Goal: Task Accomplishment & Management: Manage account settings

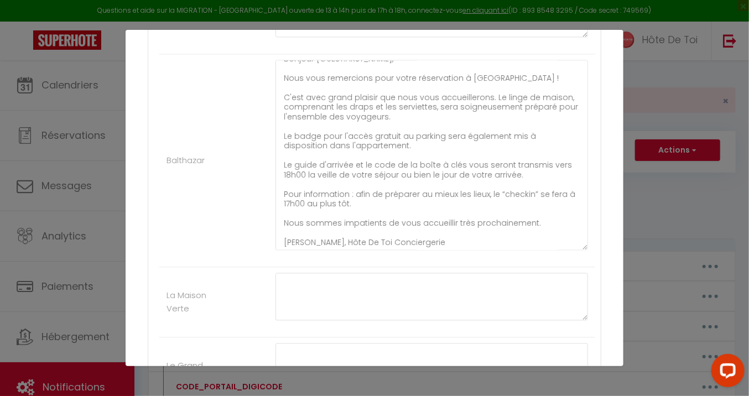
scroll to position [12, 0]
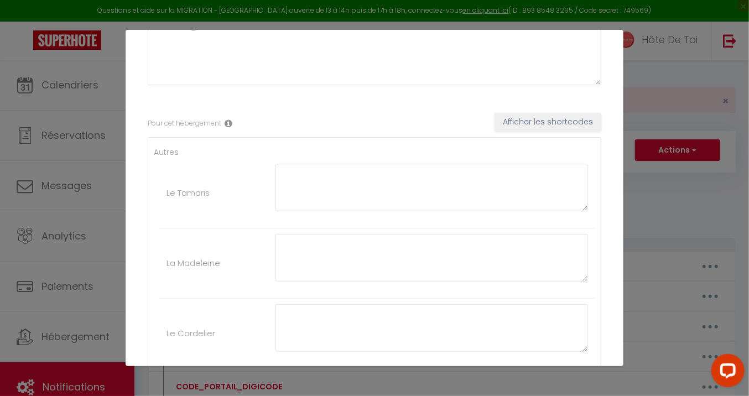
scroll to position [0, 0]
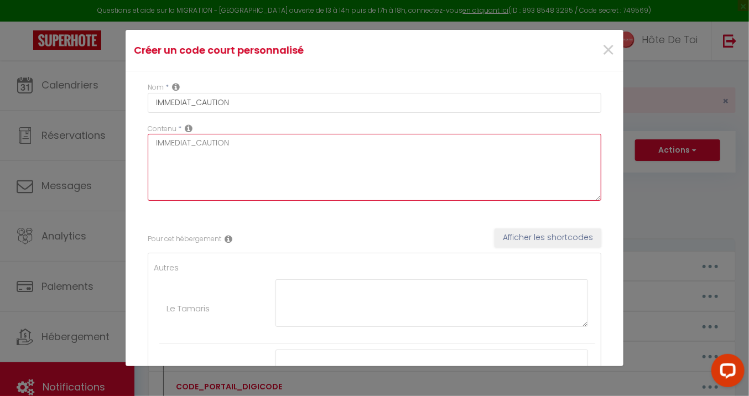
click at [272, 142] on textarea "IMMEDIAT_CAUTION" at bounding box center [375, 167] width 454 height 67
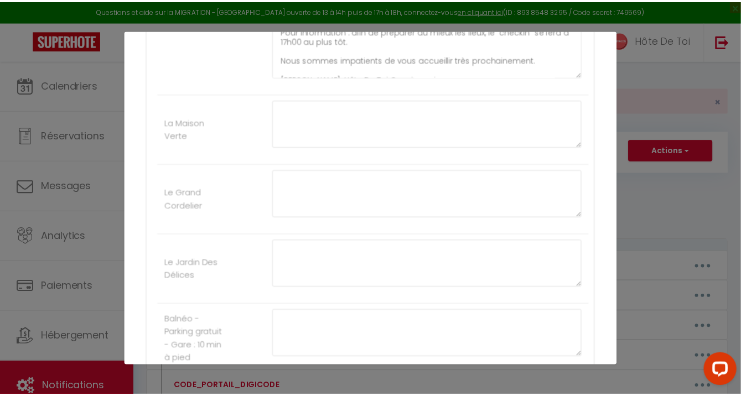
scroll to position [1267, 0]
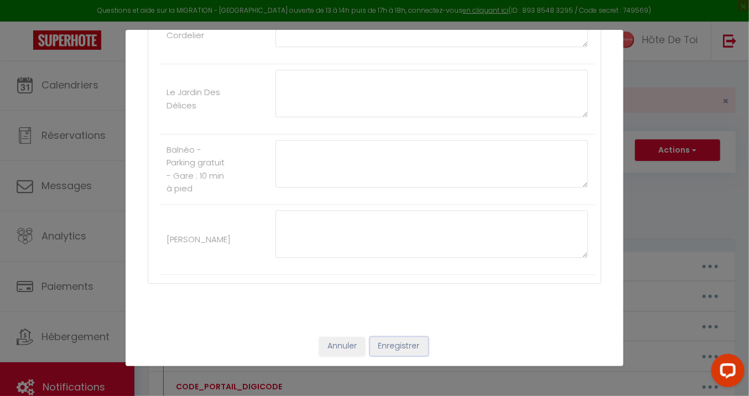
click at [408, 343] on button "Enregistrer" at bounding box center [399, 346] width 58 height 19
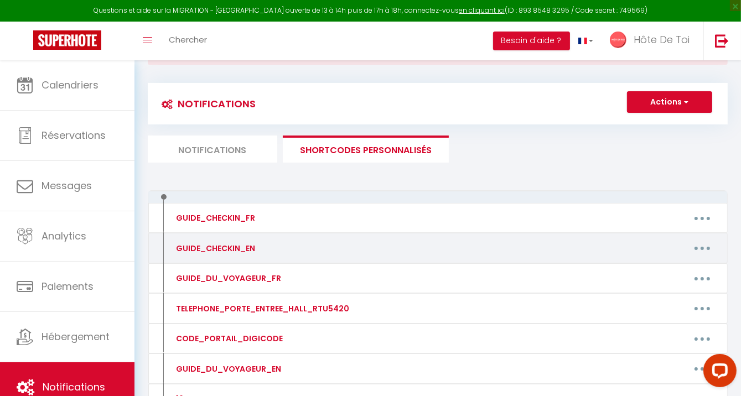
scroll to position [0, 0]
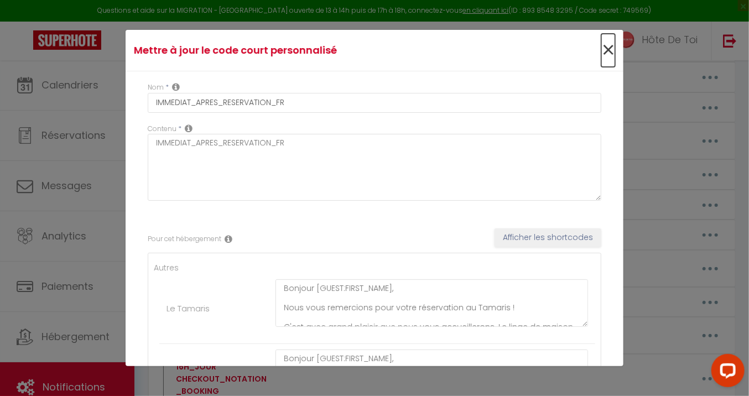
click at [601, 51] on span "×" at bounding box center [608, 50] width 14 height 33
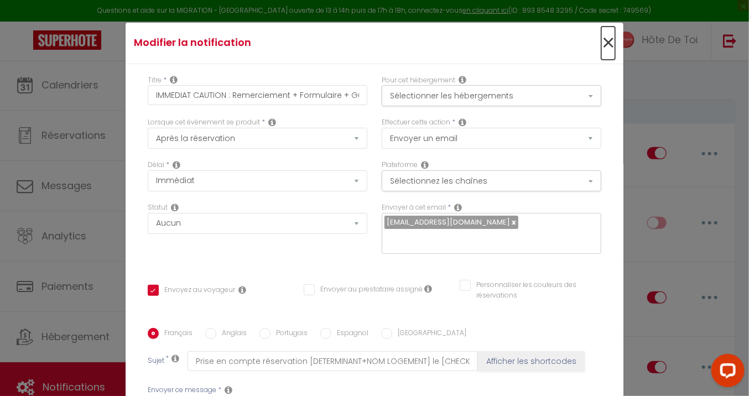
click at [601, 42] on span "×" at bounding box center [608, 43] width 14 height 33
type input "IMMEDIAT CAUTION : Remerciement + Formulaire + Guide"
checkbox input "true"
checkbox input "false"
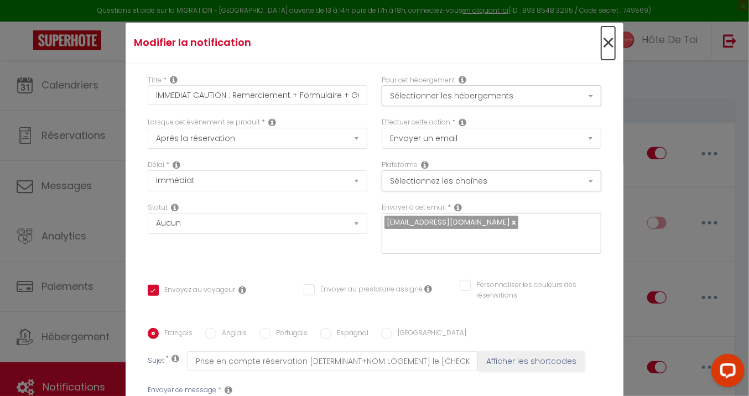
radio input "true"
type input "Prise en compte réservation [DETERMINANT+NOM LOGEMENT] le [CHECKING:DD-MM-YYYY]"
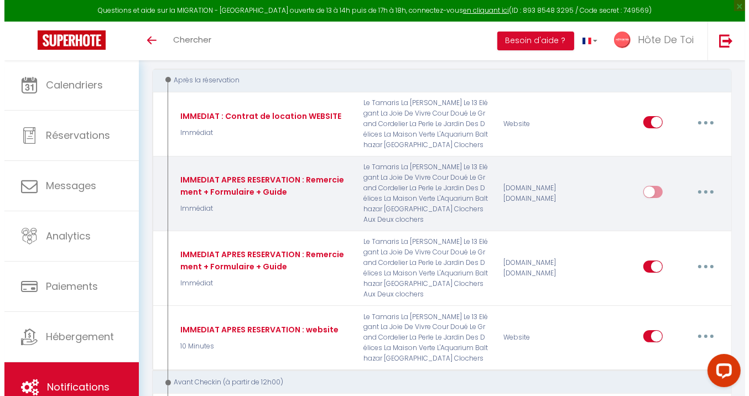
scroll to position [92, 0]
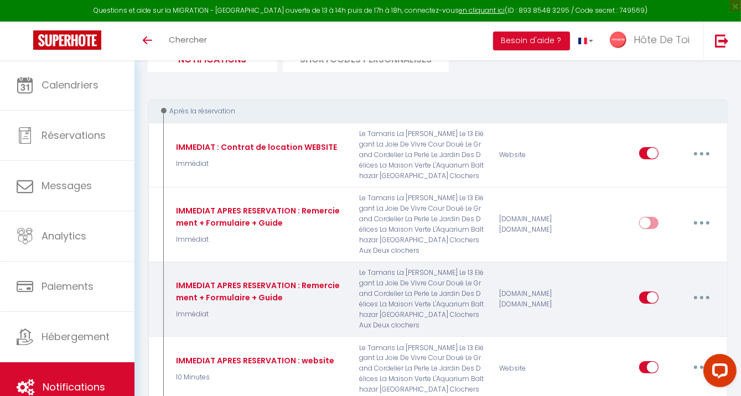
click at [707, 295] on button "button" at bounding box center [701, 298] width 31 height 18
click at [662, 327] on link "Editer" at bounding box center [673, 323] width 82 height 19
type input "IMMEDIAT APRES RESERVATION : Remerciement + Formulaire + Guide"
checkbox input "true"
checkbox input "false"
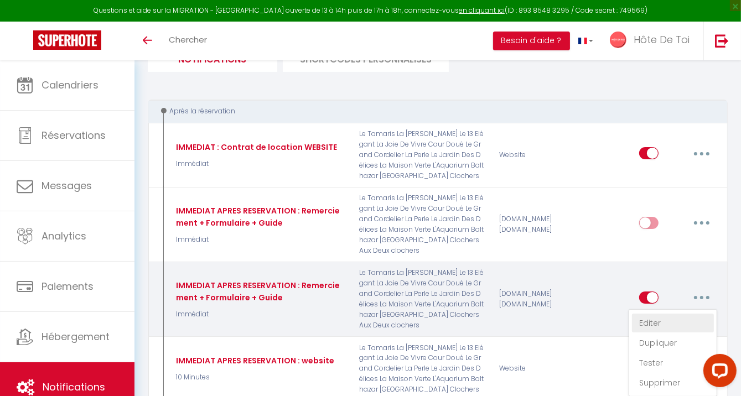
checkbox input "false"
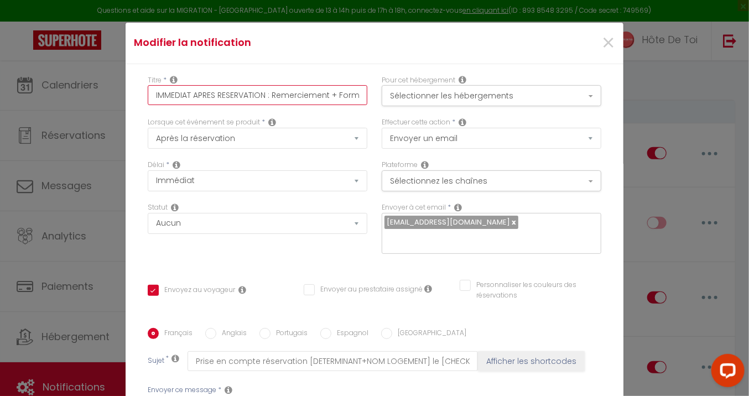
click at [254, 92] on input "IMMEDIAT APRES RESERVATION : Remerciement + Formulaire + Guide" at bounding box center [258, 95] width 220 height 20
type input "IMMEDIAT APRES : Remerciement + Formulaire + Guide"
checkbox input "true"
checkbox input "false"
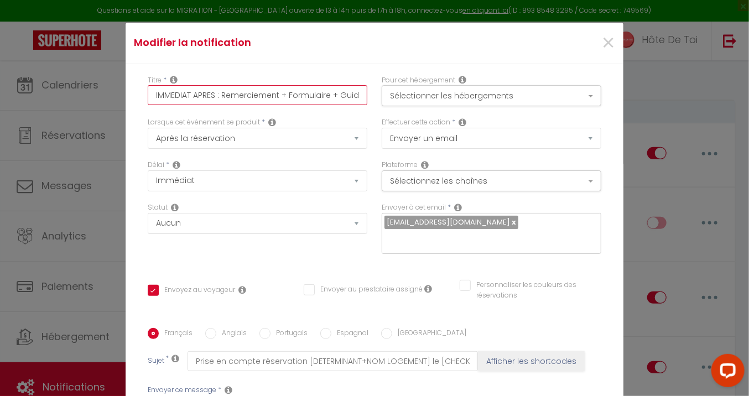
checkbox input "false"
type input "IMMEDIAT APRES: Remerciement + Formulaire + Guide"
checkbox input "true"
checkbox input "false"
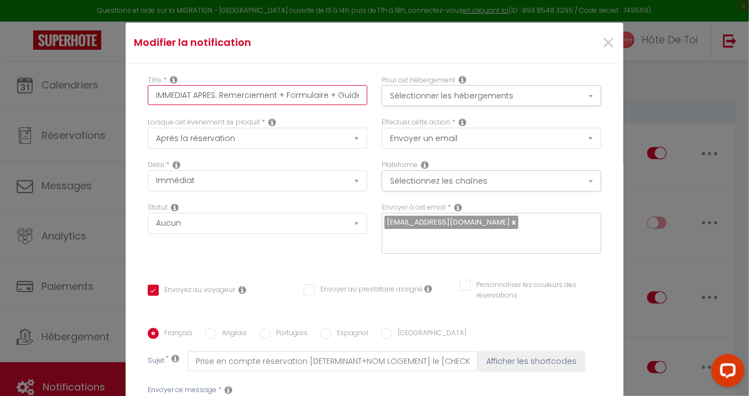
type input "IMMEDIAT APRE: Remerciement + Formulaire + Guide"
checkbox input "true"
checkbox input "false"
type input "IMMEDIAT APR: Remerciement + Formulaire + Guide"
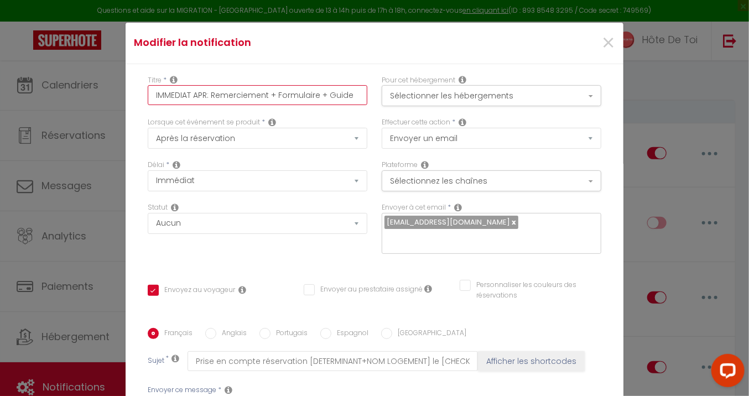
checkbox input "true"
checkbox input "false"
type input "IMMEDIAT AP: Remerciement + Formulaire + Guide"
checkbox input "true"
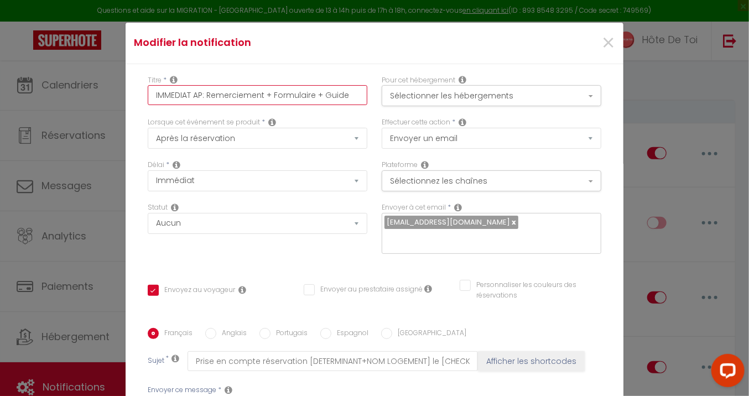
checkbox input "false"
type input "IMMEDIAT A: Remerciement + Formulaire + Guide"
checkbox input "true"
checkbox input "false"
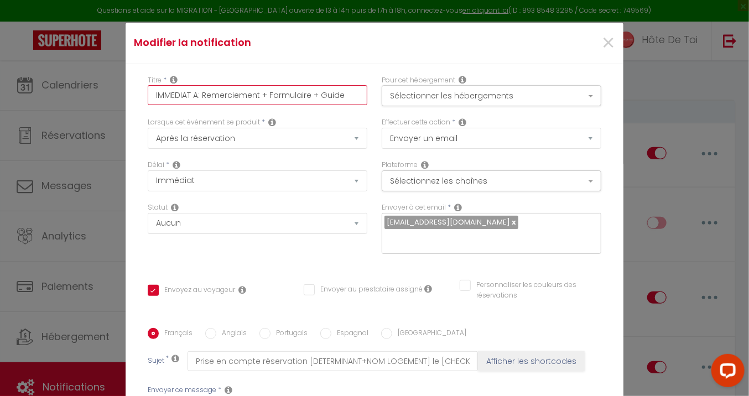
checkbox input "false"
type input "IMMEDIAT : Remerciement + Formulaire + Guide"
checkbox input "true"
checkbox input "false"
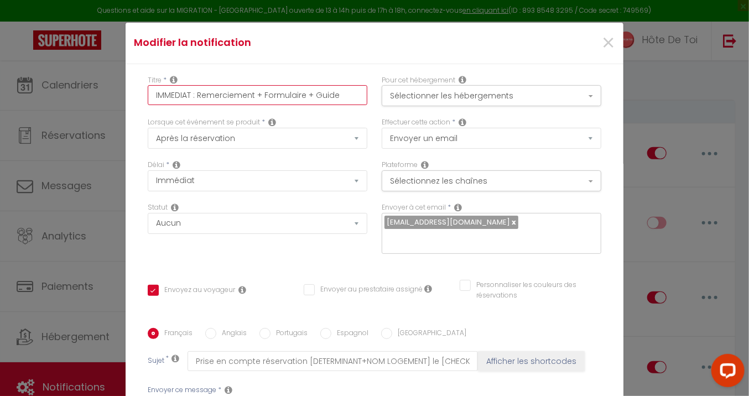
type input "IMMEDIAT: Remerciement + Formulaire + Guide"
checkbox input "true"
checkbox input "false"
type input "IMMEDIAT : Remerciement + Formulaire + Guide"
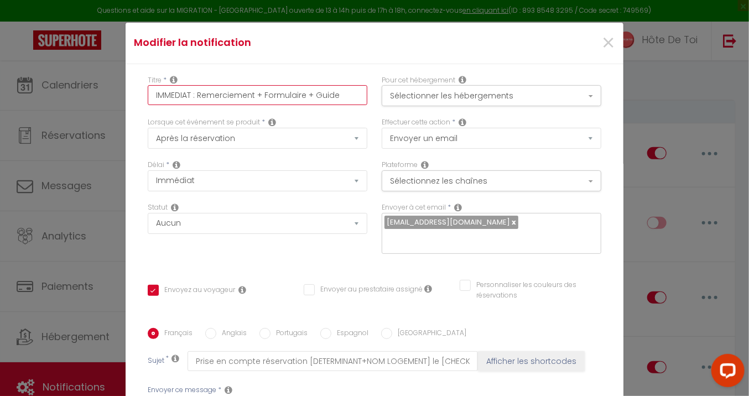
checkbox input "true"
checkbox input "false"
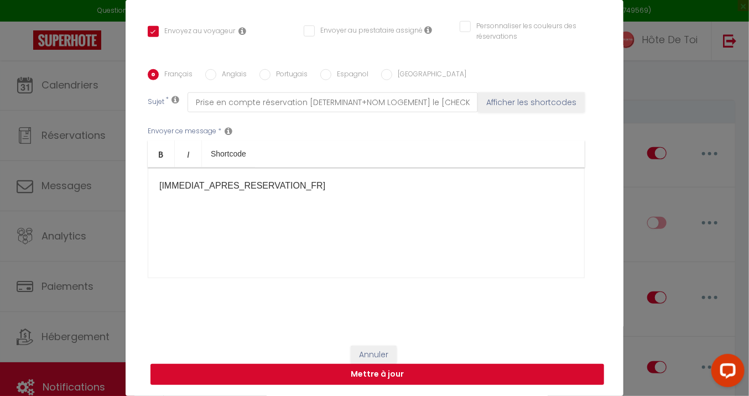
scroll to position [44, 0]
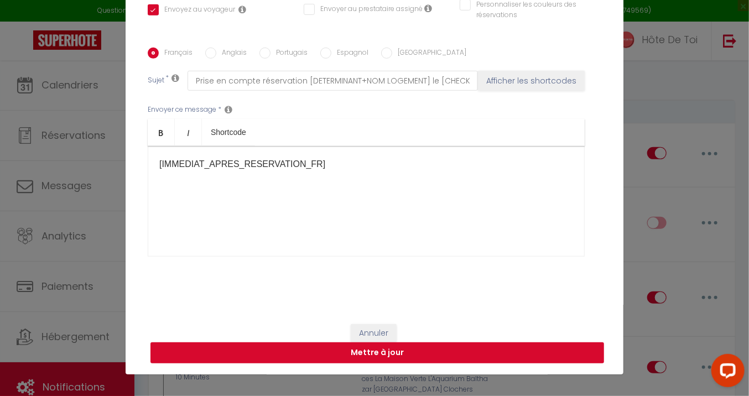
type input "IMMEDIAT : Remerciement + Formulaire + Guide"
click at [362, 351] on button "Mettre à jour" at bounding box center [377, 352] width 454 height 21
checkbox input "true"
checkbox input "false"
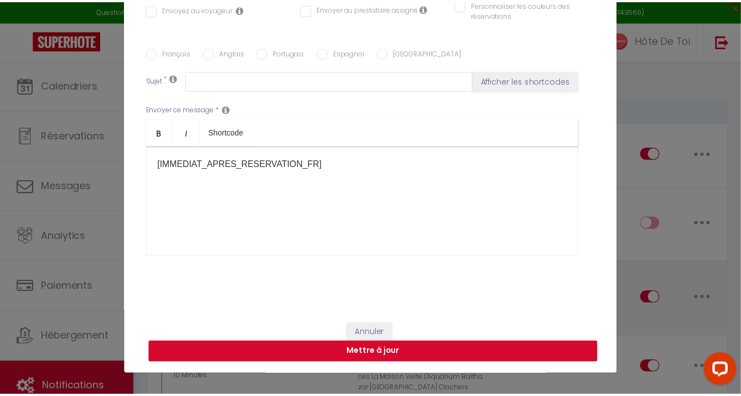
scroll to position [0, 0]
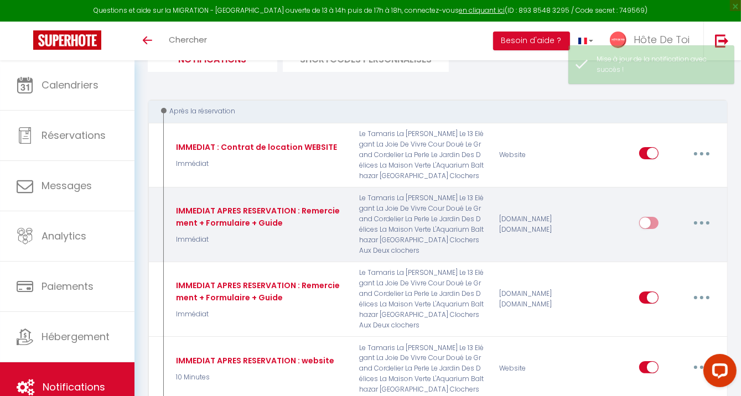
checkbox input "true"
checkbox input "false"
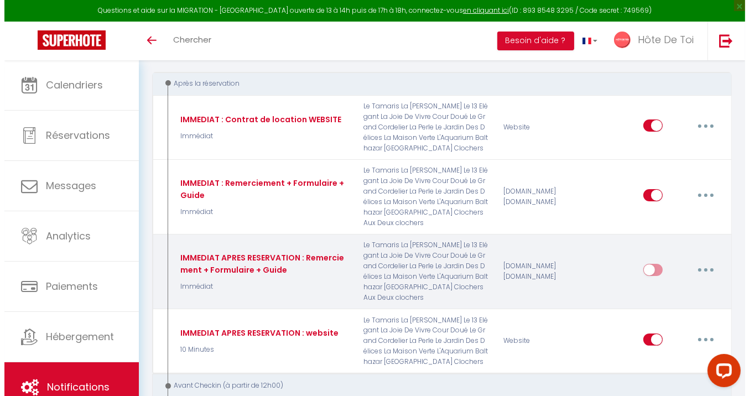
scroll to position [92, 0]
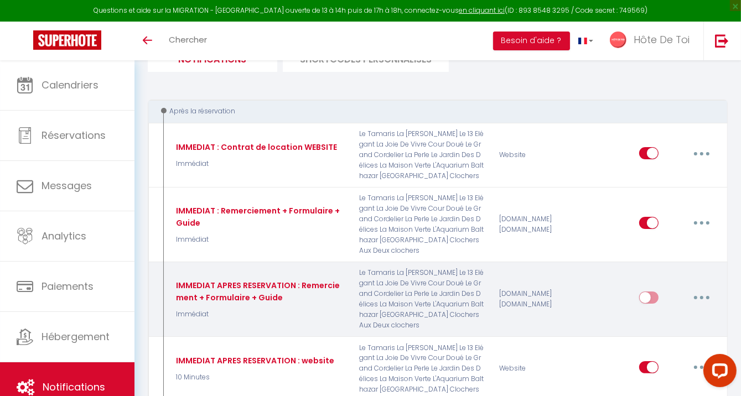
click at [701, 296] on icon "button" at bounding box center [701, 297] width 3 height 3
click at [653, 322] on link "Editer" at bounding box center [673, 323] width 82 height 19
type input "IMMEDIAT APRES RESERVATION : Remerciement + Formulaire + Guide"
select select "Immédiat"
select select
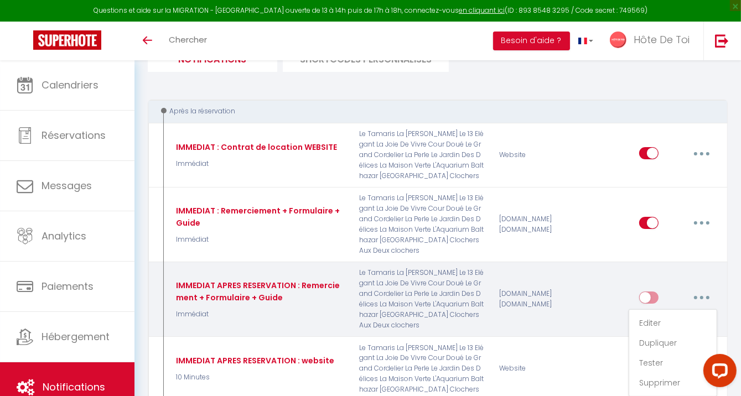
checkbox input "true"
checkbox input "false"
radio input "true"
type input "Prise en compte réservation [DETERMINANT+NOM LOGEMENT] le [CHECKING:DD-MM-YYYY]"
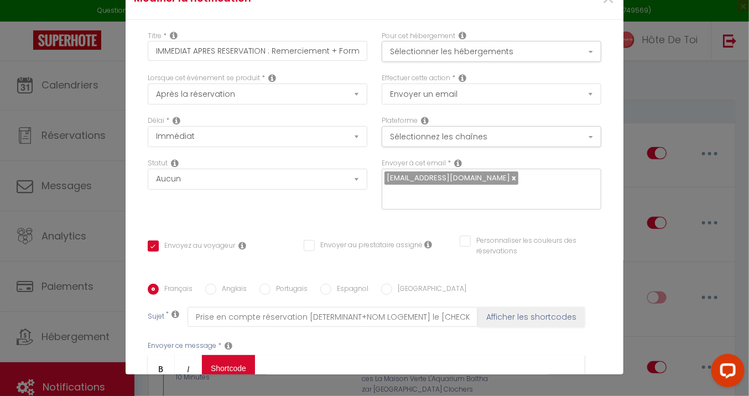
scroll to position [0, 0]
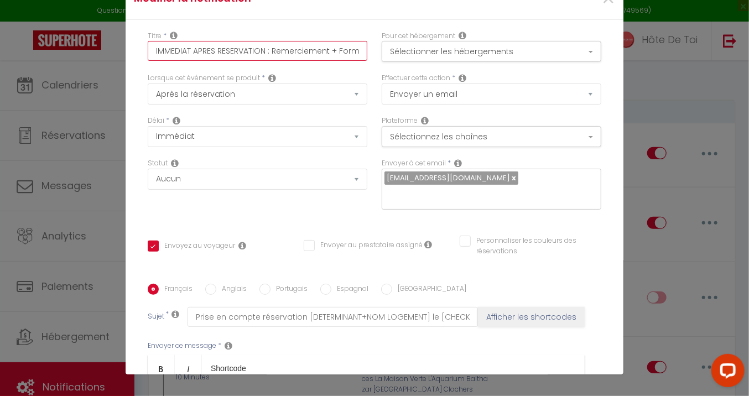
click at [235, 44] on input "IMMEDIAT APRES RESERVATION : Remerciement + Formulaire + Guide" at bounding box center [258, 51] width 220 height 20
click at [234, 50] on input "IMMEDIAT APRES RESERVATION : Remerciement + Formulaire + Guide" at bounding box center [258, 51] width 220 height 20
type input "IMMEDIAT APRES : Remerciement + Formulaire + Guide"
checkbox input "true"
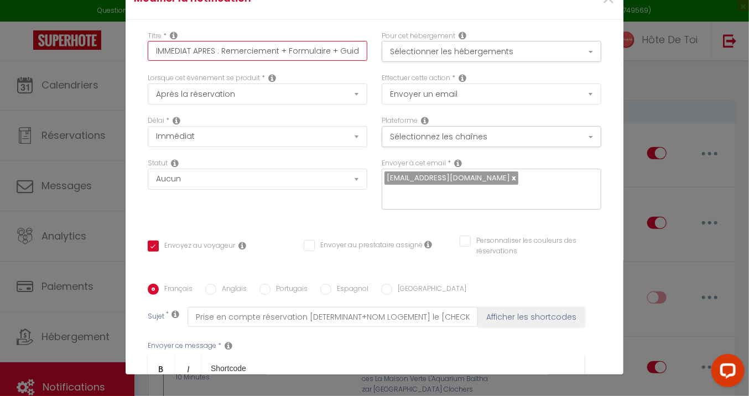
checkbox input "false"
type input "IMMEDIAT APRES: Remerciement + Formulaire + Guide"
checkbox input "true"
checkbox input "false"
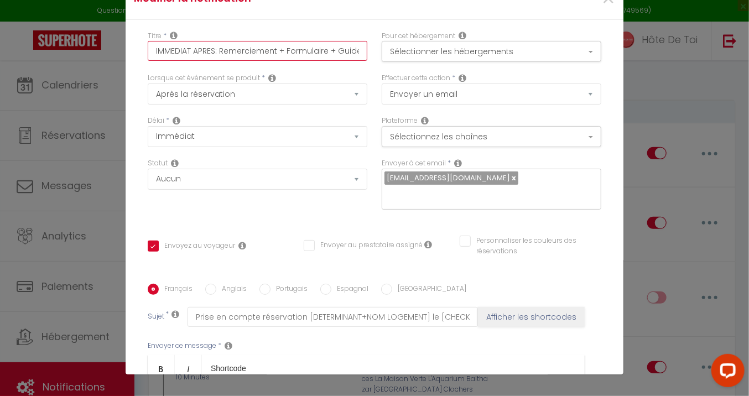
checkbox input "false"
type input "IMMEDIAT APRE: Remerciement + Formulaire + Guide"
checkbox input "true"
checkbox input "false"
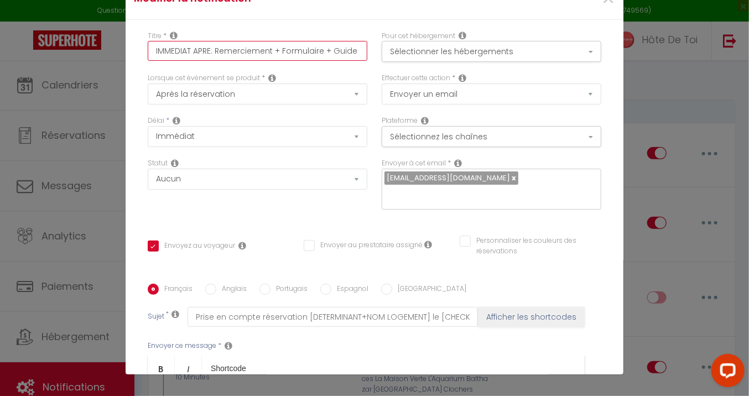
type input "IMMEDIAT APR: Remerciement + Formulaire + Guide"
checkbox input "true"
checkbox input "false"
type input "IMMEDIAT AP: Remerciement + Formulaire + Guide"
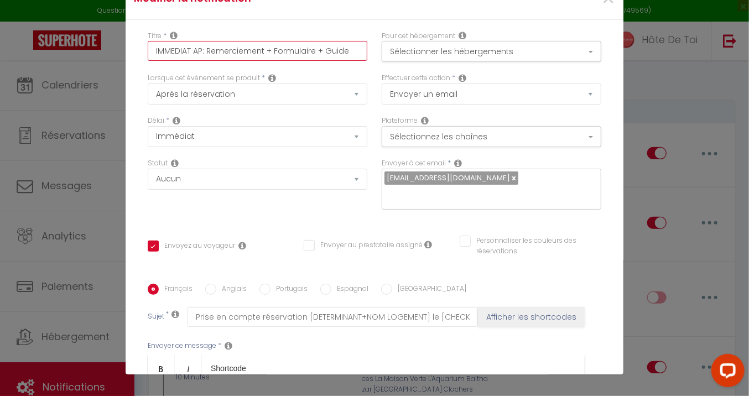
checkbox input "true"
checkbox input "false"
type input "IMMEDIAT A: Remerciement + Formulaire + Guide"
checkbox input "true"
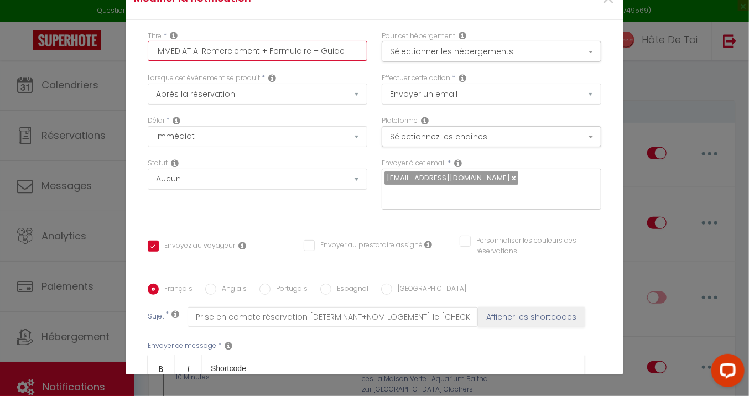
checkbox input "false"
type input "IMMEDIAT : Remerciement + Formulaire + Guide"
checkbox input "true"
checkbox input "false"
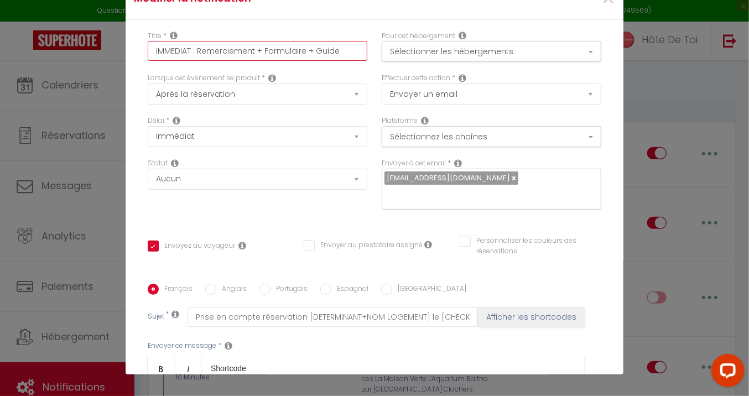
checkbox input "false"
type input "IMMEDIAT C: Remerciement + Formulaire + Guide"
checkbox input "true"
checkbox input "false"
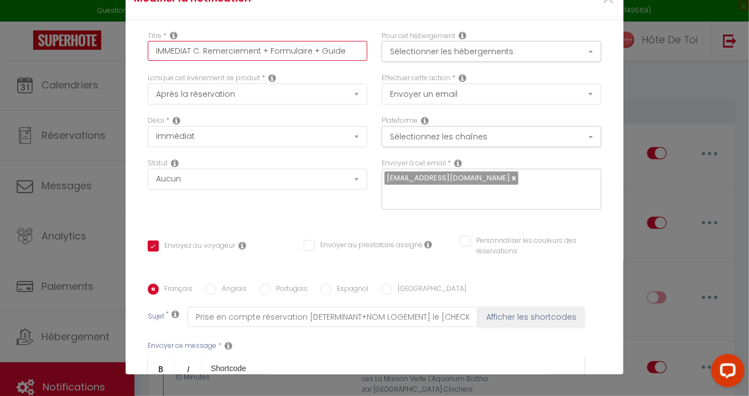
type input "IMMEDIAT CA: Remerciement + Formulaire + Guide"
checkbox input "true"
checkbox input "false"
type input "IMMEDIAT CAU: Remerciement + Formulaire + Guide"
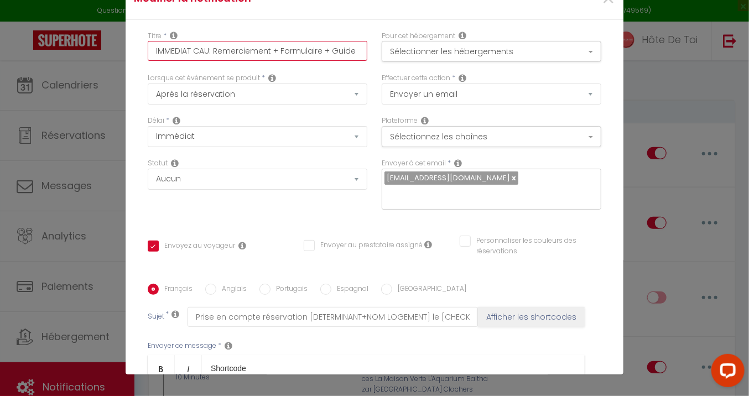
checkbox input "true"
checkbox input "false"
type input "IMMEDIAT CAUT: Remerciement + Formulaire + Guide"
checkbox input "true"
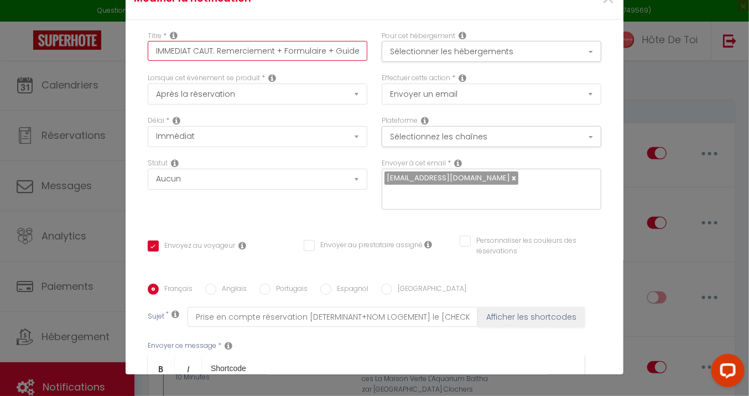
checkbox input "false"
type input "IMMEDIAT CAUTI: Remerciement + Formulaire + Guide"
checkbox input "true"
checkbox input "false"
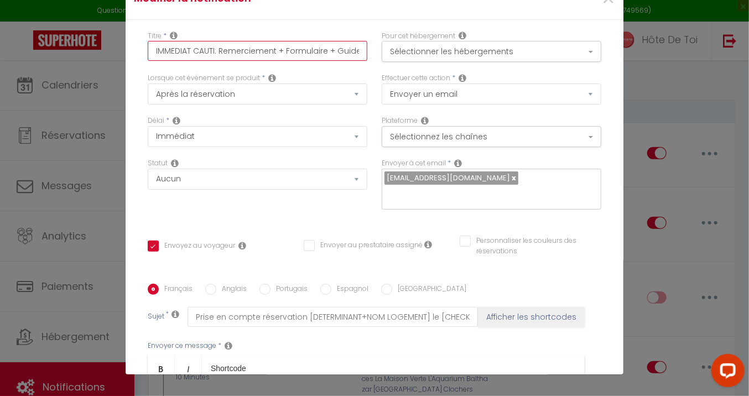
checkbox input "false"
type input "IMMEDIAT CAUTIO: Remerciement + Formulaire + Guide"
checkbox input "true"
checkbox input "false"
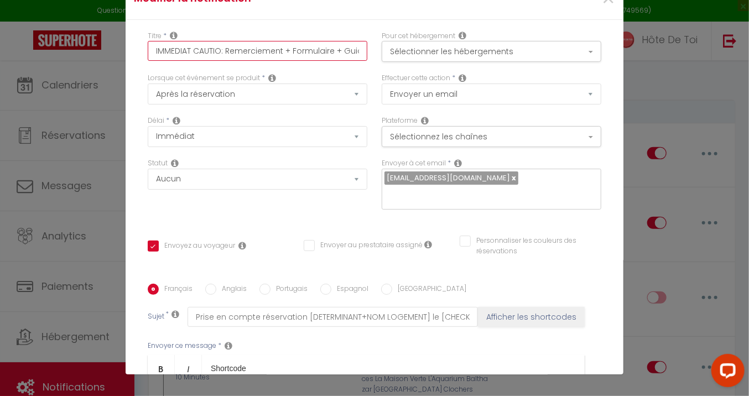
type input "IMMEDIAT CAUTION: Remerciement + Formulaire + Guide"
checkbox input "true"
checkbox input "false"
type input "IMMEDIAT CAUTION : Remerciement + Formulaire + Guide"
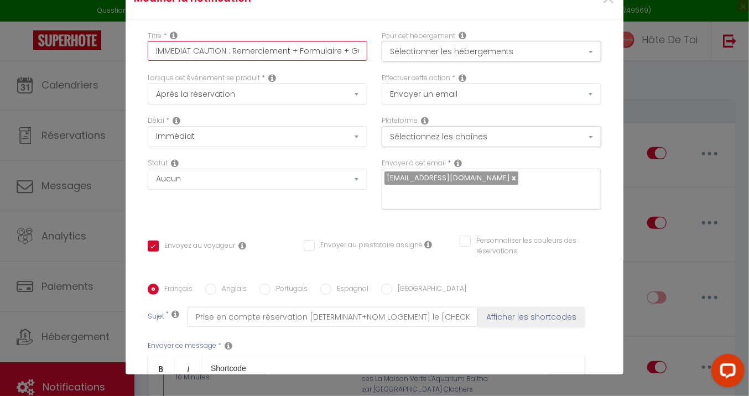
checkbox input "true"
checkbox input "false"
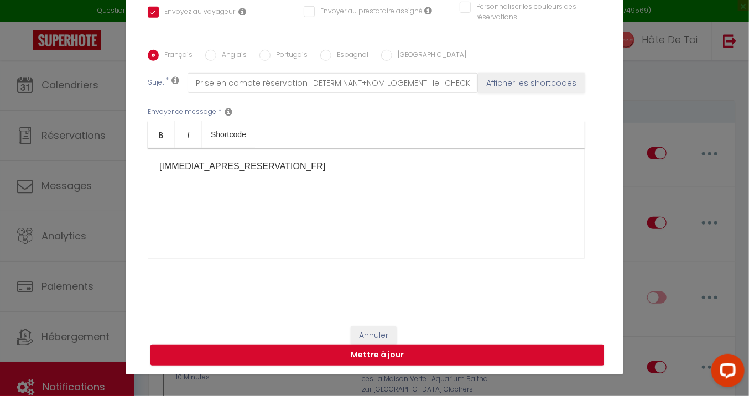
scroll to position [236, 0]
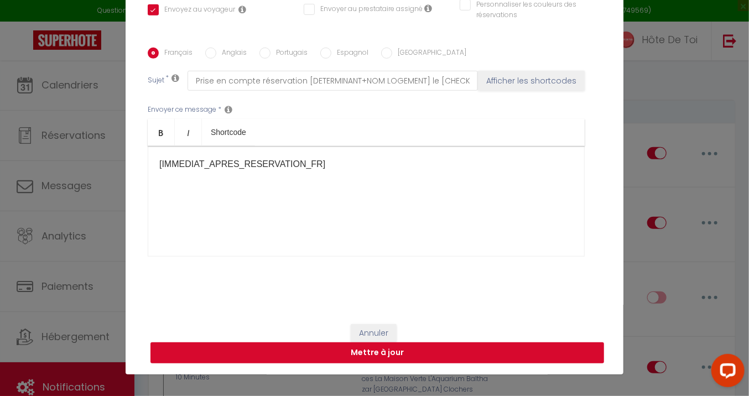
type input "IMMEDIAT CAUTION : Remerciement + Formulaire + Guide"
click at [396, 351] on button "Mettre à jour" at bounding box center [377, 352] width 454 height 21
checkbox input "true"
checkbox input "false"
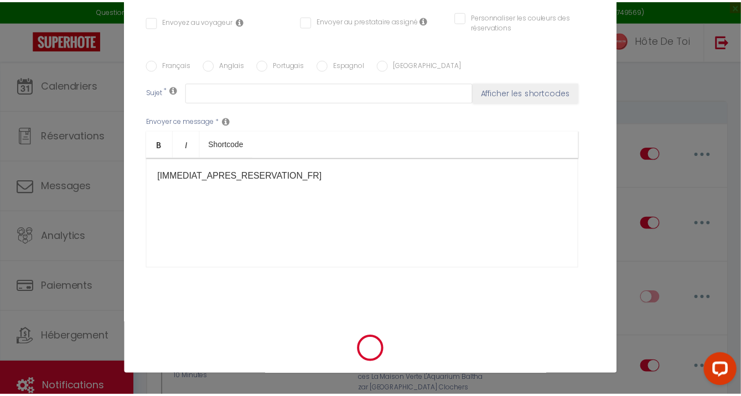
scroll to position [0, 0]
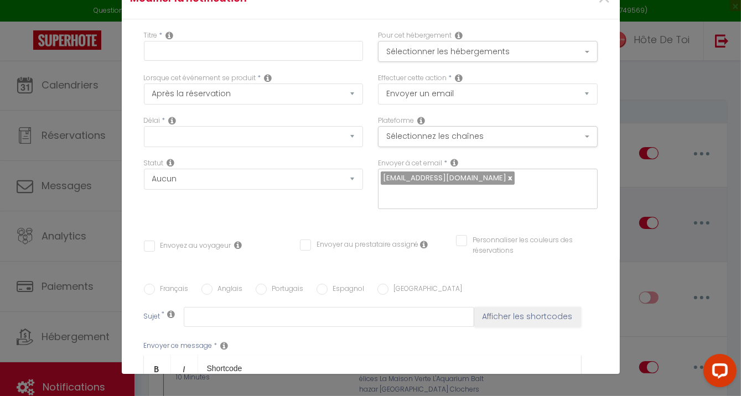
checkbox input "true"
checkbox input "false"
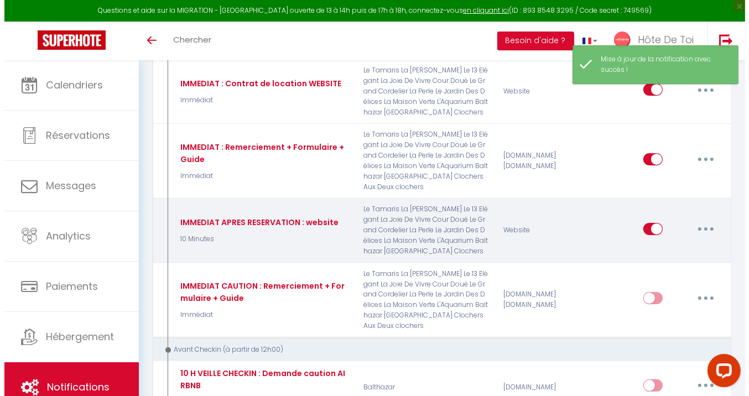
scroll to position [184, 0]
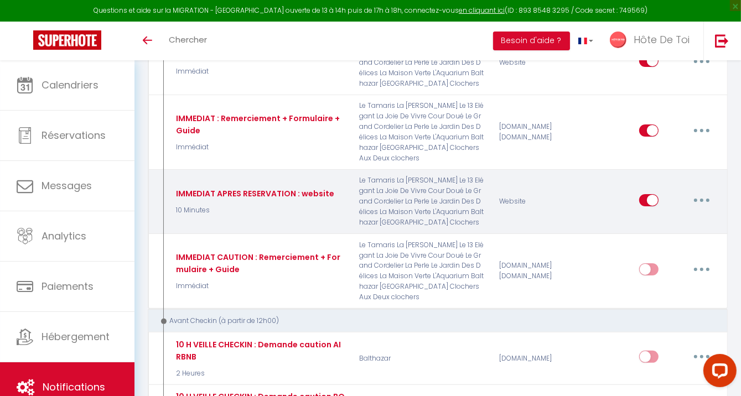
click at [705, 199] on button "button" at bounding box center [701, 200] width 31 height 18
click at [657, 225] on link "Editer" at bounding box center [673, 225] width 82 height 19
type input "IMMEDIAT APRES RESERVATION : website"
select select "10 Minutes"
select select
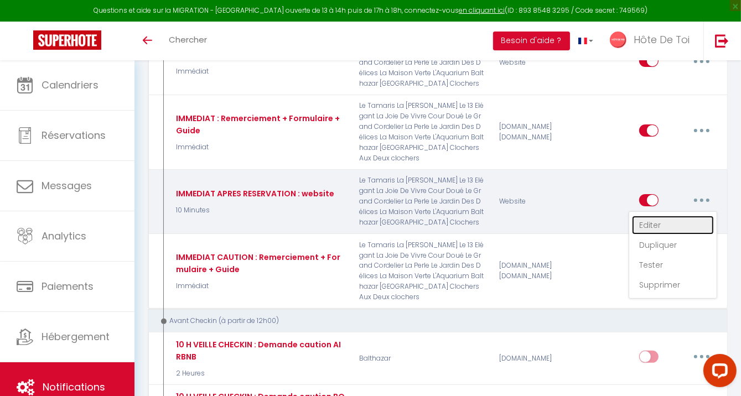
checkbox input "true"
checkbox input "false"
radio input "true"
type input "Prise en compte réservation au [RENTAL:NAME] le [CHECKING:DD-MM-YYYY]"
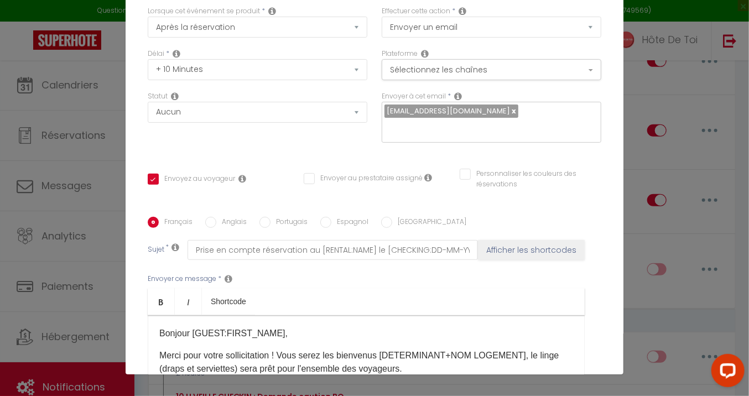
scroll to position [0, 0]
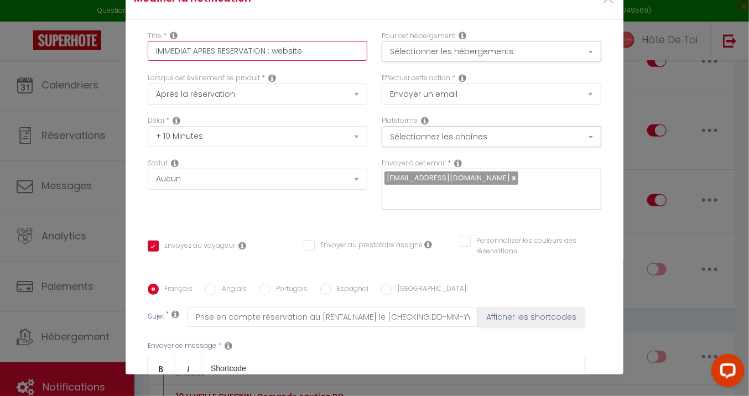
click at [235, 53] on input "IMMEDIAT APRES RESERVATION : website" at bounding box center [258, 51] width 220 height 20
type input "IMMEDIAT APRES : website"
checkbox input "true"
checkbox input "false"
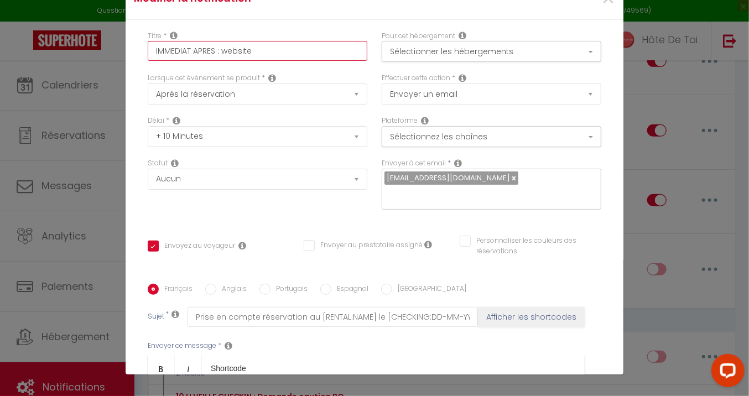
checkbox input "false"
type input "IMMEDIAT APRES: website"
checkbox input "true"
checkbox input "false"
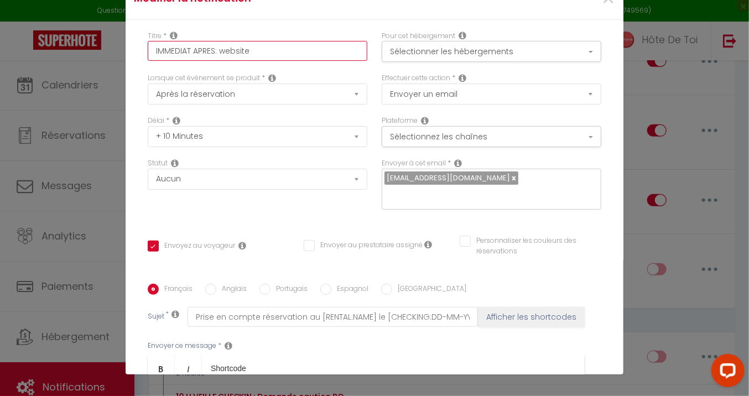
type input "IMMEDIAT APRE: website"
checkbox input "true"
checkbox input "false"
type input "IMMEDIAT APR: website"
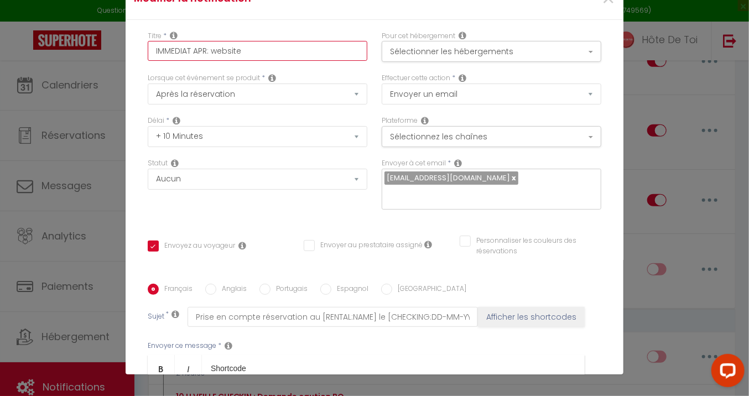
checkbox input "true"
checkbox input "false"
type input "IMMEDIAT AP: website"
checkbox input "true"
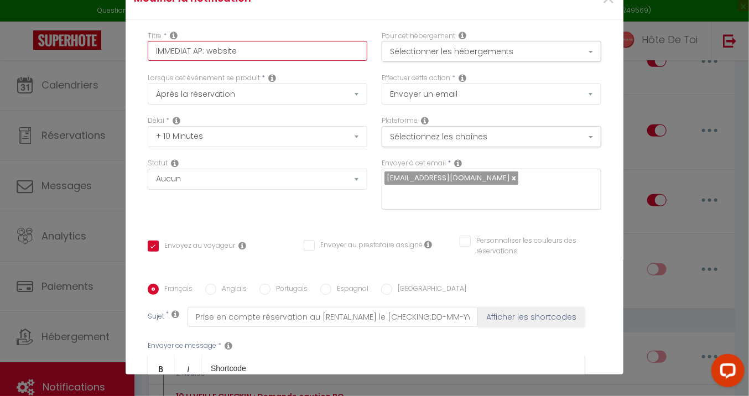
checkbox input "false"
type input "IMMEDIAT A: website"
checkbox input "true"
checkbox input "false"
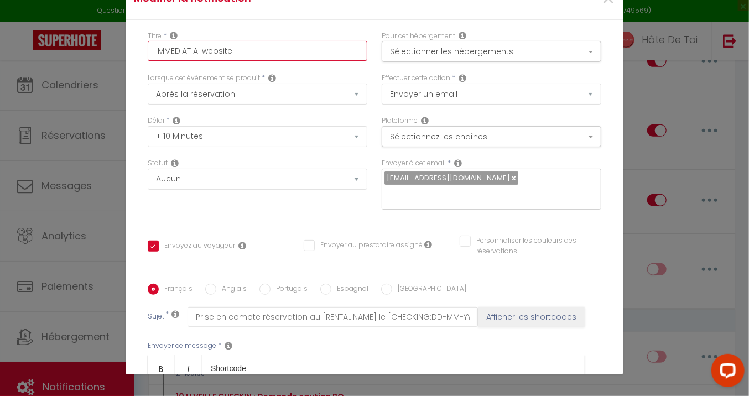
checkbox input "false"
type input "IMMEDIAT : website"
checkbox input "true"
checkbox input "false"
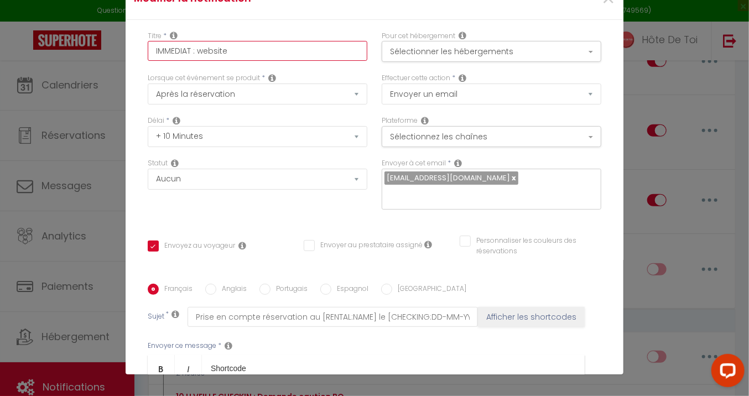
click at [232, 57] on input "IMMEDIAT : website" at bounding box center [258, 51] width 220 height 20
type input "IMMEDIAT : websit"
checkbox input "true"
checkbox input "false"
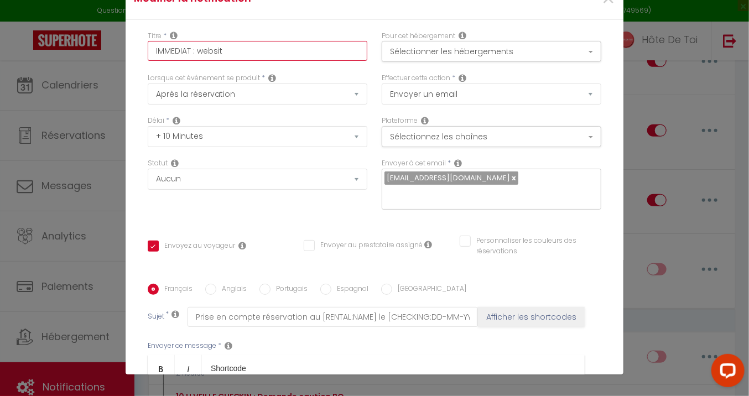
type input "IMMEDIAT : websi"
checkbox input "true"
checkbox input "false"
type input "IMMEDIAT : webs"
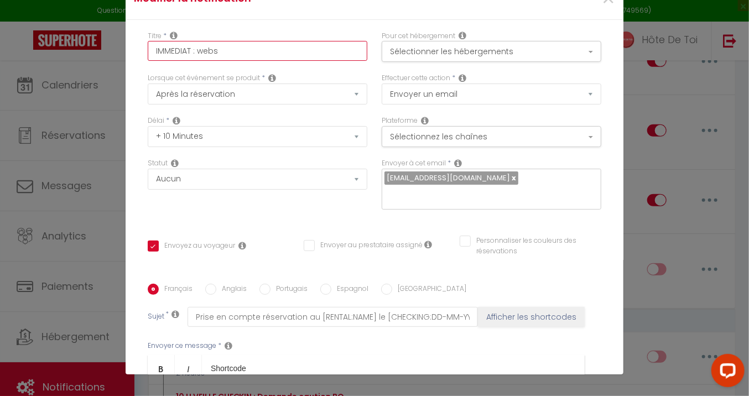
checkbox input "true"
checkbox input "false"
type input "IMMEDIAT : web"
checkbox input "true"
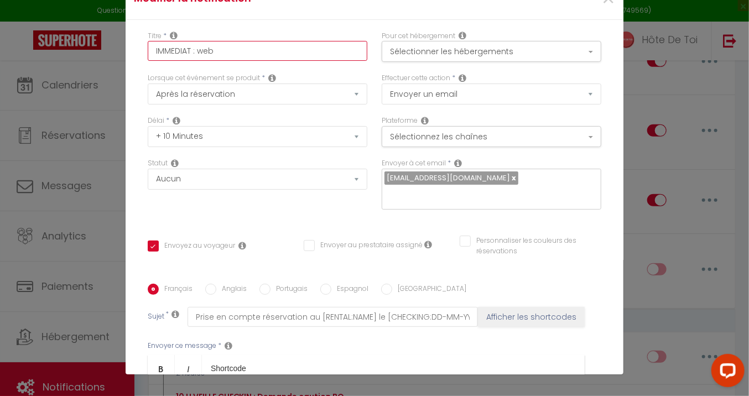
checkbox input "false"
type input "IMMEDIAT : we"
checkbox input "true"
checkbox input "false"
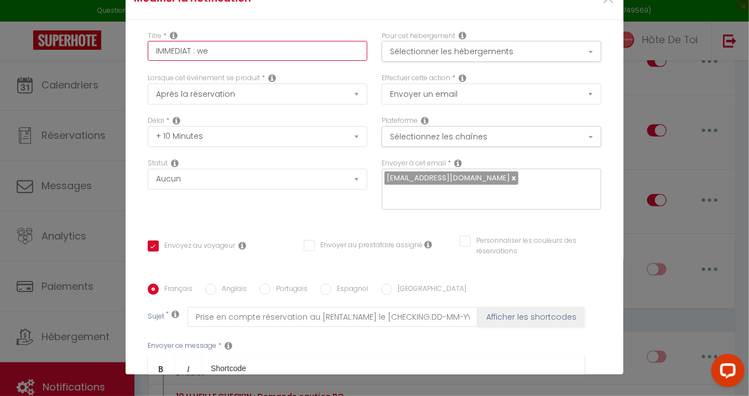
checkbox input "false"
type input "IMMEDIAT : w"
checkbox input "true"
checkbox input "false"
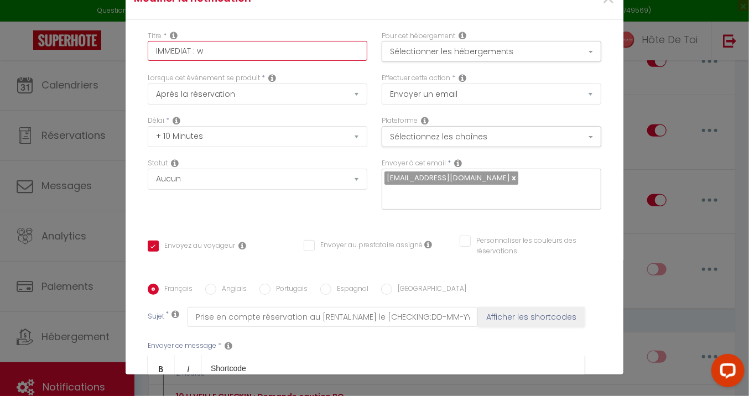
type input "IMMEDIAT :"
checkbox input "true"
checkbox input "false"
type input "IMMEDIAT : W"
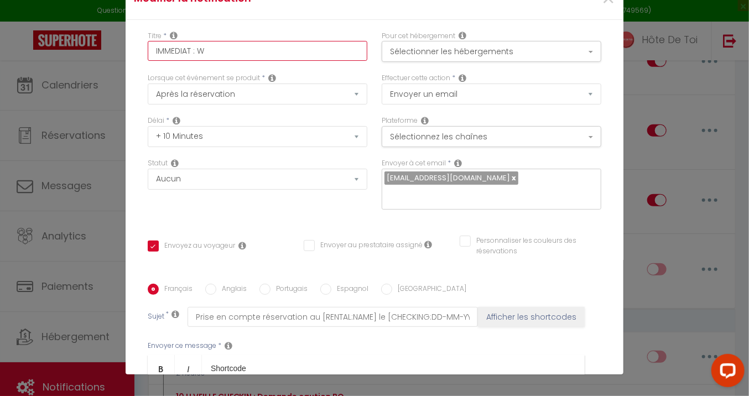
checkbox input "true"
checkbox input "false"
type input "IMMEDIAT : WE"
checkbox input "true"
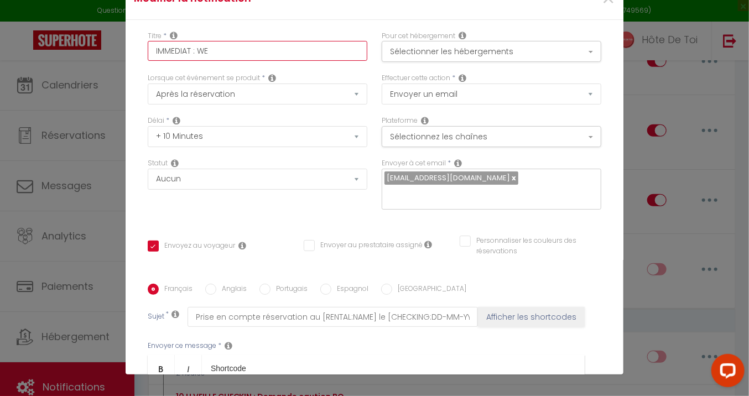
checkbox input "false"
type input "IMMEDIAT : WEB"
checkbox input "true"
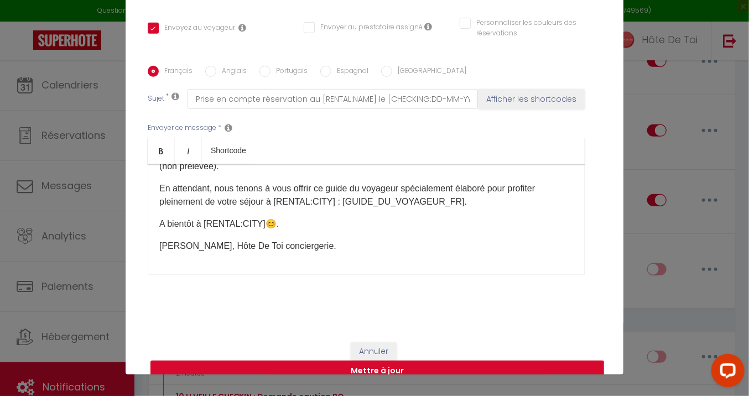
scroll to position [236, 0]
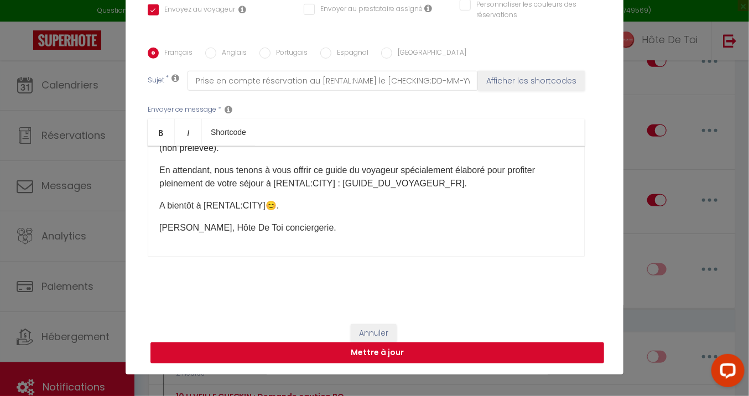
click at [378, 356] on button "Mettre à jour" at bounding box center [377, 352] width 454 height 21
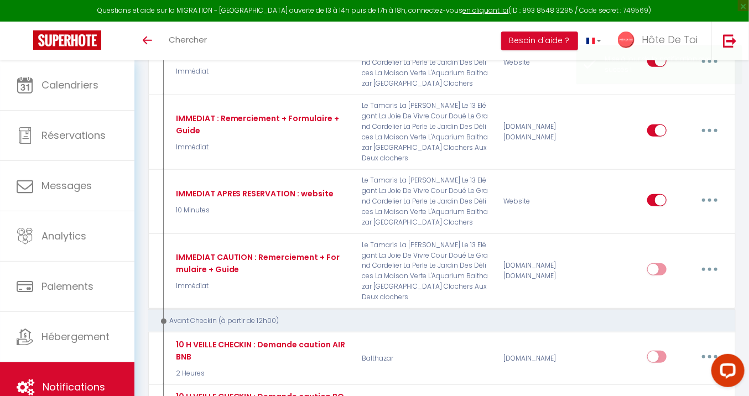
scroll to position [0, 0]
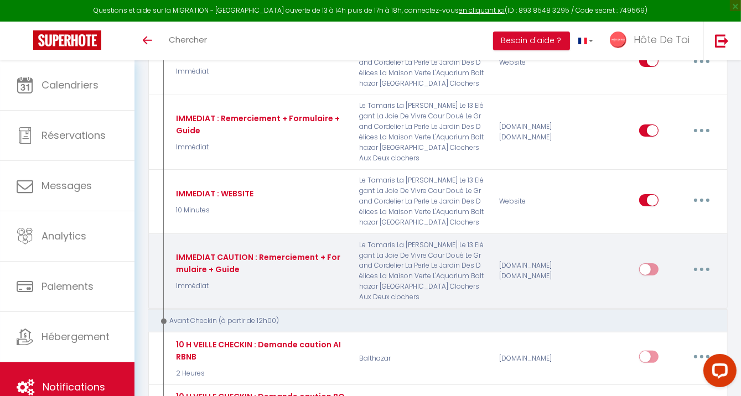
click at [697, 270] on button "button" at bounding box center [701, 270] width 31 height 18
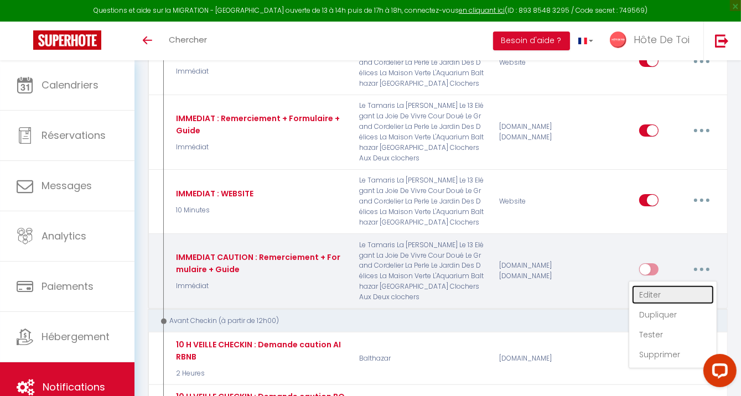
click at [643, 295] on link "Editer" at bounding box center [673, 294] width 82 height 19
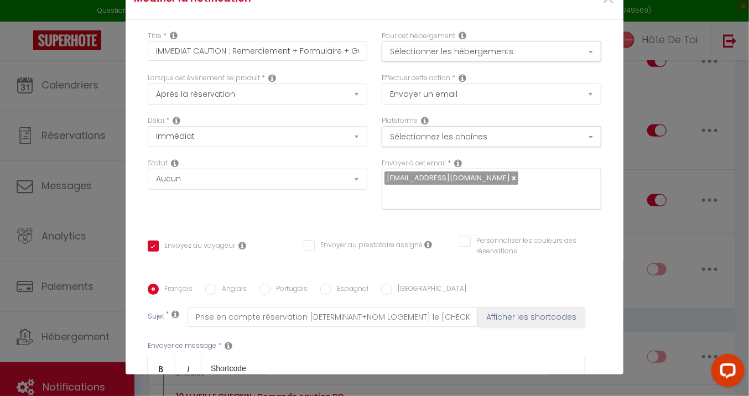
click at [343, 394] on p "[IMMEDIAT_APRES_RESERVATION_FR]​​" at bounding box center [366, 400] width 414 height 13
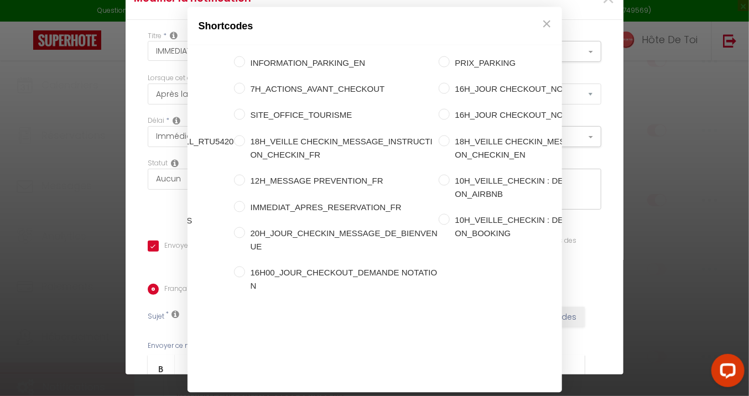
scroll to position [0, 340]
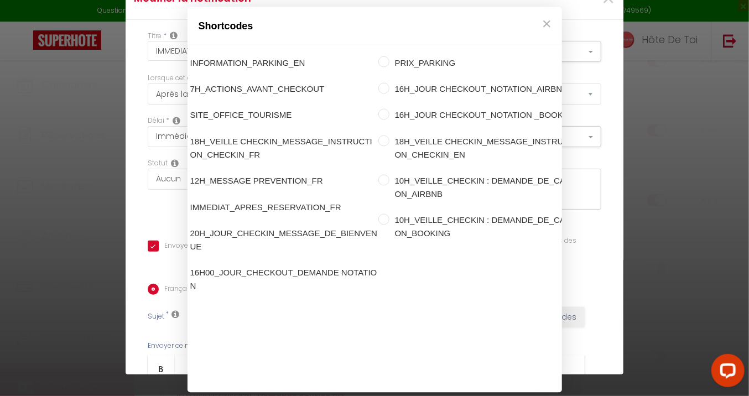
click at [577, 183] on div "Shortcodes Personnalisé Appartement Voyageur Demande Réservation Lien De Paieme…" at bounding box center [374, 198] width 749 height 396
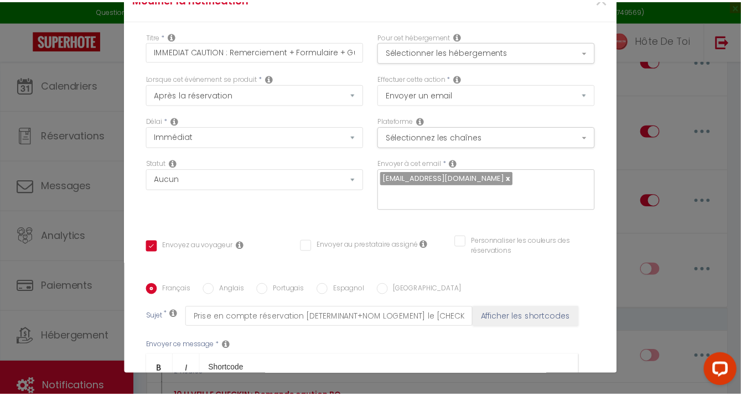
scroll to position [225, 0]
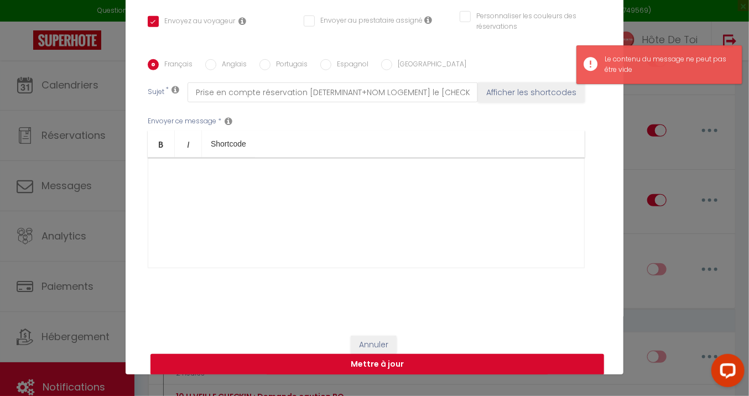
click at [375, 225] on div "​" at bounding box center [366, 213] width 437 height 111
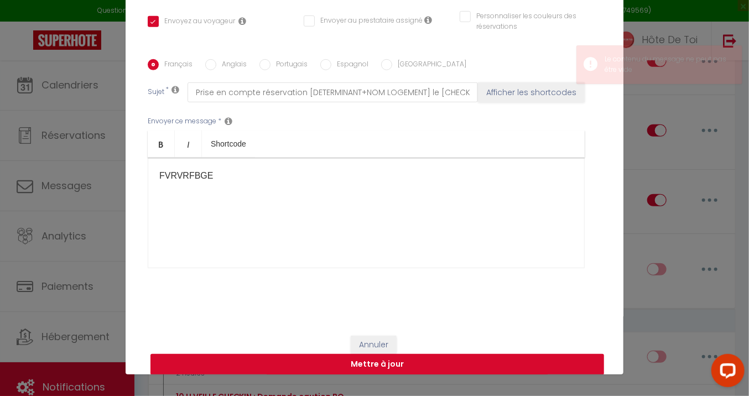
click at [392, 369] on button "Mettre à jour" at bounding box center [377, 364] width 454 height 21
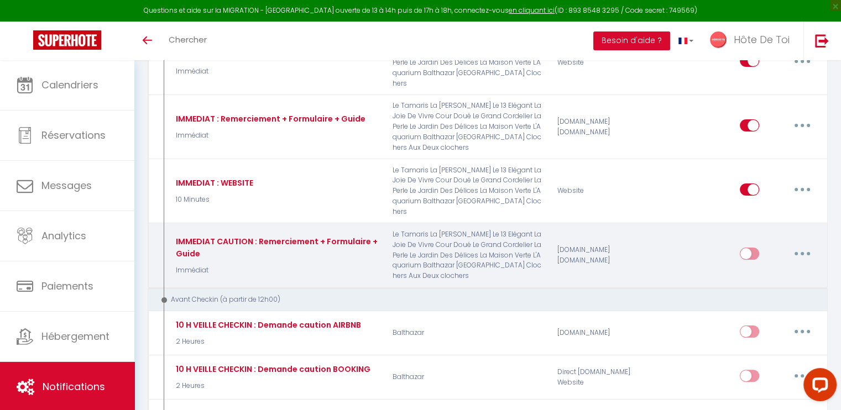
select select
checkbox input "false"
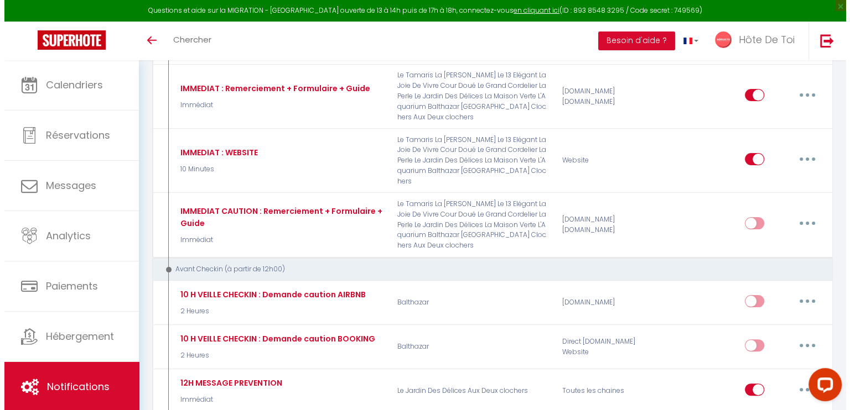
scroll to position [184, 0]
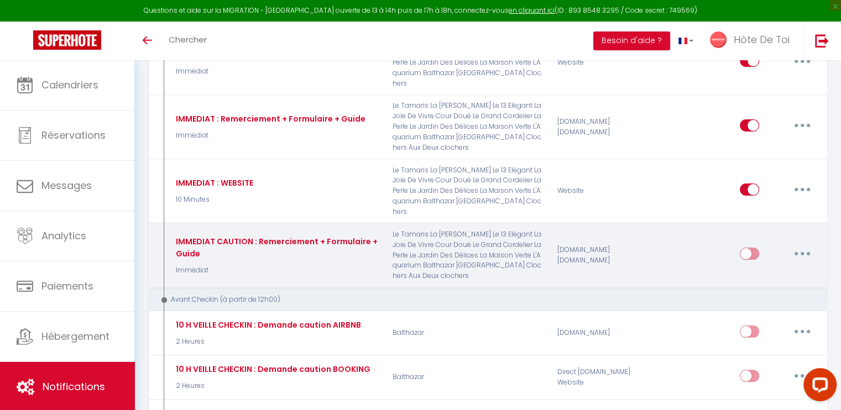
click at [740, 245] on button "button" at bounding box center [802, 254] width 31 height 18
click at [740, 270] on link "Editer" at bounding box center [774, 279] width 82 height 19
type input "IMMEDIAT CAUTION : Remerciement + Formulaire + Guide"
select select "Immédiat"
select select
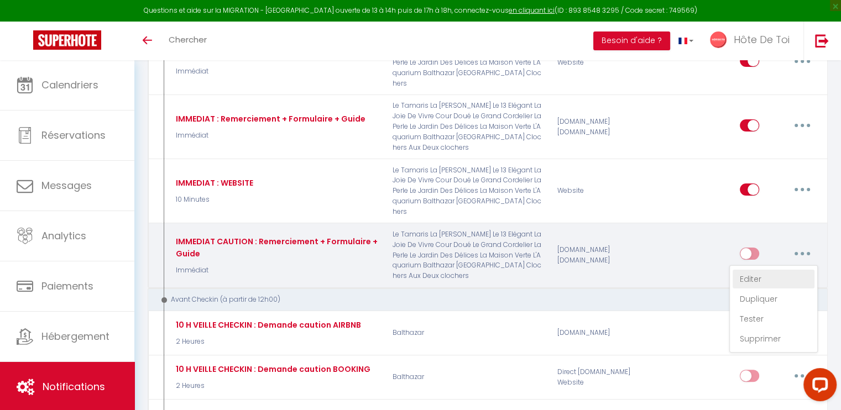
checkbox input "true"
checkbox input "false"
radio input "true"
type input "Prise en compte réservation [DETERMINANT+NOM LOGEMENT] le [CHECKING:DD-MM-YYYY]"
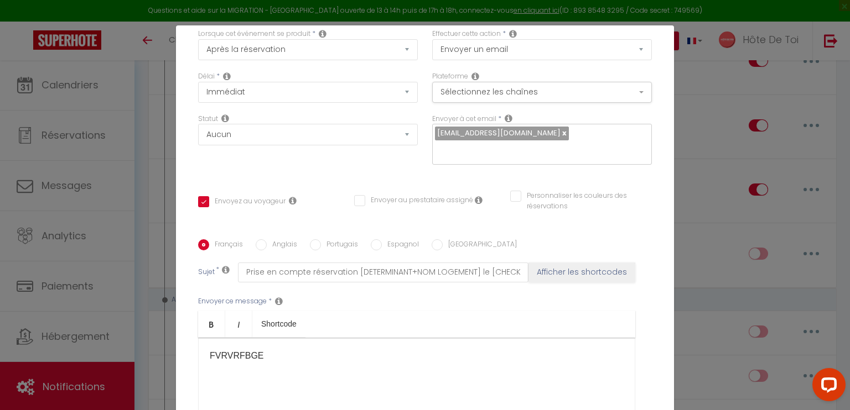
scroll to position [221, 0]
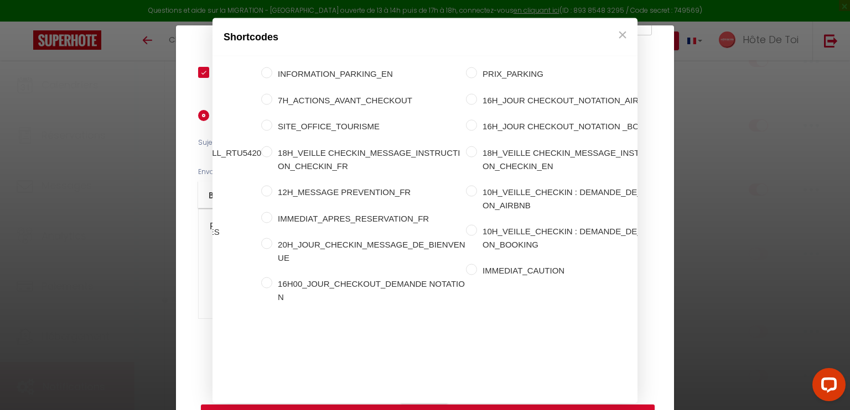
scroll to position [0, 279]
click at [463, 264] on input "IMMEDIAT_CAUTION" at bounding box center [468, 269] width 11 height 11
radio input "true"
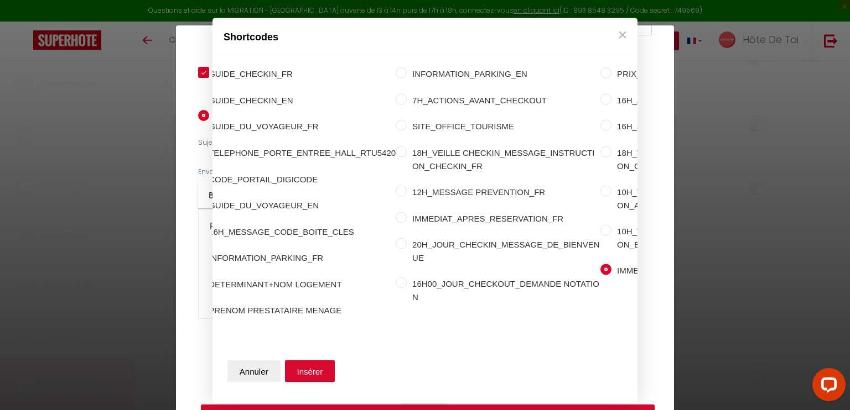
scroll to position [0, 0]
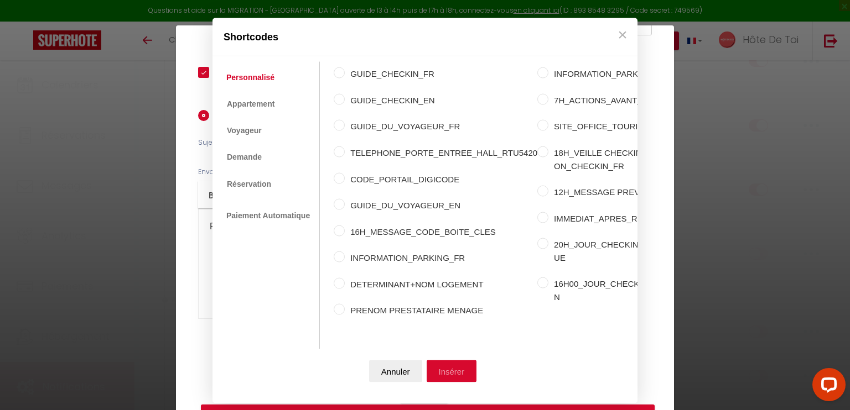
click at [463, 371] on button "Insérer" at bounding box center [451, 371] width 50 height 22
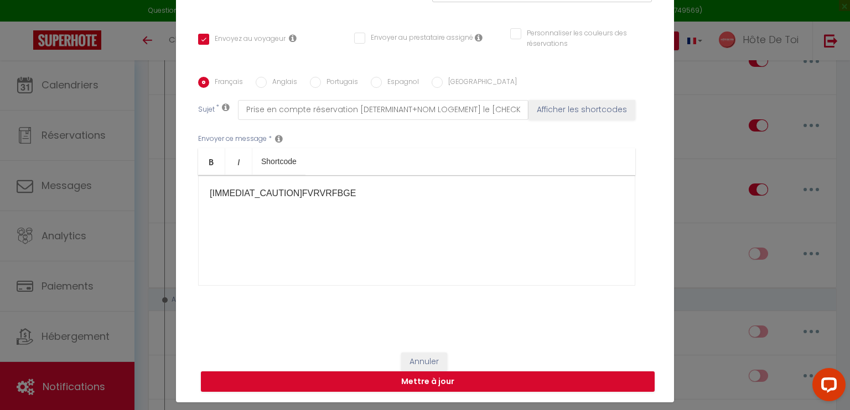
scroll to position [50, 0]
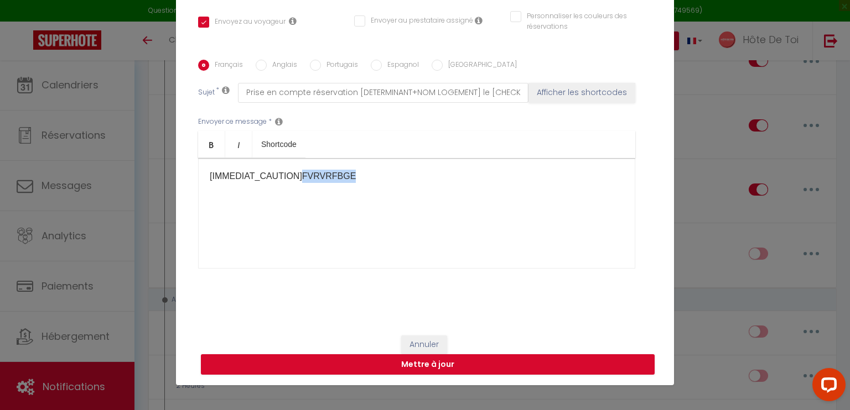
drag, startPoint x: 292, startPoint y: 174, endPoint x: 376, endPoint y: 186, distance: 84.3
click at [376, 186] on div "[IMMEDIAT_CAUTION] ​ ​FVRVRFBGE" at bounding box center [416, 213] width 437 height 111
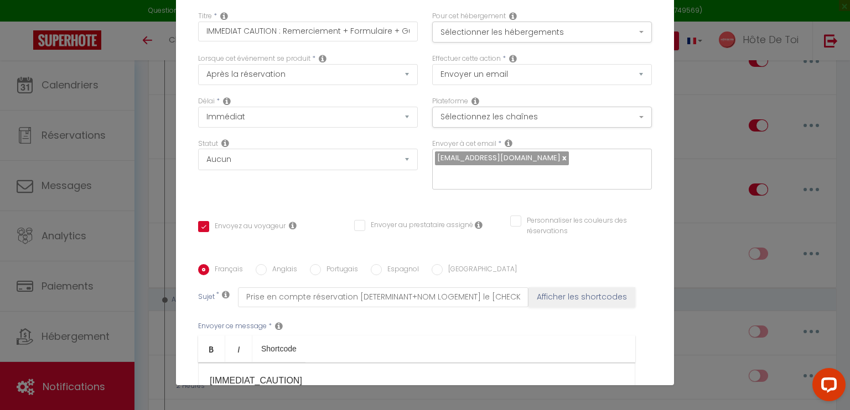
scroll to position [0, 0]
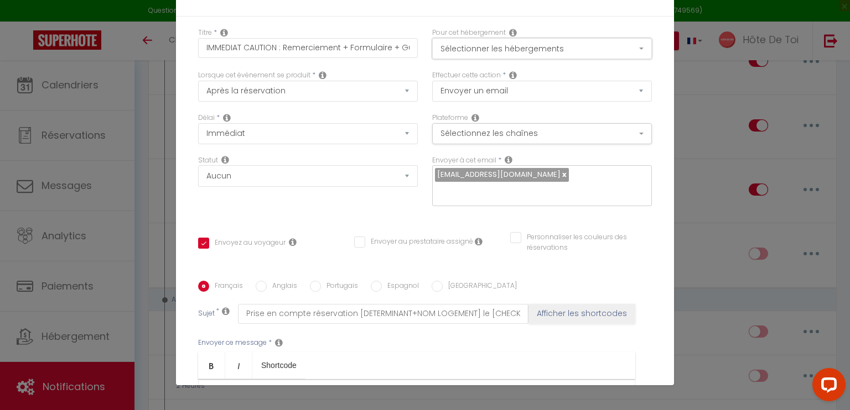
click at [552, 53] on button "Sélectionner les hébergements" at bounding box center [542, 48] width 220 height 21
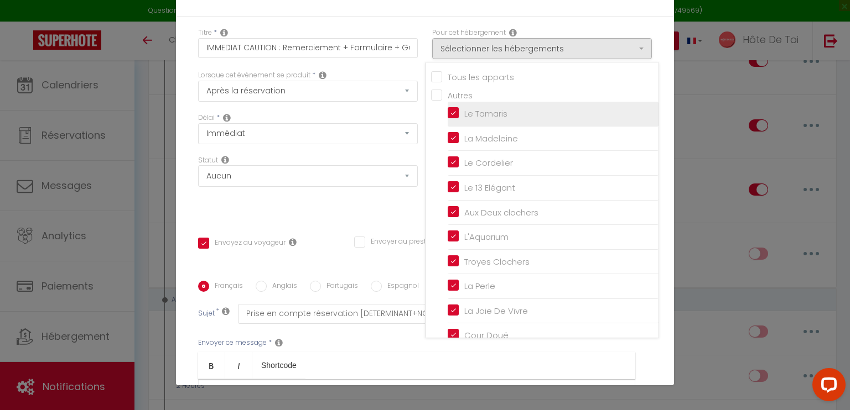
click at [447, 108] on input "Le Tamaris" at bounding box center [552, 113] width 211 height 11
checkbox input "false"
checkbox input "true"
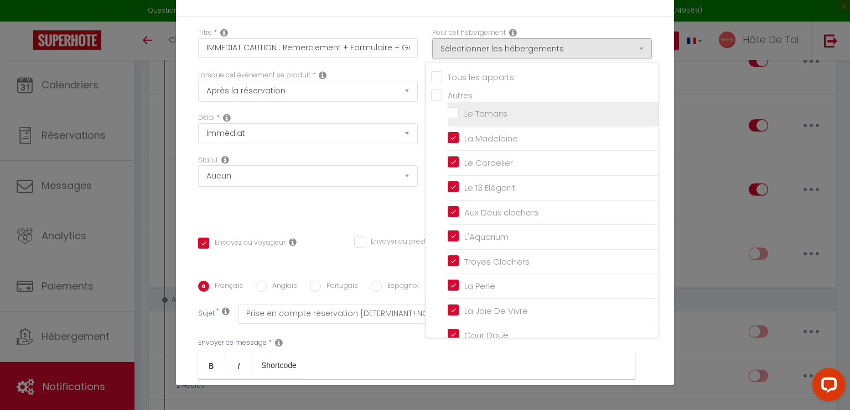
checkbox input "false"
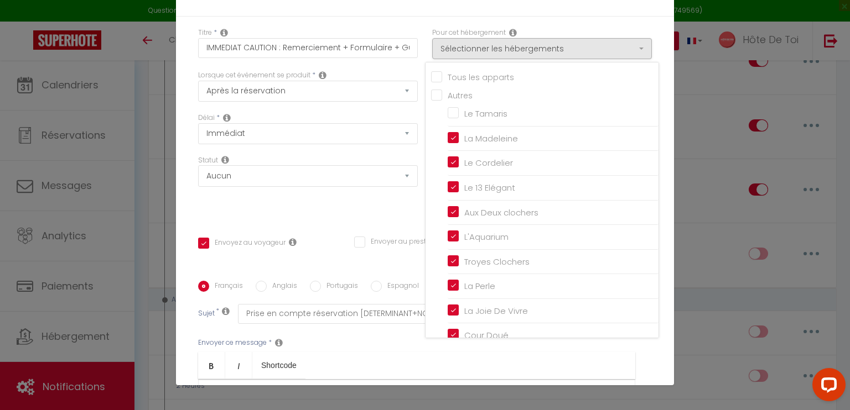
click at [434, 80] on input "Tous les apparts" at bounding box center [544, 76] width 227 height 11
checkbox input "true"
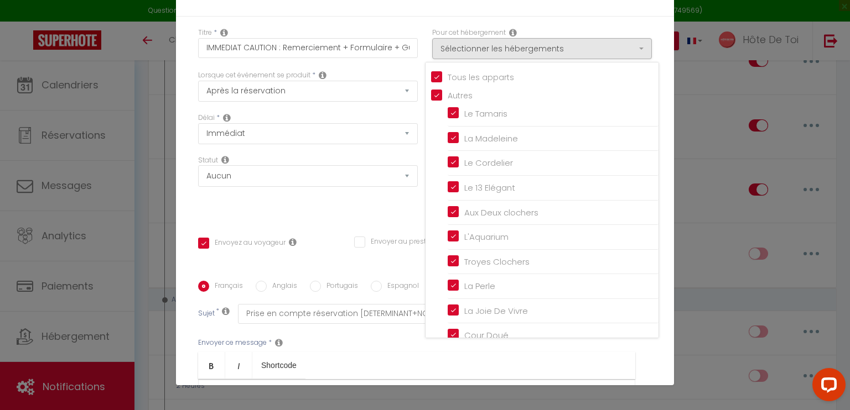
checkbox input "true"
checkbox input "false"
click at [431, 76] on input "Tous les apparts" at bounding box center [544, 76] width 227 height 11
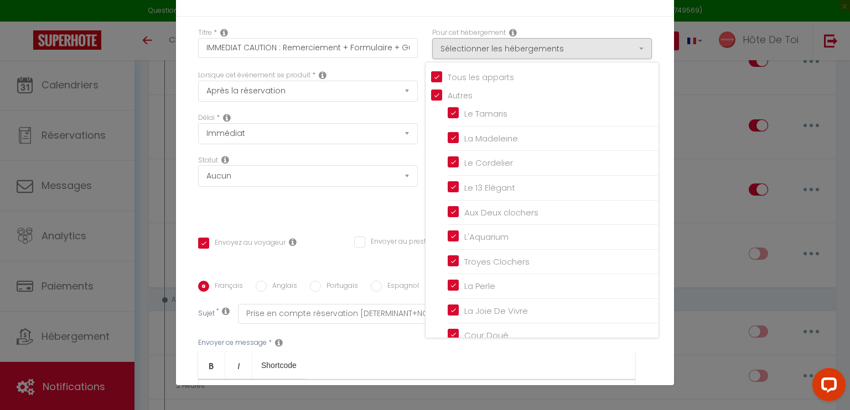
checkbox input "false"
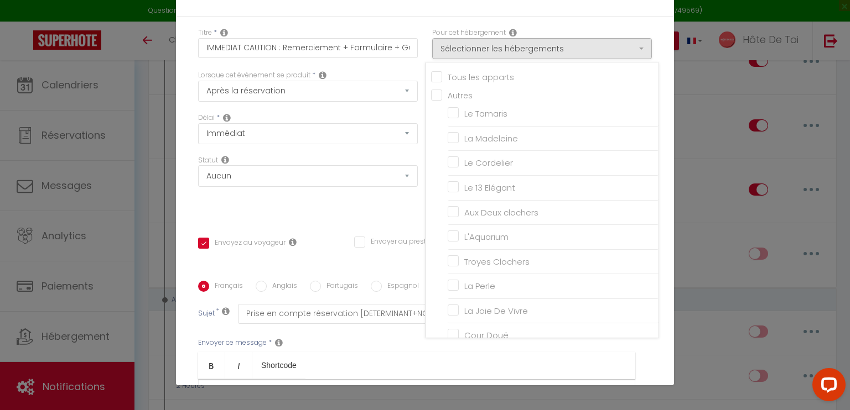
checkbox input "false"
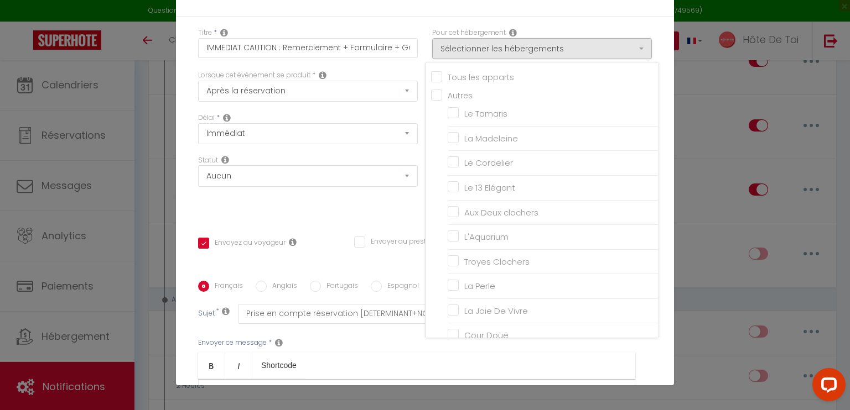
checkbox input "false"
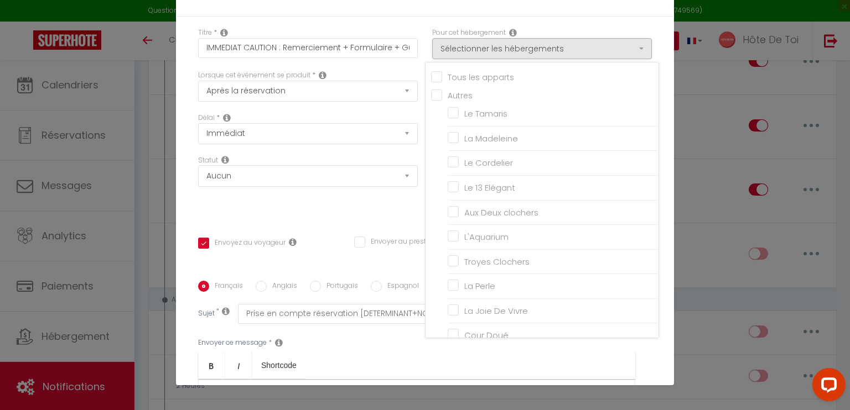
checkbox input "false"
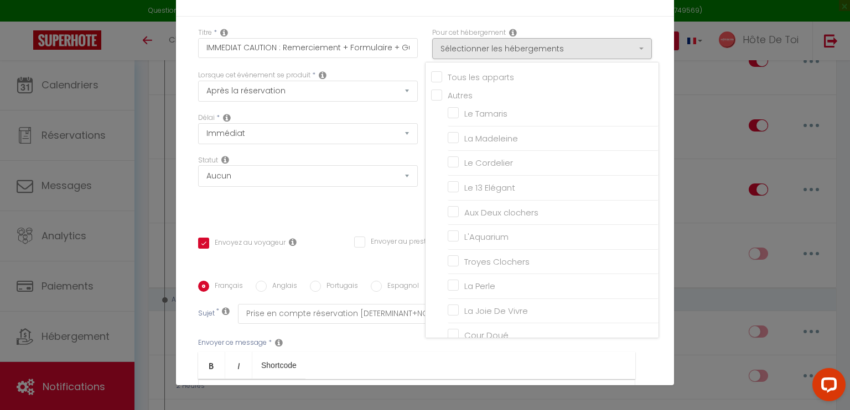
checkbox input "false"
checkbox input "true"
checkbox input "false"
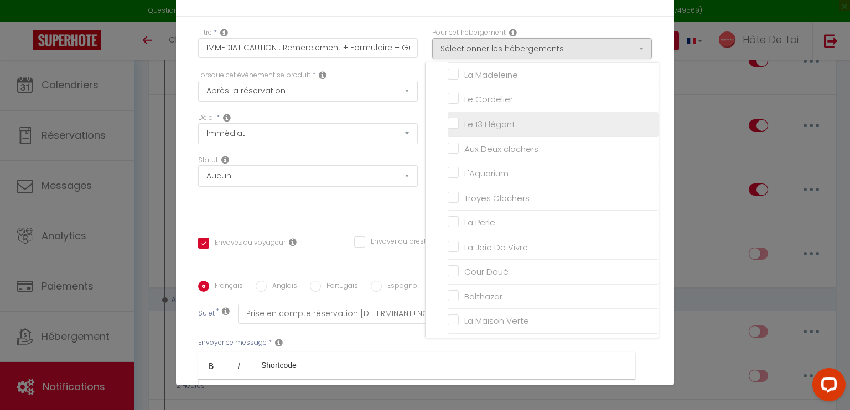
scroll to position [177, 0]
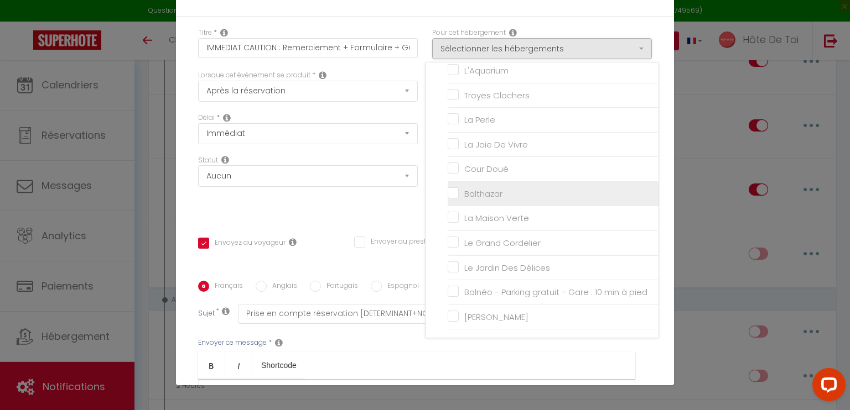
click at [447, 189] on input "Balthazar" at bounding box center [552, 194] width 211 height 11
checkbox input "true"
checkbox input "false"
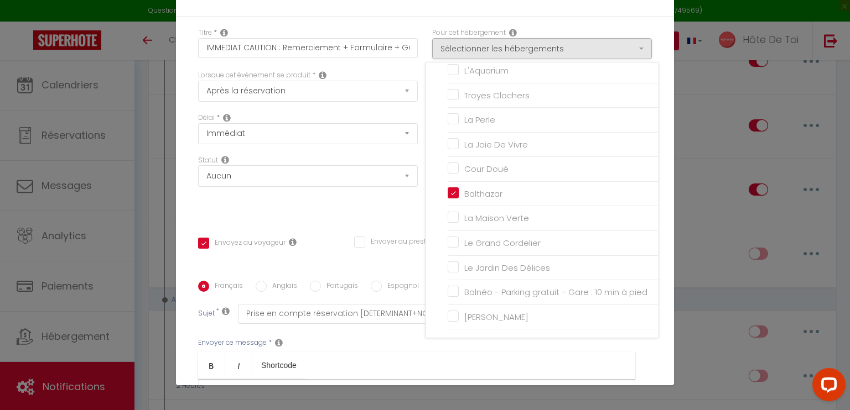
click at [654, 131] on div "Titre * IMMEDIAT CAUTION : Remerciement + Formulaire + Guide Pour cet hébergeme…" at bounding box center [425, 281] width 498 height 529
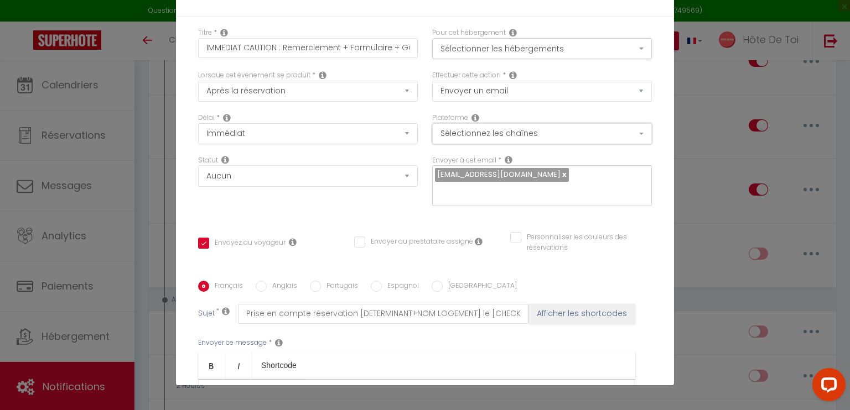
click at [543, 136] on button "Sélectionnez les chaînes" at bounding box center [542, 133] width 220 height 21
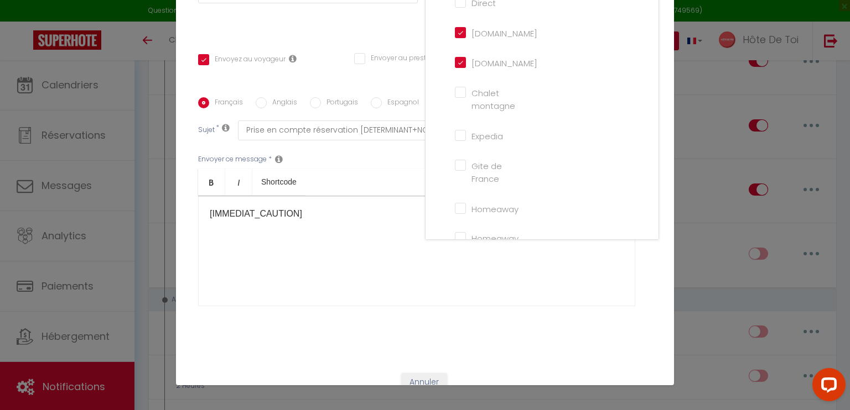
scroll to position [221, 0]
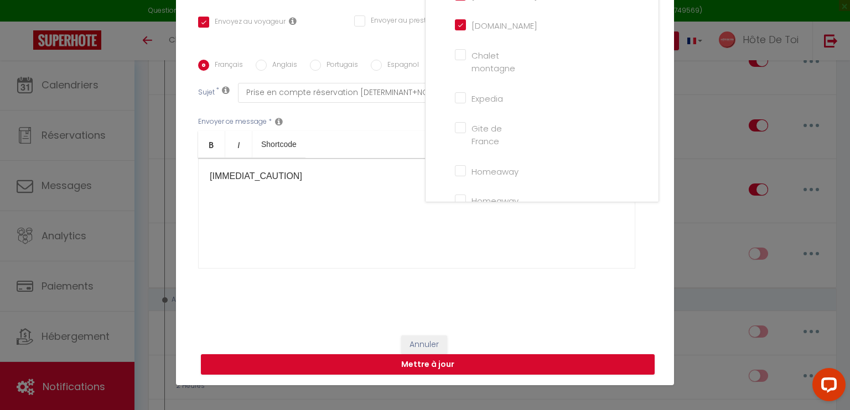
click at [440, 232] on div "[IMMEDIAT_CAUTION] ​ ​" at bounding box center [416, 213] width 437 height 111
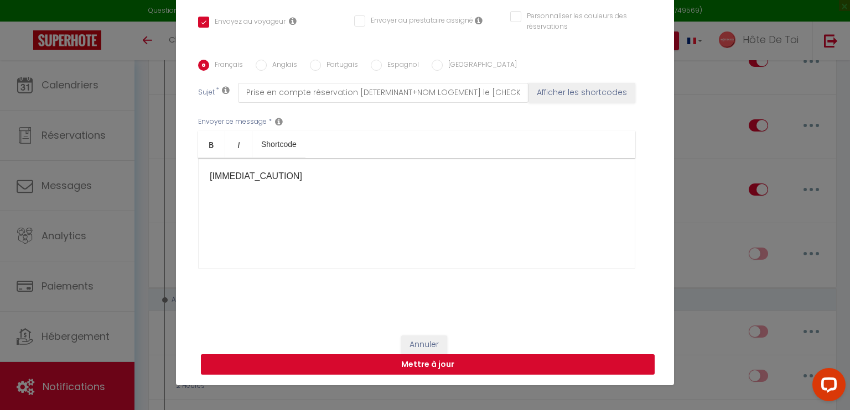
click at [423, 365] on button "Mettre à jour" at bounding box center [428, 365] width 454 height 21
checkbox input "true"
checkbox input "false"
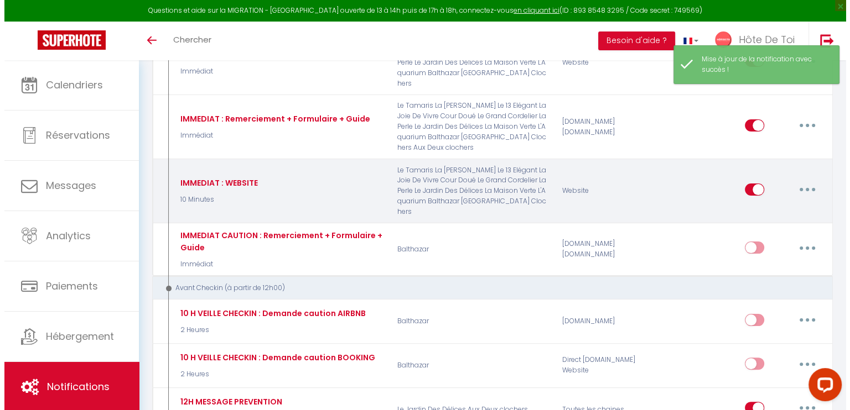
scroll to position [92, 0]
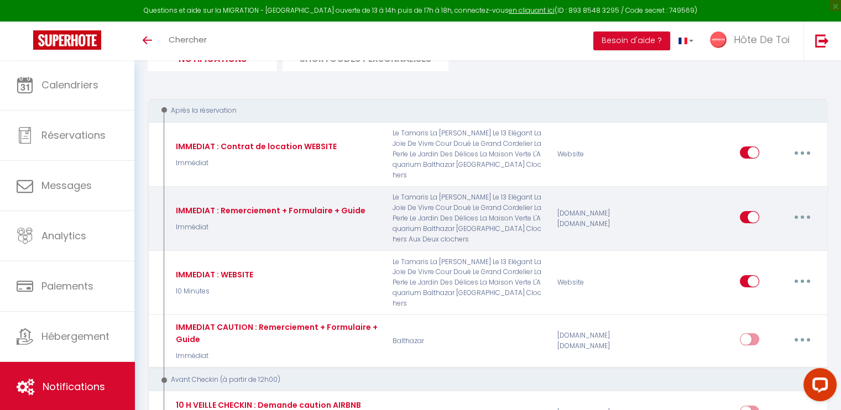
click at [740, 209] on button "button" at bounding box center [802, 218] width 31 height 18
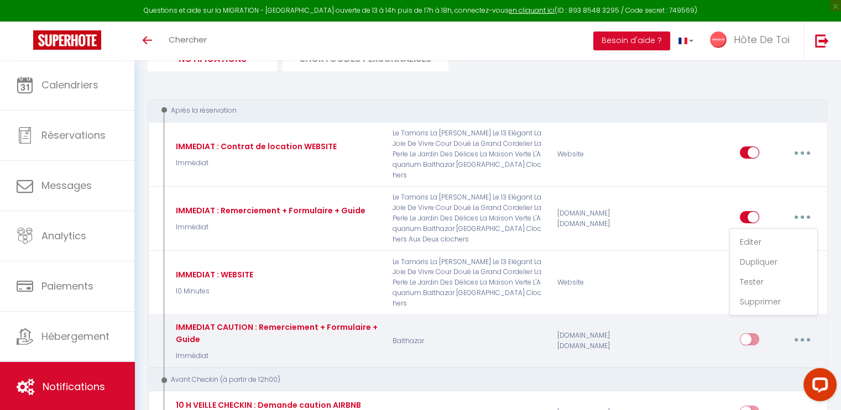
click at [740, 339] on icon "button" at bounding box center [802, 340] width 3 height 3
click at [740, 356] on link "Editer" at bounding box center [774, 365] width 82 height 19
type input "IMMEDIAT CAUTION : Remerciement + Formulaire + Guide"
select select "Immédiat"
select select
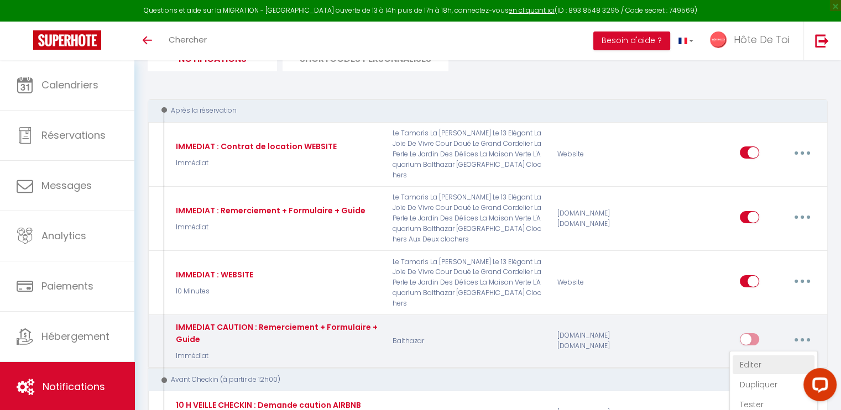
checkbox input "true"
checkbox input "false"
radio input "true"
type input "Prise en compte réservation [DETERMINANT+NOM LOGEMENT] le [CHECKING:DD-MM-YYYY]"
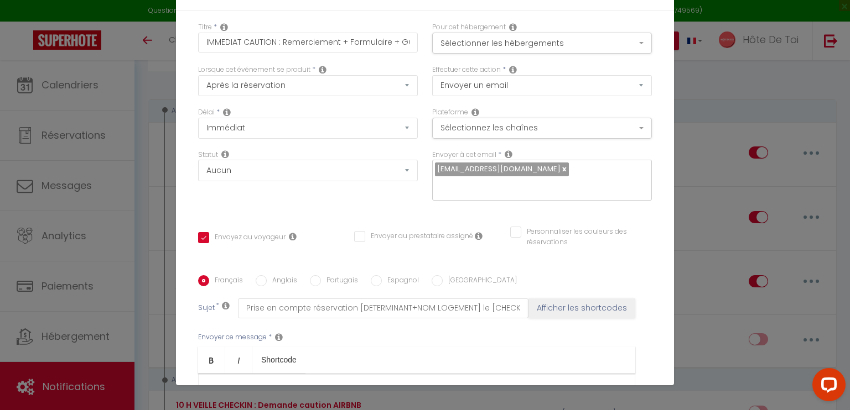
scroll to position [0, 0]
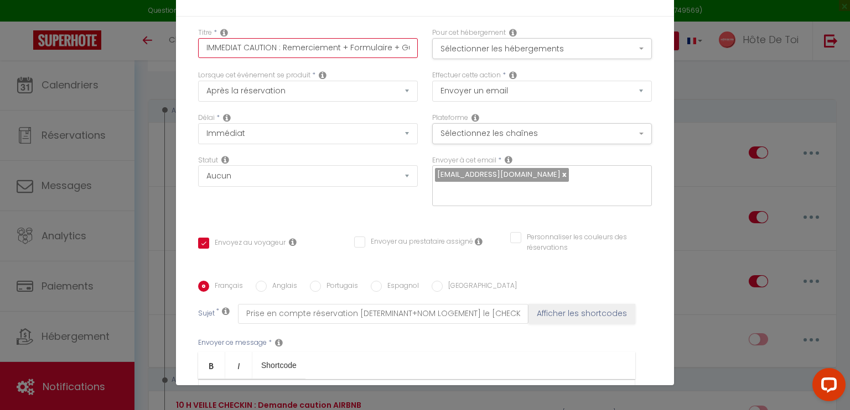
click at [361, 45] on input "IMMEDIAT CAUTION : Remerciement + Formulaire + Guide" at bounding box center [308, 48] width 220 height 20
type input "IMMEDIAT CAUTION : Remerciement + + Guide"
checkbox input "true"
checkbox input "false"
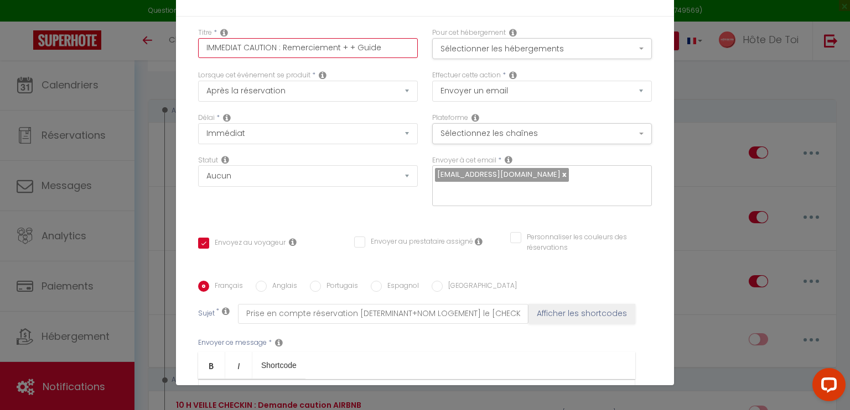
checkbox input "false"
type input "IMMEDIAT CAUTION : Remerciement ++ Guide"
checkbox input "true"
checkbox input "false"
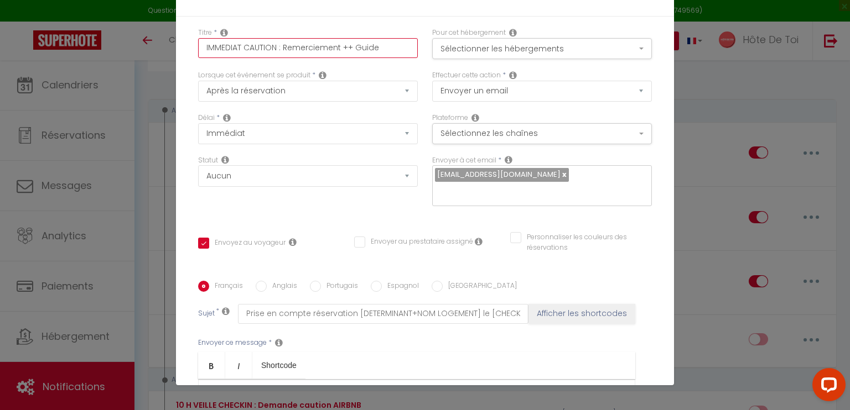
type input "IMMEDIAT CAUTION : Remerciement + Guide"
checkbox input "true"
checkbox input "false"
click at [364, 46] on input "IMMEDIAT CAUTION : Remerciement + Guide" at bounding box center [308, 48] width 220 height 20
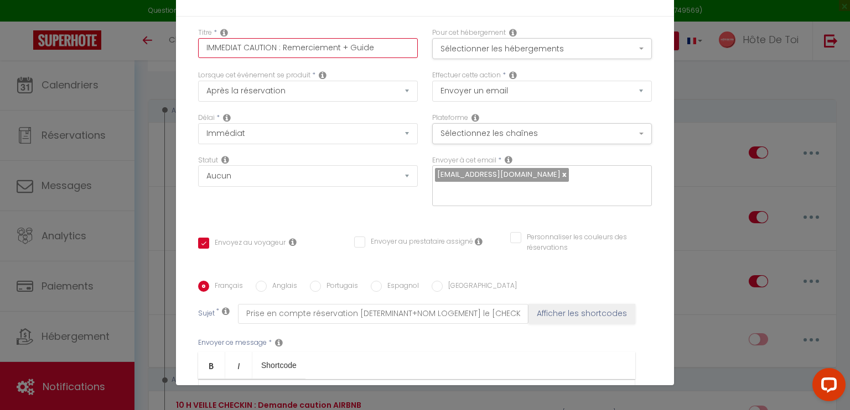
click at [364, 47] on input "IMMEDIAT CAUTION : Remerciement + Guide" at bounding box center [308, 48] width 220 height 20
type input "IMMEDIAT CAUTION : Remerciement + I"
checkbox input "true"
checkbox input "false"
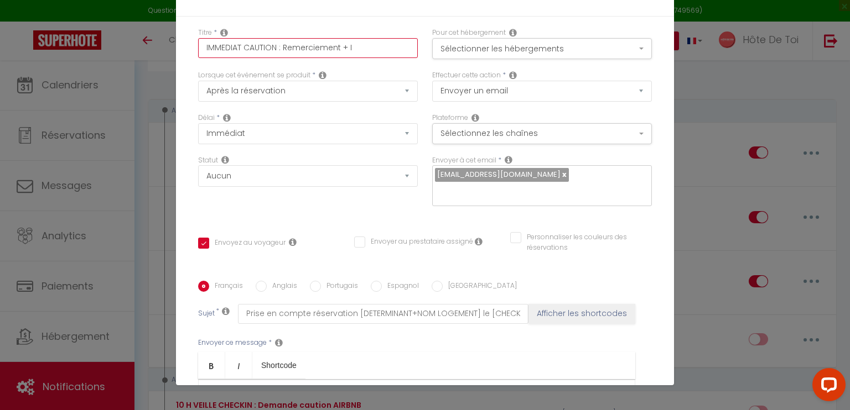
type input "IMMEDIAT CAUTION : Remerciement + In"
checkbox input "true"
checkbox input "false"
type input "IMMEDIAT CAUTION : Remerciement + Inf"
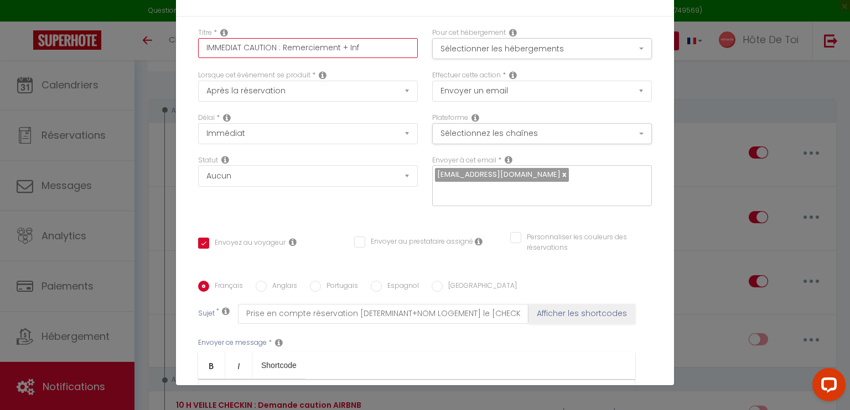
checkbox input "true"
checkbox input "false"
type input "IMMEDIAT CAUTION : Remerciement + Info"
checkbox input "true"
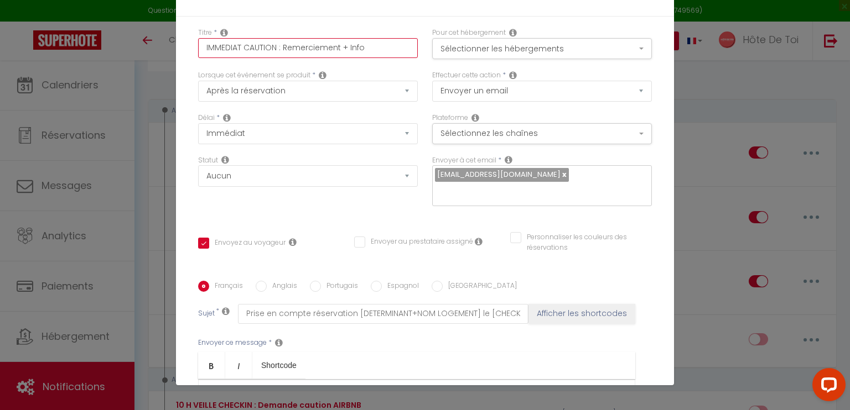
checkbox input "false"
type input "IMMEDIAT CAUTION : Remerciement + Infor"
checkbox input "true"
checkbox input "false"
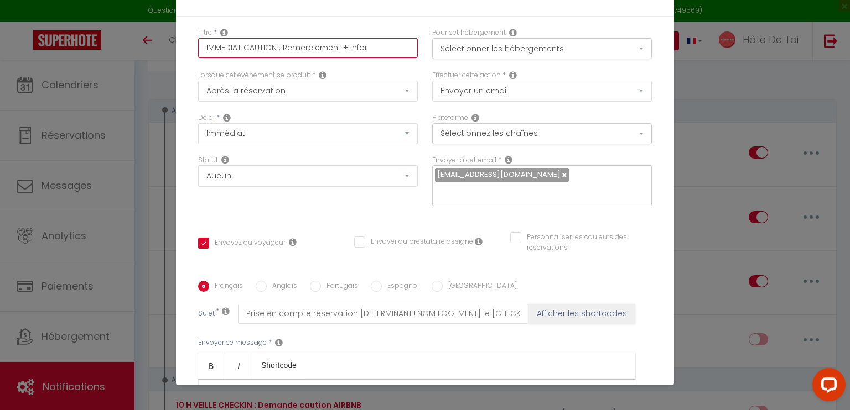
checkbox input "false"
type input "IMMEDIAT CAUTION : Remerciement + Inform"
checkbox input "true"
checkbox input "false"
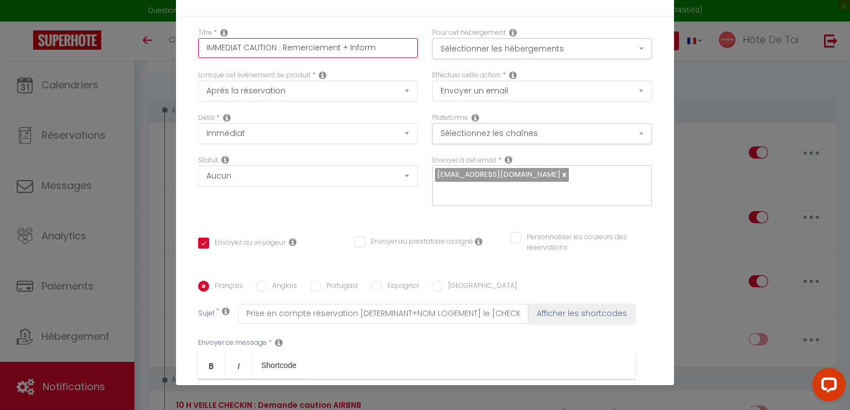
type input "IMMEDIAT CAUTION : Remerciement + Informa"
checkbox input "true"
checkbox input "false"
type input "IMMEDIAT CAUTION : Remerciement + Informat"
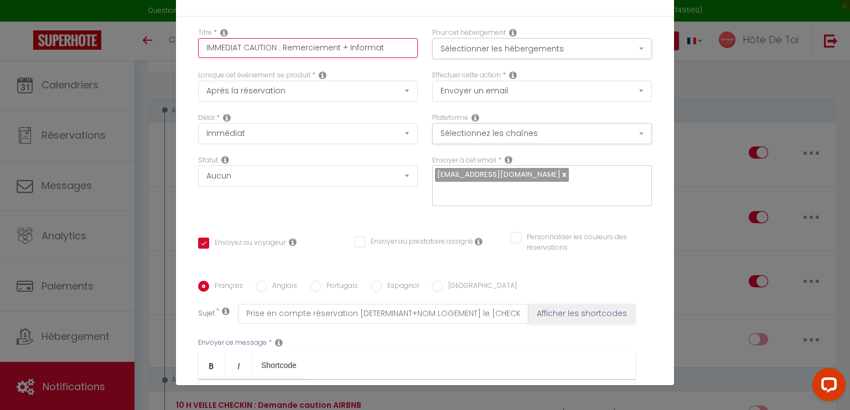
checkbox input "true"
checkbox input "false"
type input "IMMEDIAT CAUTION : Remerciement + Informati"
checkbox input "true"
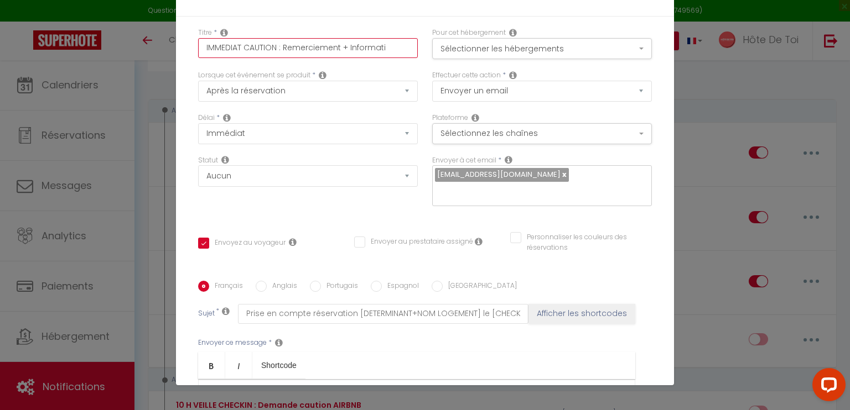
checkbox input "false"
type input "IMMEDIAT CAUTION : Remerciement + Informatio"
checkbox input "true"
checkbox input "false"
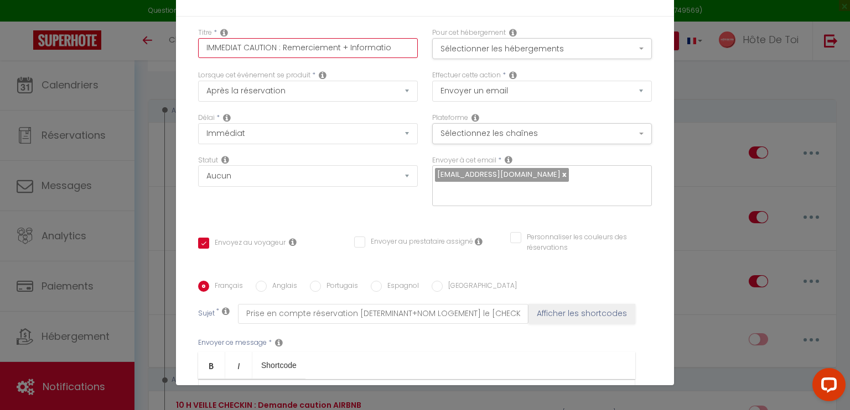
checkbox input "false"
type input "IMMEDIAT CAUTION : Remerciement + Information"
checkbox input "true"
checkbox input "false"
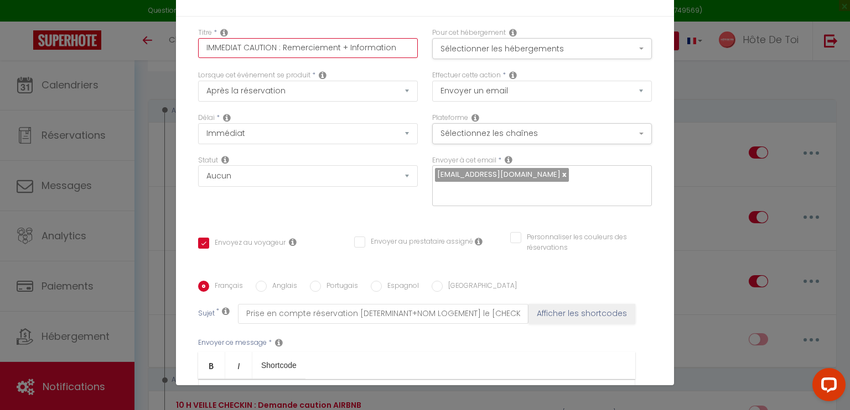
type input "IMMEDIAT CAUTION : Remerciement + Information"
checkbox input "true"
checkbox input "false"
type input "IMMEDIAT CAUTION : Remerciement + Information C"
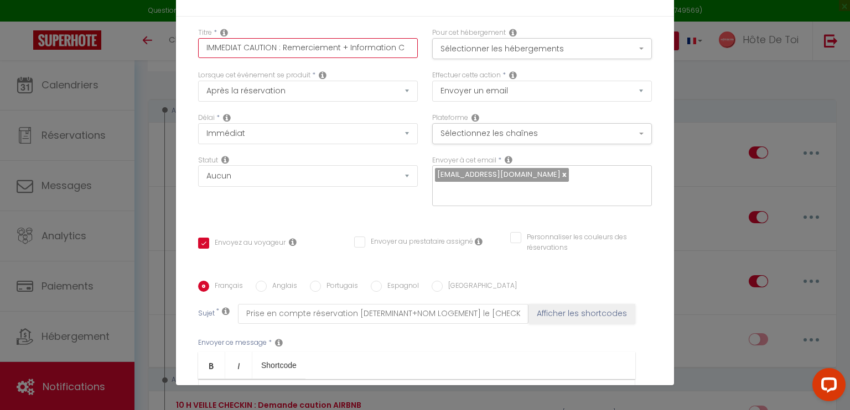
checkbox input "true"
checkbox input "false"
type input "IMMEDIAT CAUTION : Remerciement + Information Ca"
checkbox input "true"
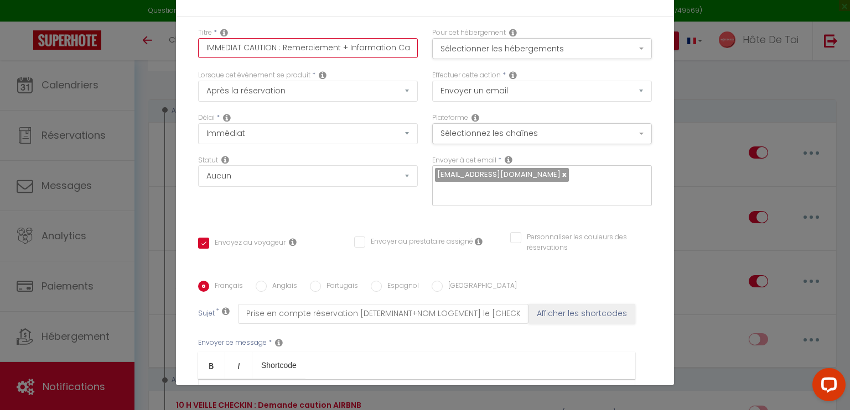
checkbox input "false"
type input "IMMEDIAT CAUTION : Remerciement + Information Cau"
checkbox input "true"
checkbox input "false"
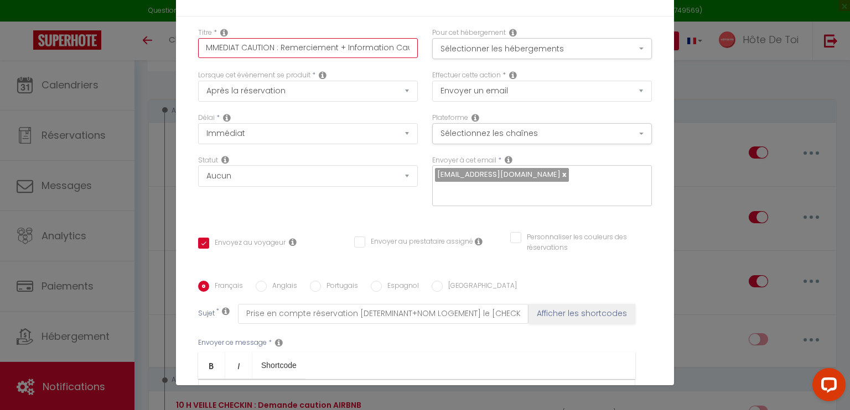
checkbox input "false"
type input "IMMEDIAT CAUTION : Remerciement + Information Caut"
checkbox input "true"
checkbox input "false"
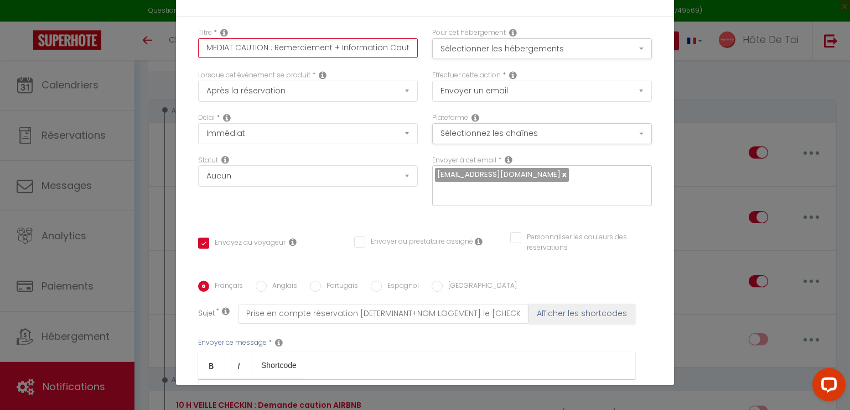
type input "IMMEDIAT CAUTION : Remerciement + Information Cauti"
checkbox input "true"
checkbox input "false"
type input "IMMEDIAT CAUTION : Remerciement + Information Cautio"
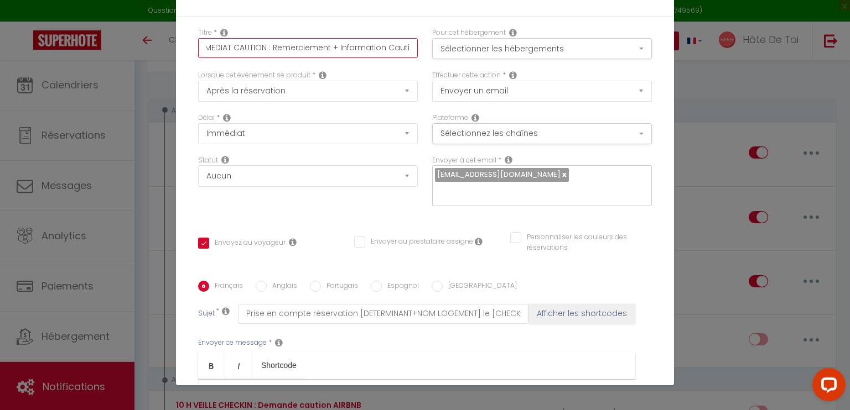
checkbox input "true"
checkbox input "false"
type input "IMMEDIAT CAUTION : Remerciement + Information Caution"
checkbox input "true"
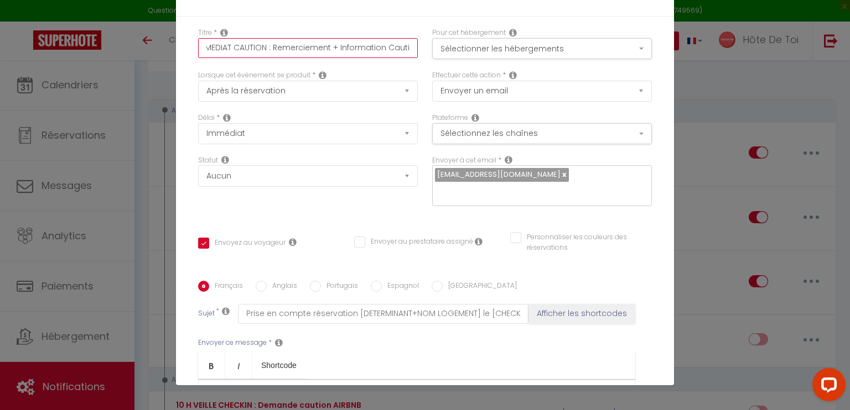
checkbox input "false"
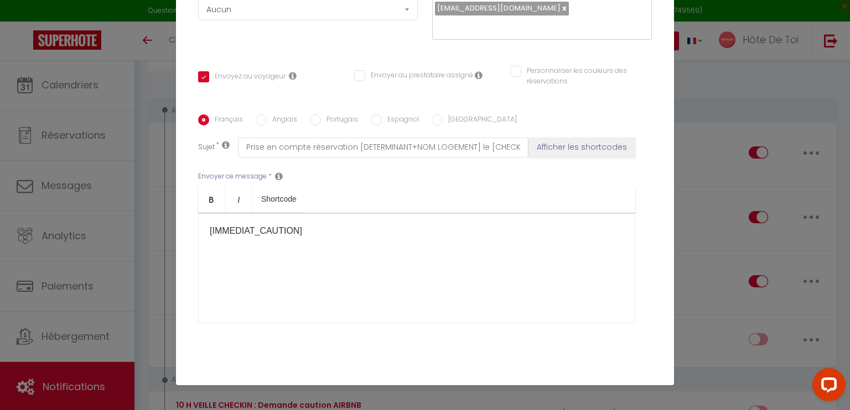
scroll to position [221, 0]
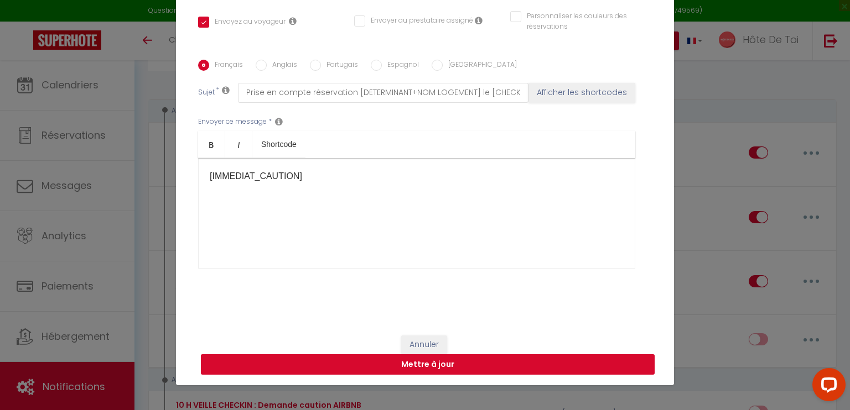
type input "IMMEDIAT CAUTION : Remerciement + Information Caution"
click at [414, 359] on button "Mettre à jour" at bounding box center [428, 365] width 454 height 21
checkbox input "true"
checkbox input "false"
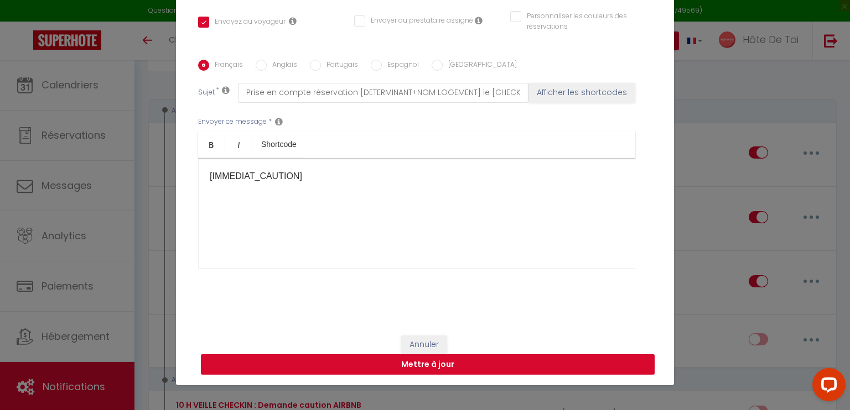
checkbox input "false"
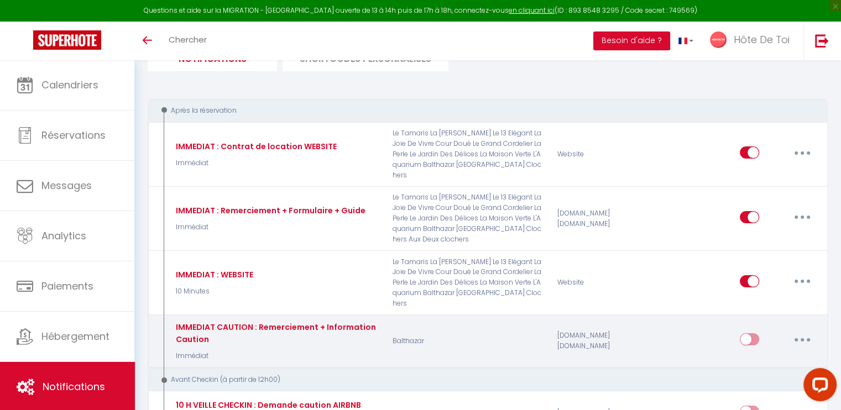
click at [740, 331] on button "button" at bounding box center [802, 340] width 31 height 18
click at [740, 356] on link "Editer" at bounding box center [774, 365] width 82 height 19
type input "IMMEDIAT CAUTION : Remerciement + Information Caution"
select select "Immédiat"
select select
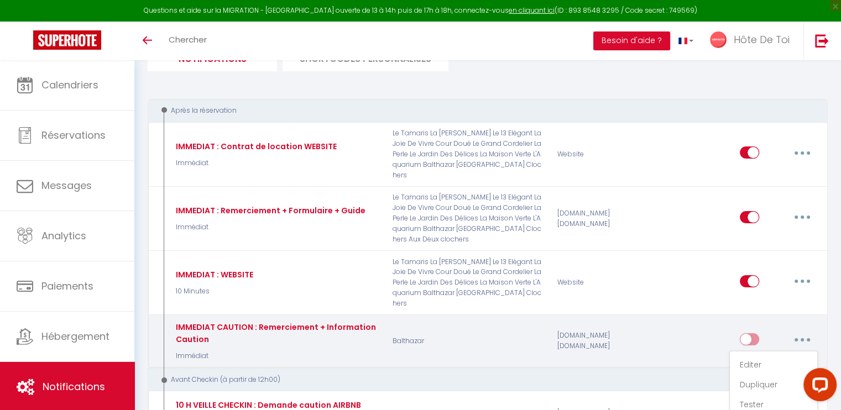
checkbox input "true"
checkbox input "false"
radio input "true"
type input "Prise en compte réservation [DETERMINANT+NOM LOGEMENT] le [CHECKING:DD-MM-YYYY]"
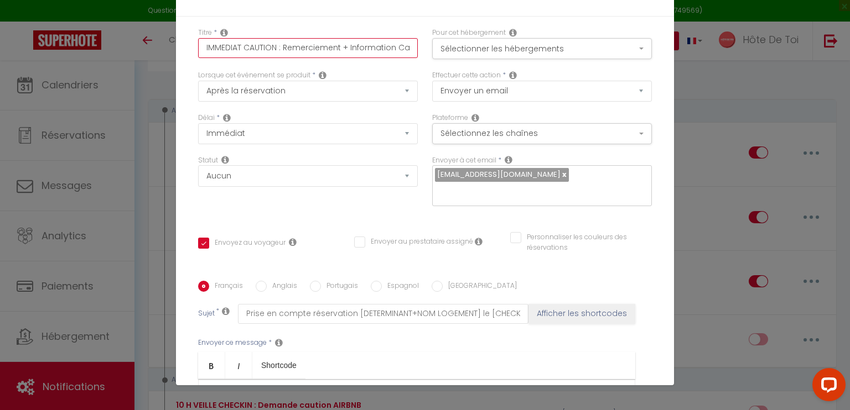
click at [387, 50] on input "IMMEDIAT CAUTION : Remerciement + Information Caution" at bounding box center [308, 48] width 220 height 20
type input "IMMEDIAT CAUTION : Remerciement + Informatio Caution"
checkbox input "true"
checkbox input "false"
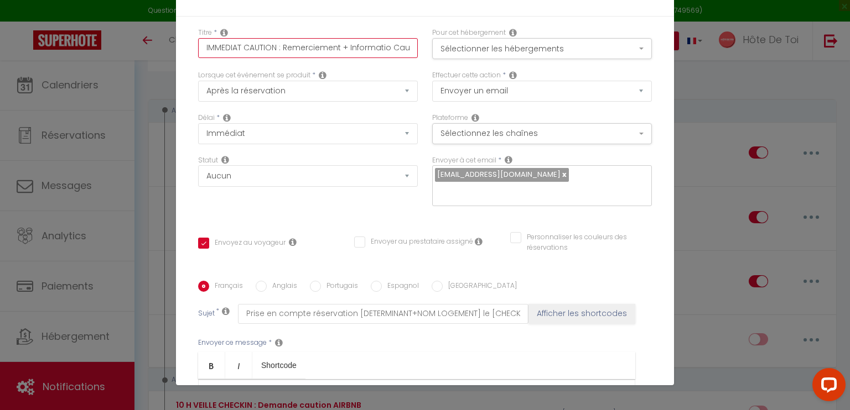
type input "IMMEDIAT CAUTION : Remerciement + Informati Caution"
checkbox input "true"
checkbox input "false"
type input "IMMEDIAT CAUTION : Remerciement + Informat Caution"
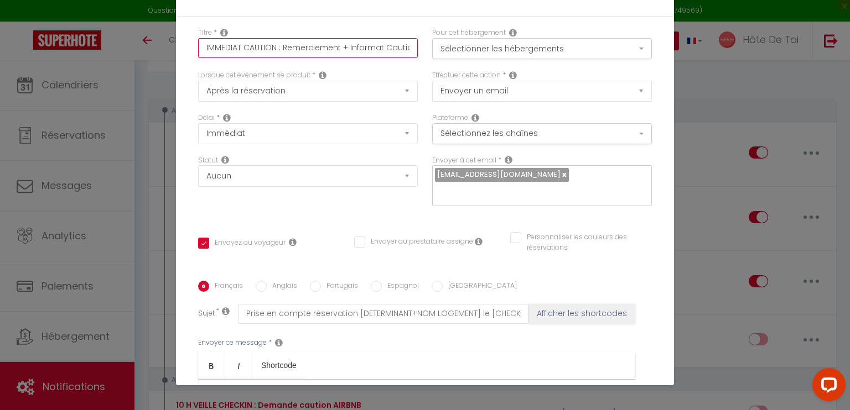
checkbox input "true"
checkbox input "false"
type input "IMMEDIAT CAUTION : Remerciement + Informa Caution"
checkbox input "true"
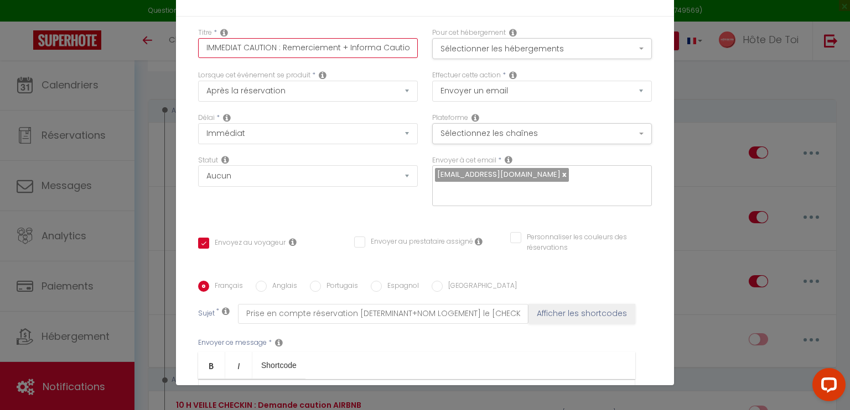
checkbox input "false"
type input "IMMEDIAT CAUTION : Remerciement + Inform Caution"
checkbox input "true"
checkbox input "false"
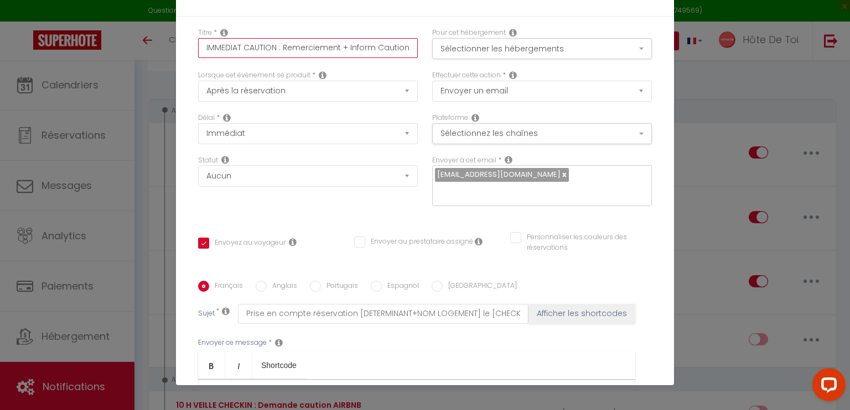
checkbox input "false"
type input "IMMEDIAT CAUTION : Remerciement + Infor Caution"
checkbox input "true"
checkbox input "false"
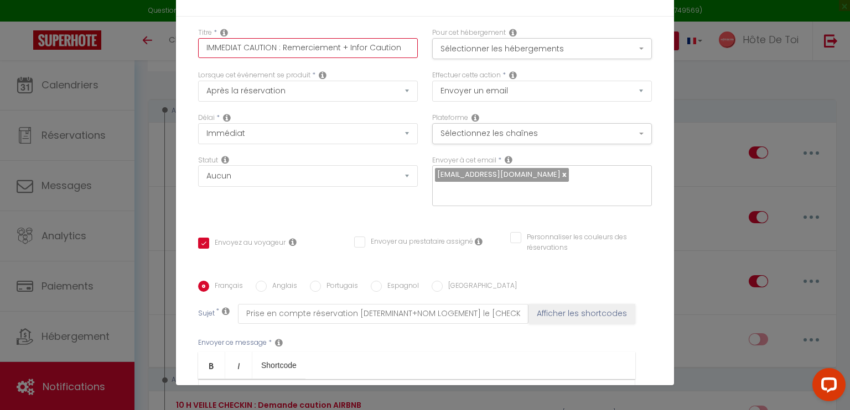
type input "IMMEDIAT CAUTION : Remerciement + Info Caution"
checkbox input "true"
checkbox input "false"
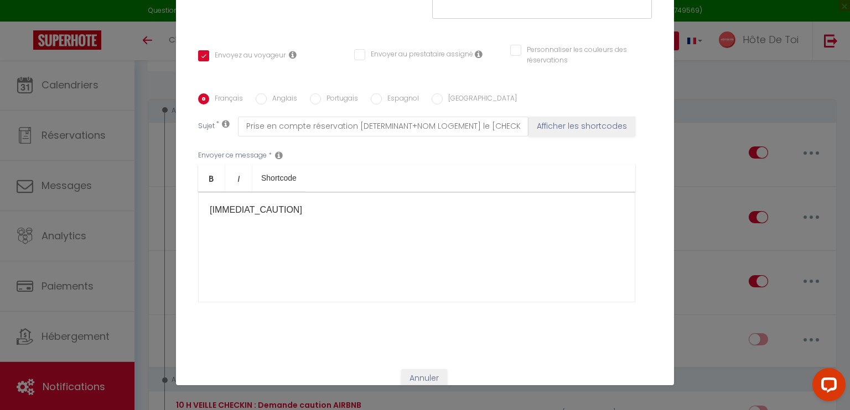
scroll to position [221, 0]
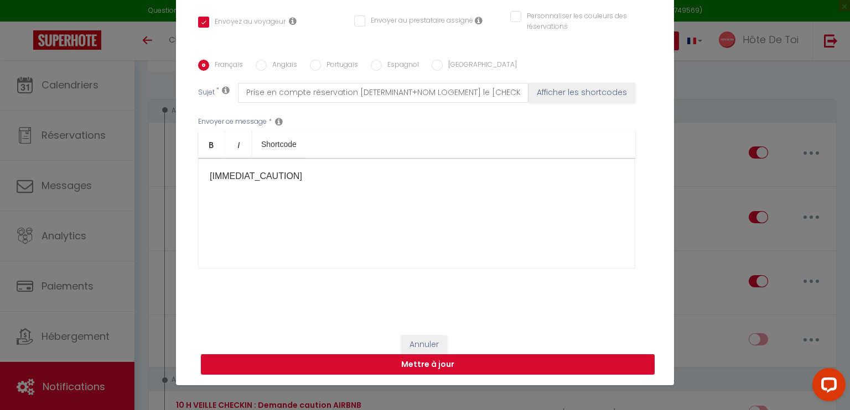
type input "IMMEDIAT CAUTION : Remerciement + Info Caution"
click at [412, 363] on button "Mettre à jour" at bounding box center [428, 365] width 454 height 21
checkbox input "true"
checkbox input "false"
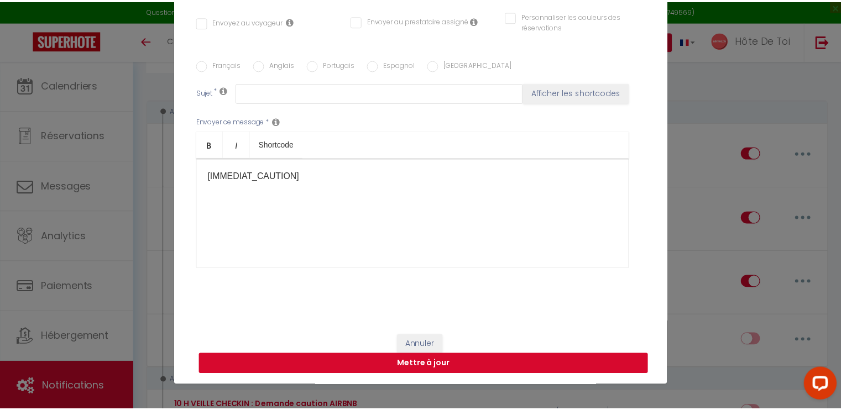
scroll to position [0, 0]
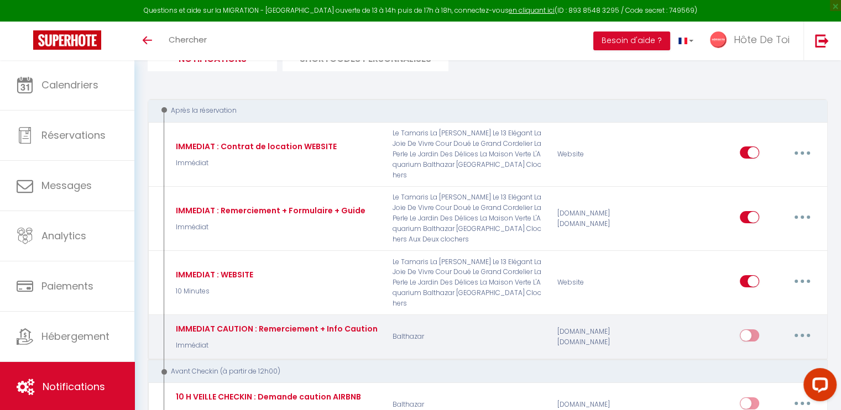
click at [740, 327] on button "button" at bounding box center [802, 336] width 31 height 18
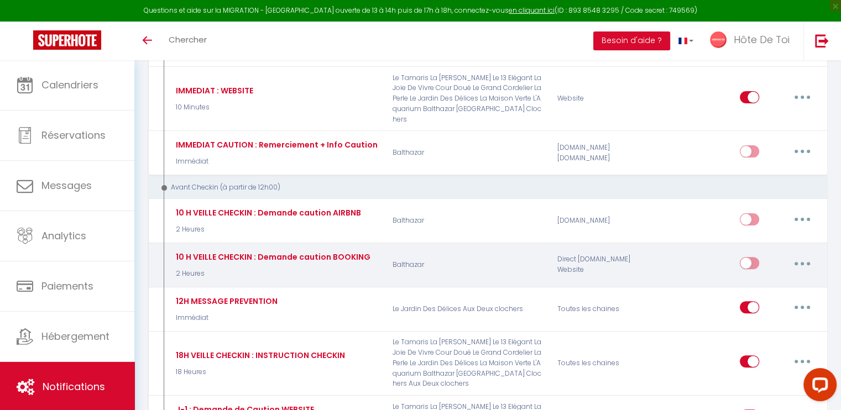
scroll to position [369, 0]
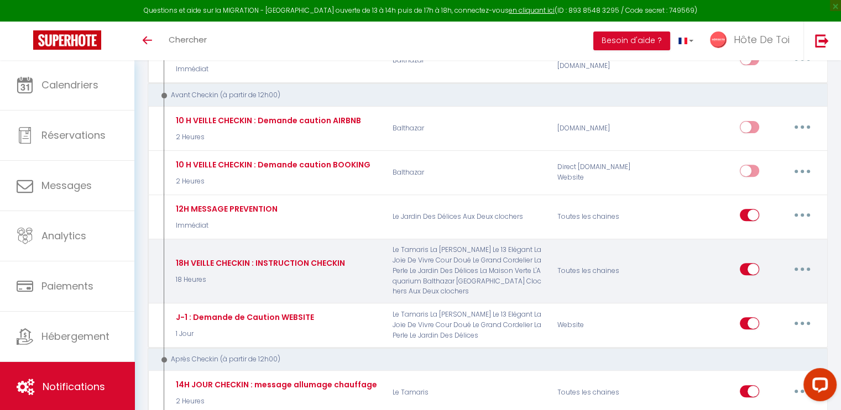
click at [740, 261] on button "button" at bounding box center [802, 270] width 31 height 18
click at [740, 305] on link "Dupliquer" at bounding box center [774, 314] width 82 height 19
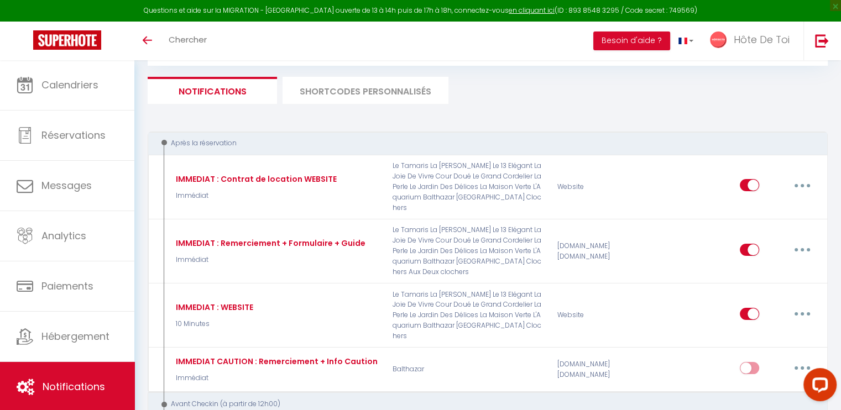
select select
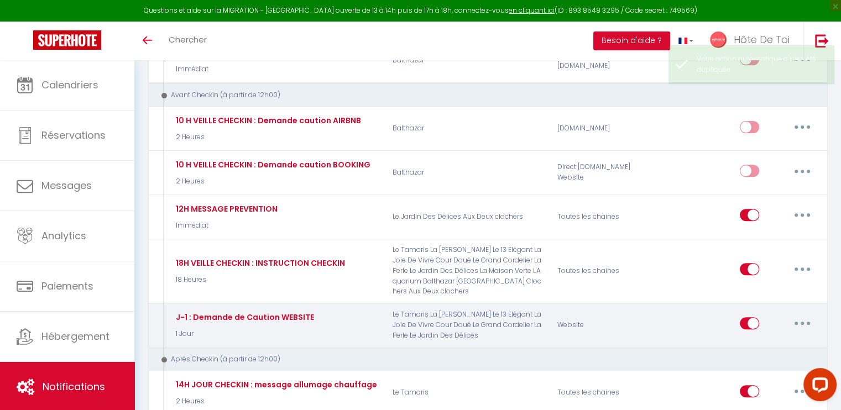
checkbox input "false"
select select
checkbox input "false"
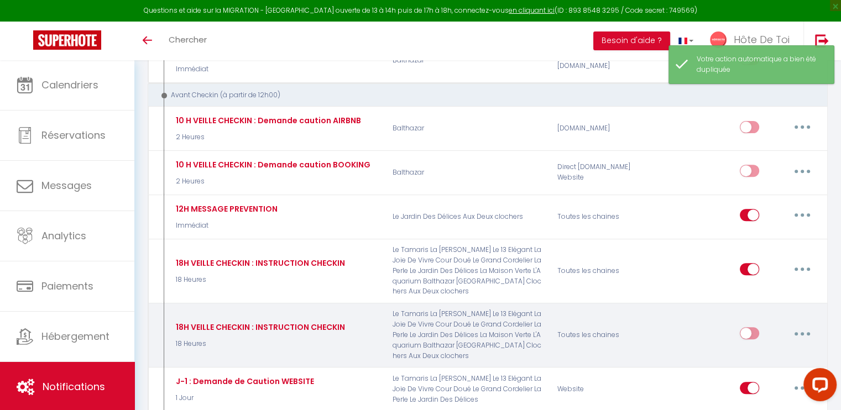
click at [740, 325] on button "button" at bounding box center [802, 334] width 31 height 18
click at [740, 350] on link "Editer" at bounding box center [774, 359] width 82 height 19
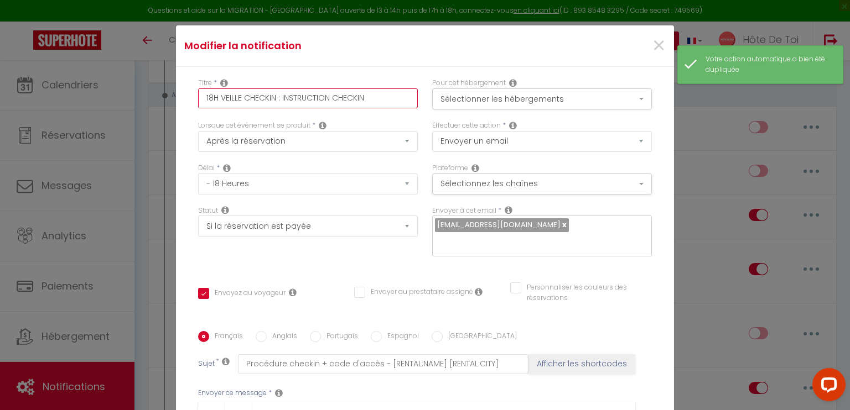
click at [270, 96] on input "18H VEILLE CHECKIN : INSTRUCTION CHECKIN" at bounding box center [308, 99] width 220 height 20
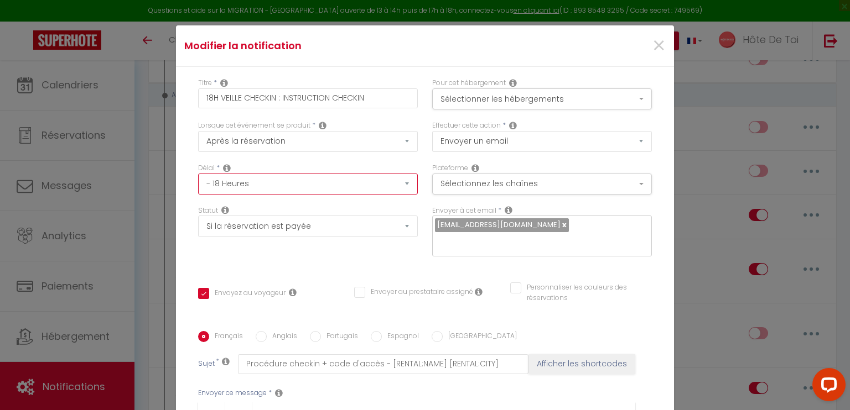
click at [368, 188] on select "Immédiat - 10 Minutes - 1 Heure - 2 Heures - 3 Heures - 4 Heures - 5 Heures - 6…" at bounding box center [308, 184] width 220 height 21
click at [198, 174] on select "Immédiat - 10 Minutes - 1 Heure - 2 Heures - 3 Heures - 4 Heures - 5 Heures - 6…" at bounding box center [308, 184] width 220 height 21
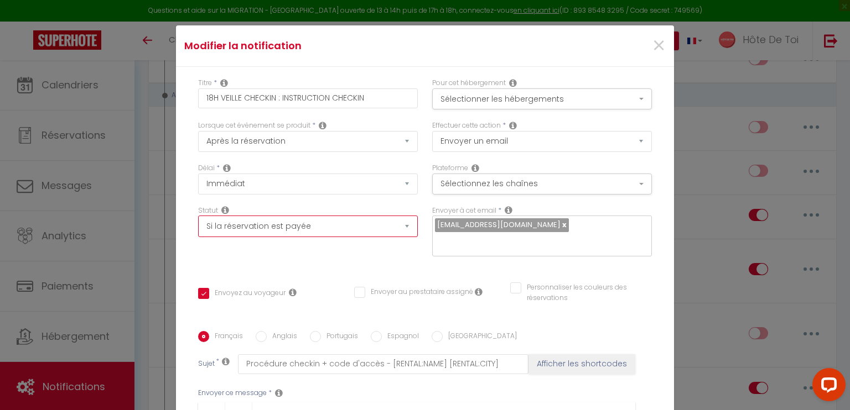
click at [366, 225] on select "Aucun Si la réservation est payée Si réservation non payée Si la caution a été …" at bounding box center [308, 226] width 220 height 21
click at [198, 216] on select "Aucun Si la réservation est payée Si réservation non payée Si la caution a été …" at bounding box center [308, 226] width 220 height 21
click at [312, 246] on div "Statut Aucun Si la réservation est payée Si réservation non payée Si la caution…" at bounding box center [308, 237] width 234 height 63
click at [511, 95] on button "Sélectionner les hébergements" at bounding box center [542, 99] width 220 height 21
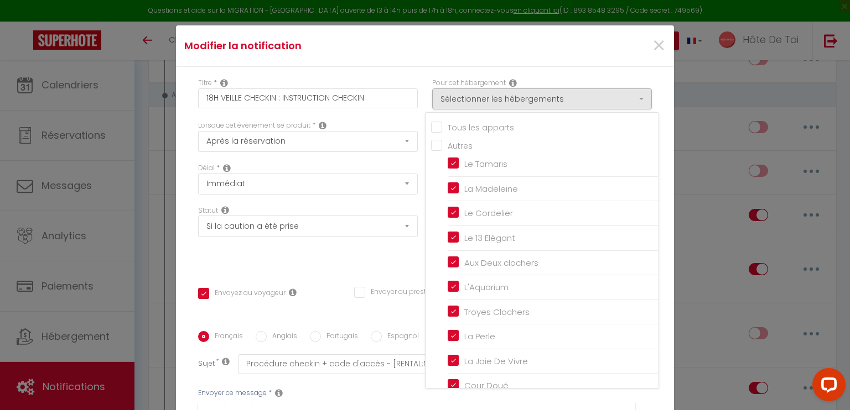
click at [432, 129] on input "Tous les apparts" at bounding box center [544, 126] width 227 height 11
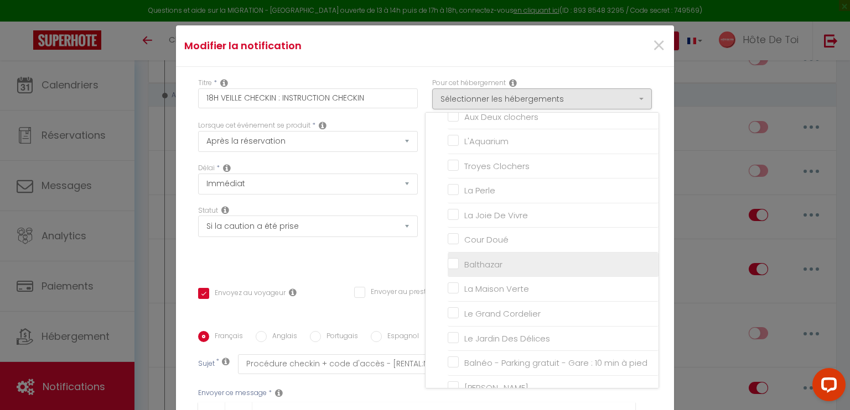
scroll to position [177, 0]
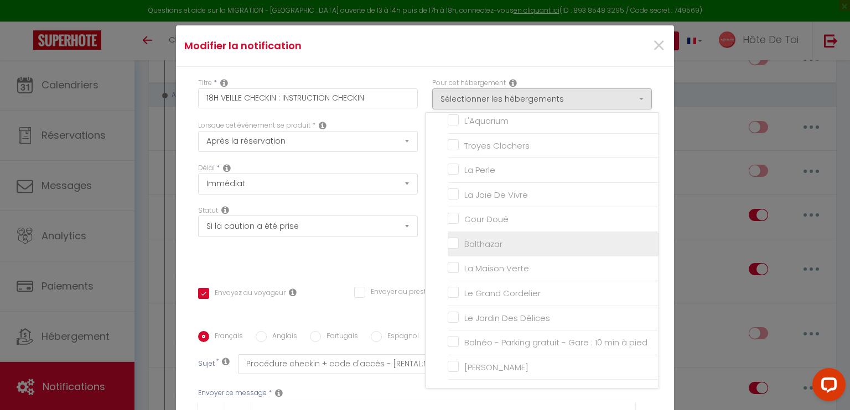
click at [447, 239] on input "Balthazar" at bounding box center [552, 244] width 211 height 11
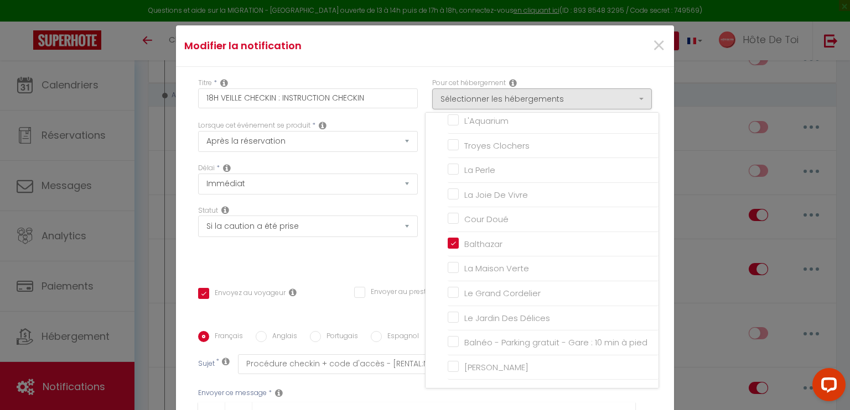
click at [550, 53] on div "×" at bounding box center [589, 46] width 165 height 24
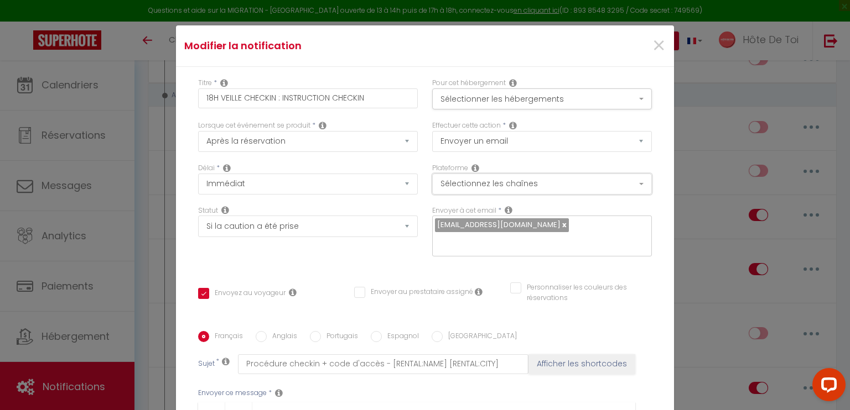
click at [606, 184] on button "Sélectionnez les chaînes" at bounding box center [542, 184] width 220 height 21
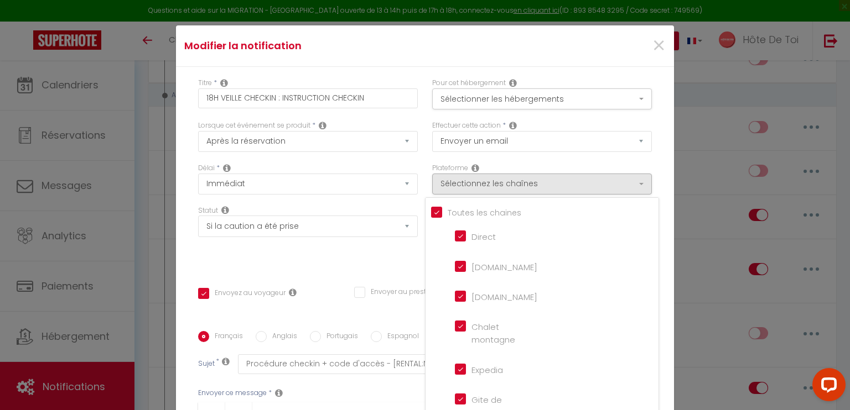
click at [651, 165] on div "Titre * 18H VEILLE CHECKIN : INSTRUCTION CHECKIN Pour cet hébergement Sélection…" at bounding box center [425, 331] width 498 height 529
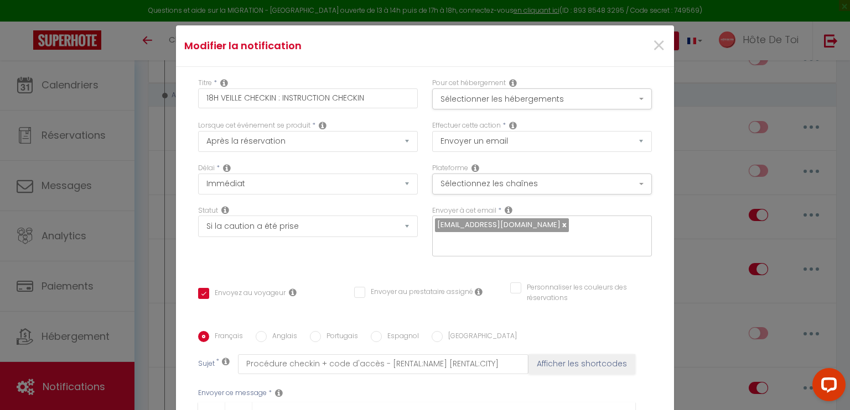
click at [348, 261] on div "Statut Aucun Si la réservation est payée Si réservation non payée Si la caution…" at bounding box center [308, 237] width 234 height 63
click at [600, 183] on button "Sélectionnez les chaînes" at bounding box center [542, 184] width 220 height 21
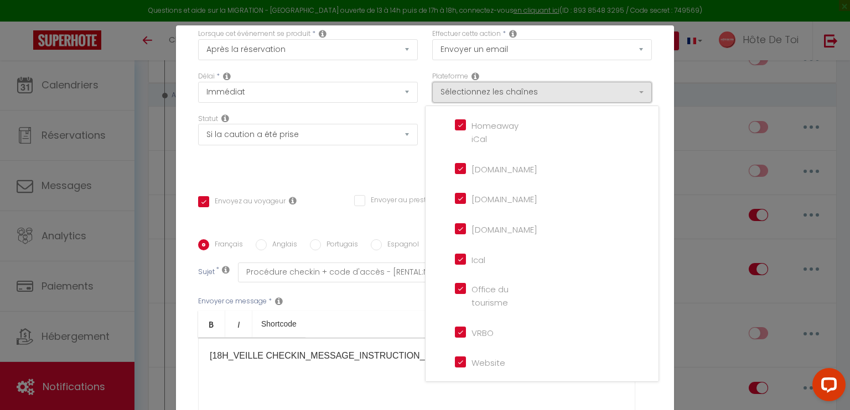
scroll to position [0, 0]
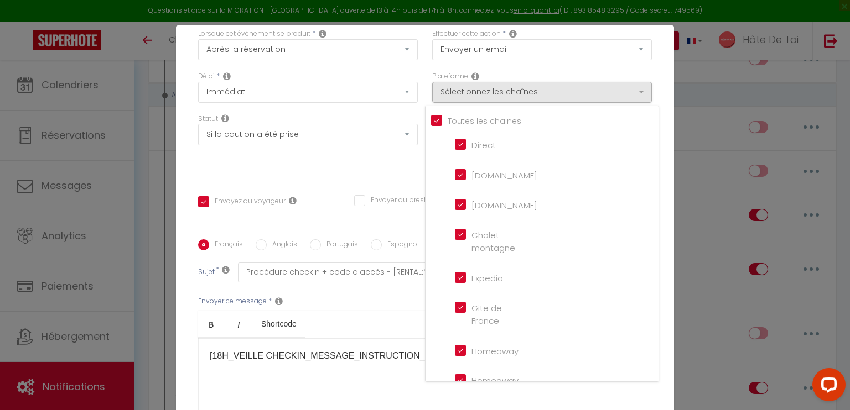
click at [655, 103] on div "Titre * 18H VEILLE CHECKIN : INSTRUCTION CHECKIN Pour cet hébergement Sélection…" at bounding box center [425, 239] width 498 height 529
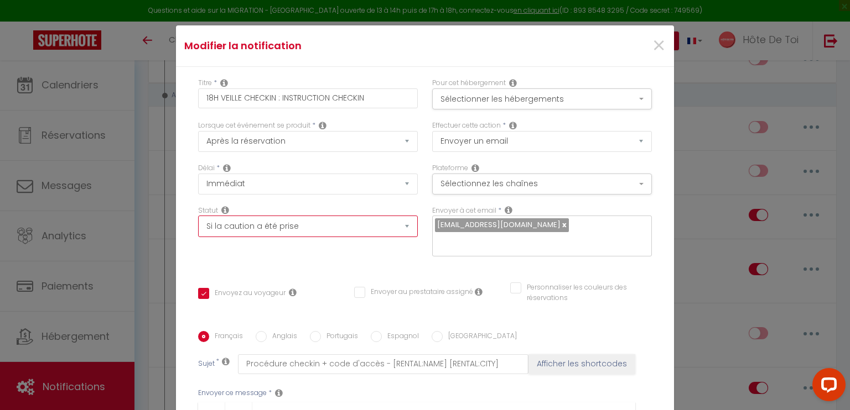
click at [313, 226] on select "Aucun Si la réservation est payée Si réservation non payée Si la caution a été …" at bounding box center [308, 226] width 220 height 21
click at [438, 269] on div "Titre * 18H VEILLE CHECKIN : INSTRUCTION CHECKIN Pour cet hébergement Sélection…" at bounding box center [425, 331] width 498 height 529
click at [473, 278] on div "Titre * 18H VEILLE CHECKIN : INSTRUCTION CHECKIN Pour cet hébergement Sélection…" at bounding box center [425, 331] width 498 height 529
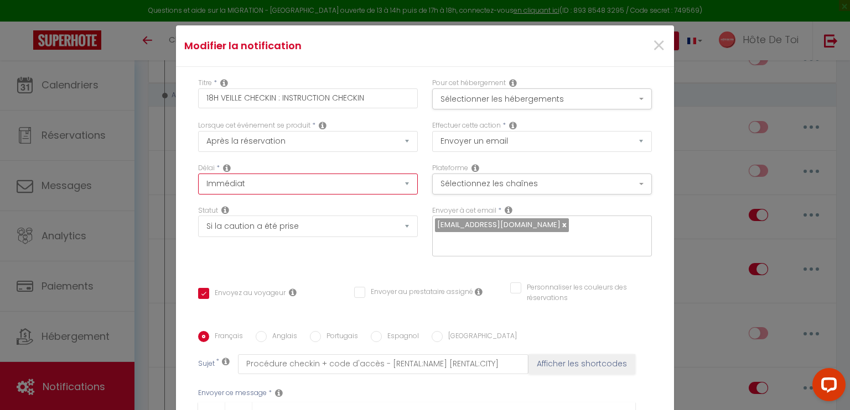
click at [396, 186] on select "Immédiat - 10 Minutes - 1 Heure - 2 Heures - 3 Heures - 4 Heures - 5 Heures - 6…" at bounding box center [308, 184] width 220 height 21
click at [416, 181] on div "Délai * Immédiat - 10 Minutes - 1 Heure - 2 Heures - 3 Heures - 4 Heures - 5 He…" at bounding box center [308, 184] width 234 height 43
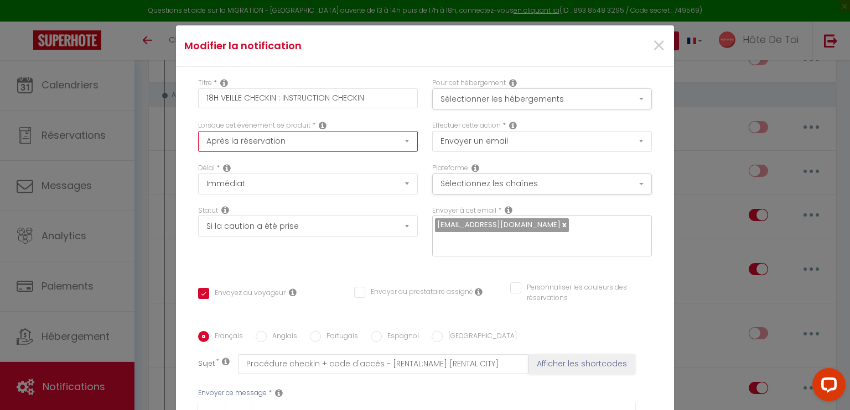
click at [392, 141] on select "Après la réservation Avant Checkin (à partir de 12h00) Après Checkin (à partir …" at bounding box center [308, 141] width 220 height 21
click at [415, 128] on div "Lorsque cet événement se produit * Après la réservation Avant Checkin (à partir…" at bounding box center [308, 142] width 234 height 43
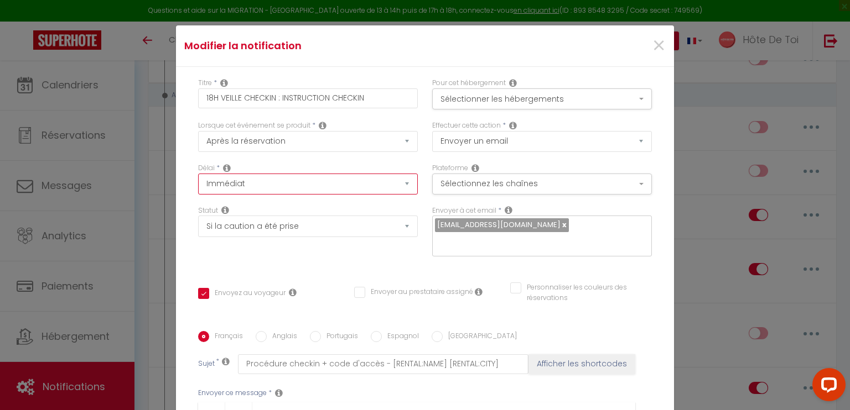
click at [400, 190] on select "Immédiat - 10 Minutes - 1 Heure - 2 Heures - 3 Heures - 4 Heures - 5 Heures - 6…" at bounding box center [308, 184] width 220 height 21
click at [425, 139] on div "Effectuer cette action * Envoyer un email Envoyer un SMS Envoyer une notificati…" at bounding box center [542, 142] width 234 height 43
click at [397, 185] on select "Immédiat - 10 Minutes - 1 Heure - 2 Heures - 3 Heures - 4 Heures - 5 Heures - 6…" at bounding box center [308, 184] width 220 height 21
click at [198, 174] on select "Immédiat - 10 Minutes - 1 Heure - 2 Heures - 3 Heures - 4 Heures - 5 Heures - 6…" at bounding box center [308, 184] width 220 height 21
click at [415, 161] on div "Lorsque cet événement se produit * Après la réservation Avant Checkin (à partir…" at bounding box center [308, 142] width 234 height 43
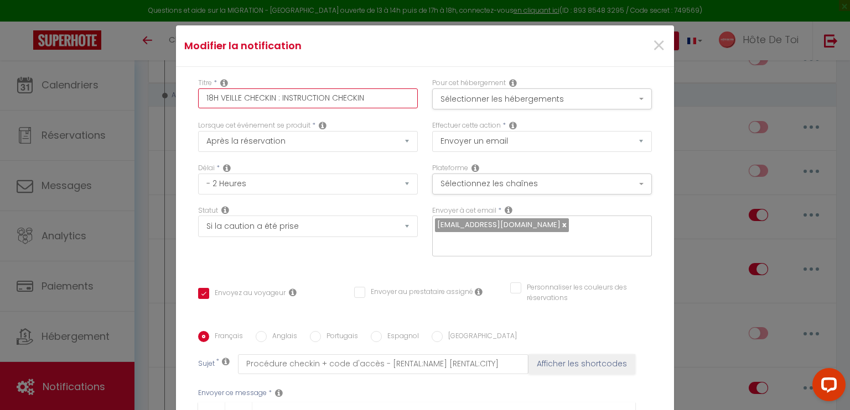
click at [217, 97] on input "18H VEILLE CHECKIN : INSTRUCTION CHECKIN" at bounding box center [308, 99] width 220 height 20
click at [272, 97] on input "18H VEILLE CHECKIN : INSTRUCTION CHECKIN" at bounding box center [308, 99] width 220 height 20
click at [213, 98] on input "18H VEILLE CHECKIN : INSTRUCTION CHECKIN" at bounding box center [308, 99] width 220 height 20
click at [202, 99] on input "10H APRES REGLEMENT VEILLE CHECKIN : INSTRUCTION CHECKIN" at bounding box center [308, 99] width 220 height 20
click at [285, 96] on input "10H APRES REGLEMENT VEILLE CHECKIN : INSTRUCTION CHECKIN" at bounding box center [308, 99] width 220 height 20
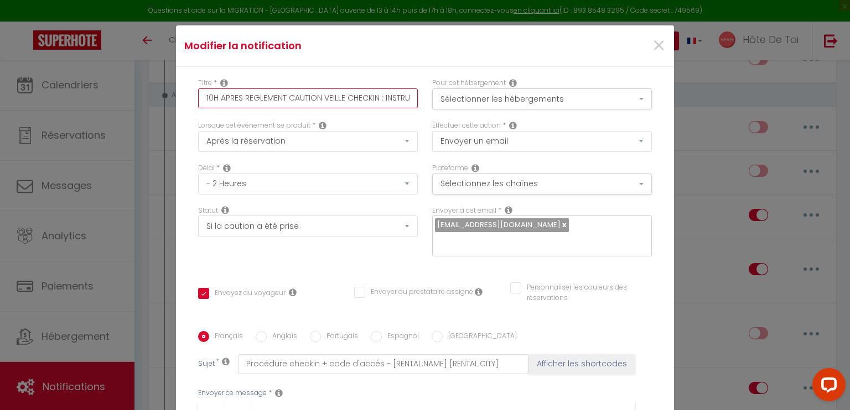
click at [365, 98] on input "10H APRES REGLEMENT CAUTION VEILLE CHECKIN : INSTRUCTION CHECKIN" at bounding box center [308, 99] width 220 height 20
drag, startPoint x: 374, startPoint y: 98, endPoint x: 419, endPoint y: 103, distance: 45.1
click at [419, 103] on div "Titre * 10H APRES REGLEMENT CAUTION : INSTRUCTION CHECKIN Pour cet hébergement …" at bounding box center [425, 99] width 468 height 43
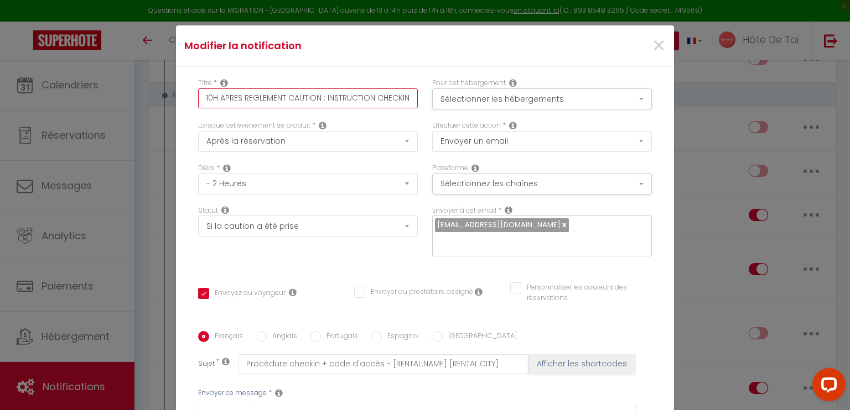
click at [401, 98] on input "10H APRES REGLEMENT CAUTION : INSTRUCTION CHECKIN" at bounding box center [308, 99] width 220 height 20
drag, startPoint x: 247, startPoint y: 98, endPoint x: 177, endPoint y: 93, distance: 69.9
click at [177, 93] on div "Titre * 10H APRES REGLEMENT CAUTION : INSTRUCTION CHECKIN CAUTION Pour cet hébe…" at bounding box center [425, 331] width 498 height 529
click at [357, 61] on div "Modifier la notification ×" at bounding box center [425, 45] width 498 height 41
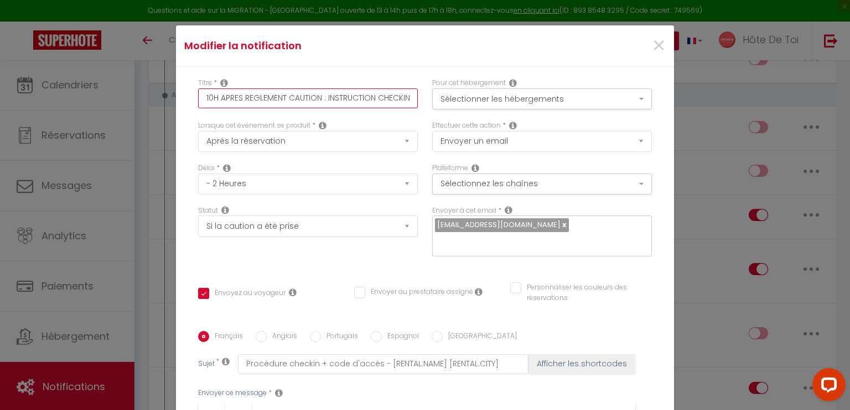
click at [215, 97] on input "10H APRES REGLEMENT CAUTION : INSTRUCTION CHECKIN CAUTION" at bounding box center [308, 99] width 220 height 20
click at [278, 86] on div "Titre * 10H VEILLE APRES REGLEMENT CAUTION : INSTRUCTION CHECKIN CAUTION" at bounding box center [308, 93] width 220 height 30
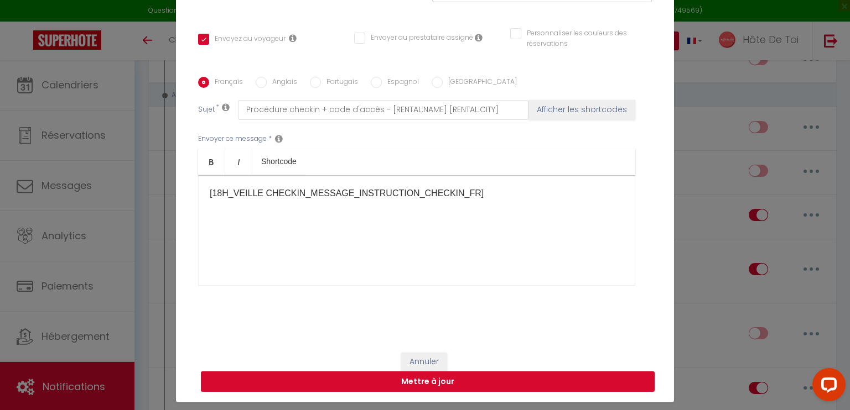
scroll to position [50, 0]
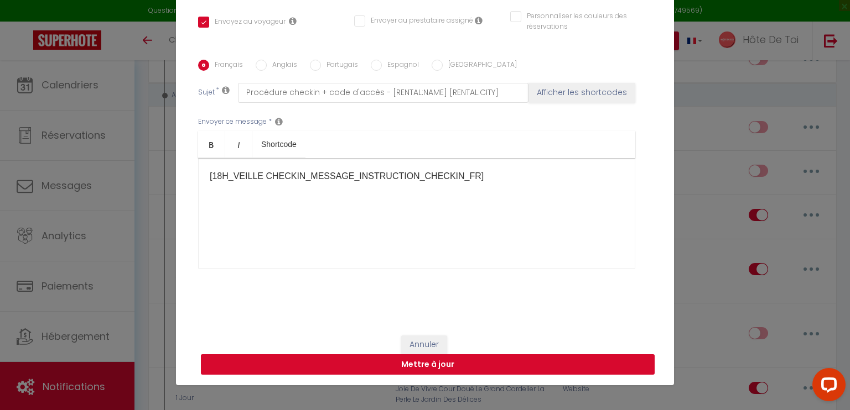
click at [425, 366] on button "Mettre à jour" at bounding box center [428, 365] width 454 height 21
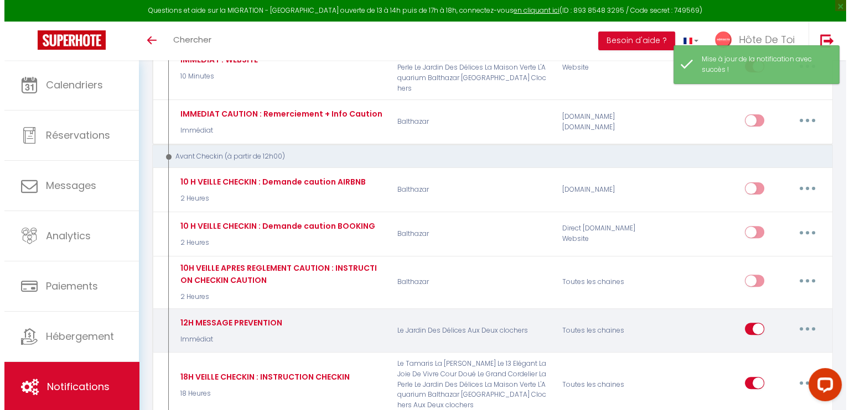
scroll to position [277, 0]
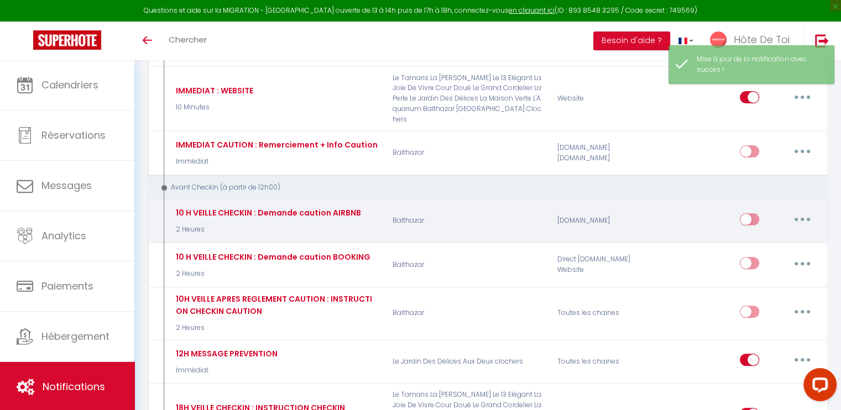
click at [740, 211] on button "button" at bounding box center [802, 220] width 31 height 18
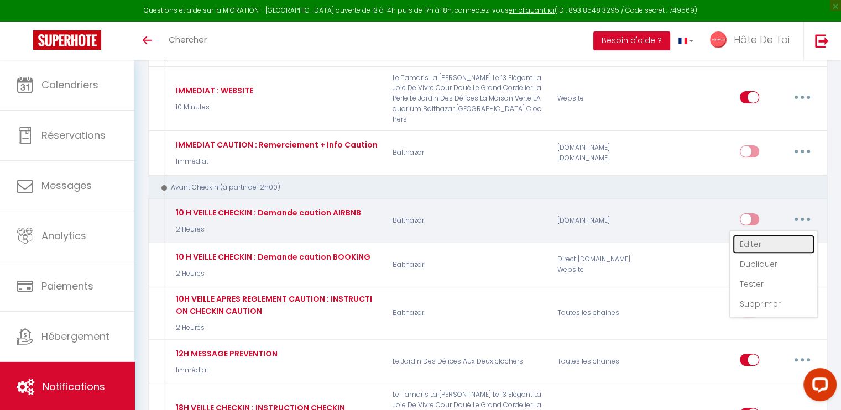
click at [740, 235] on link "Editer" at bounding box center [774, 244] width 82 height 19
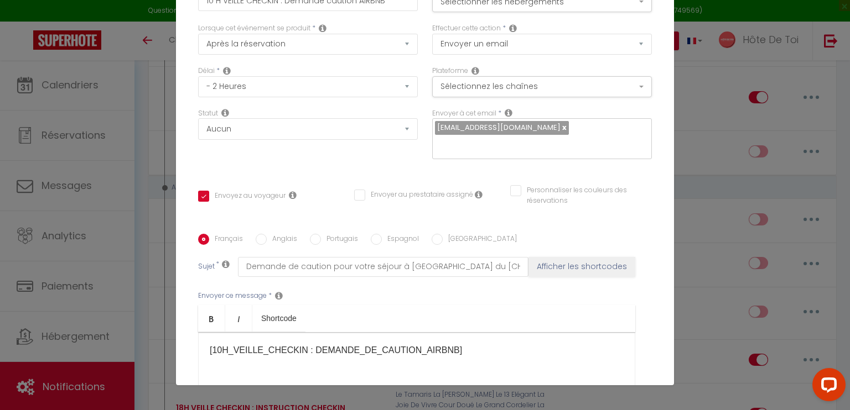
scroll to position [0, 0]
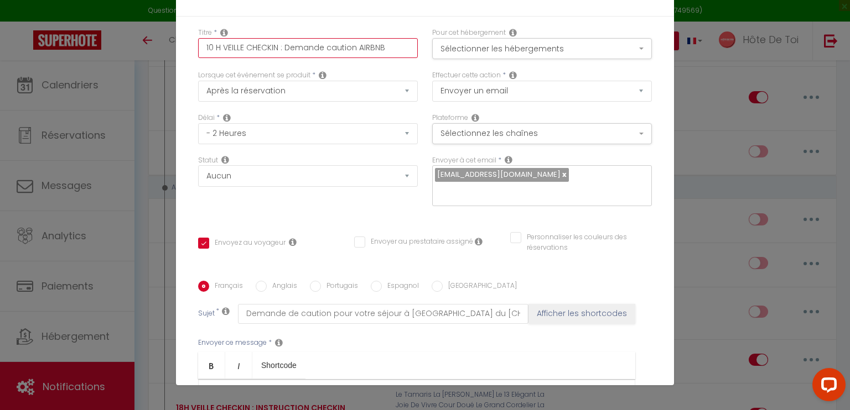
click at [212, 48] on input "10 H VEILLE CHECKIN : Demande caution AIRBNB" at bounding box center [308, 48] width 220 height 20
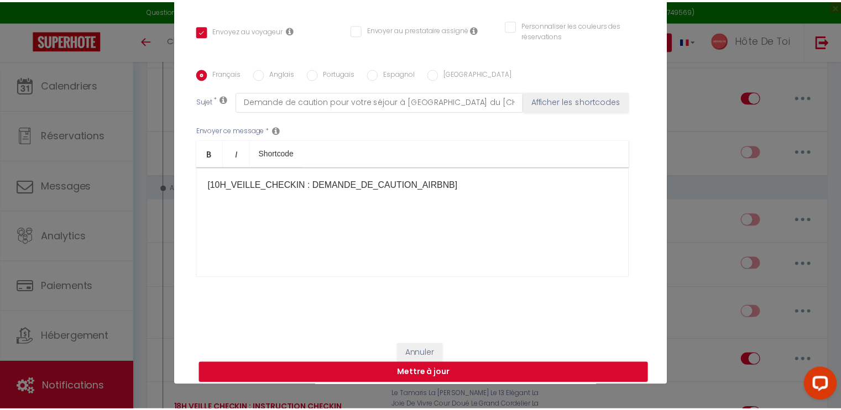
scroll to position [221, 0]
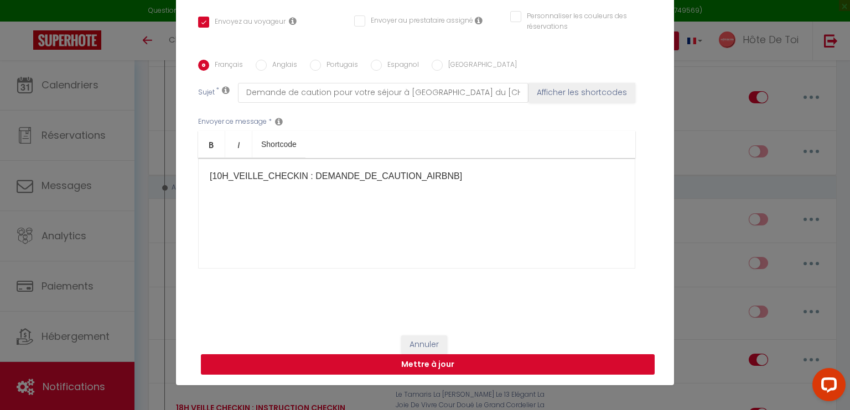
click at [378, 369] on button "Mettre à jour" at bounding box center [428, 365] width 454 height 21
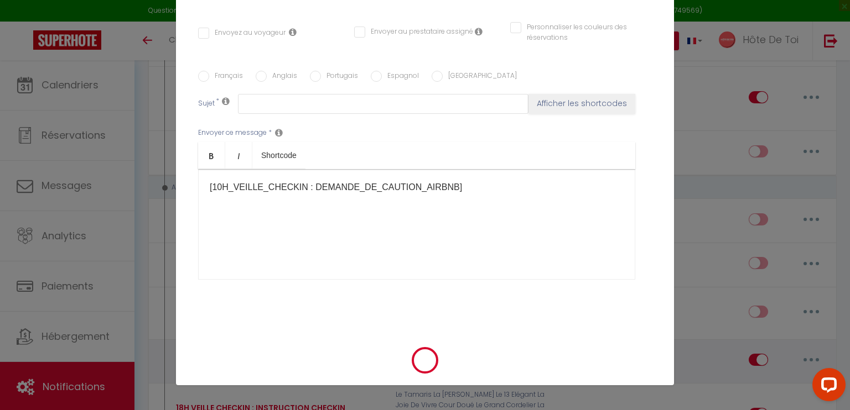
scroll to position [0, 0]
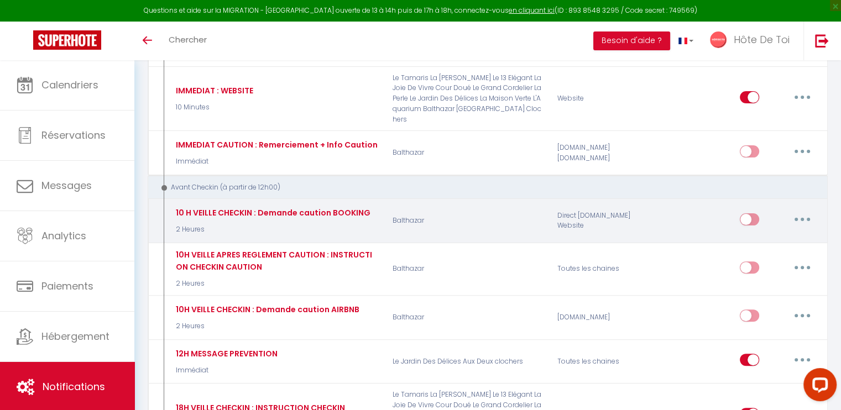
click at [740, 211] on button "button" at bounding box center [802, 220] width 31 height 18
click at [740, 235] on link "Editer" at bounding box center [774, 244] width 82 height 19
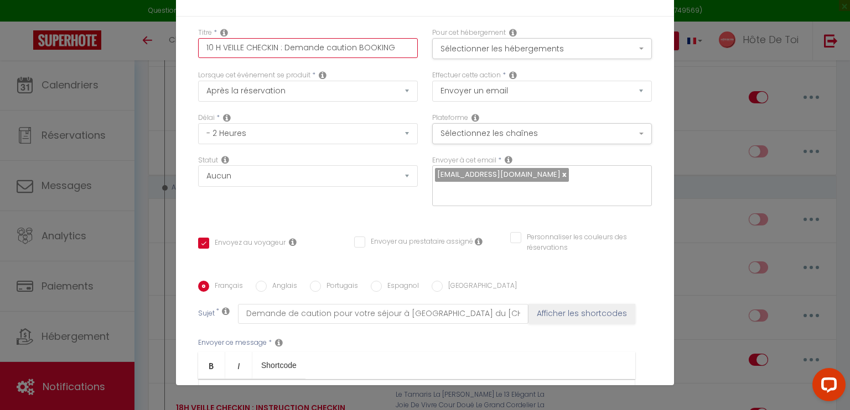
click at [212, 49] on input "10 H VEILLE CHECKIN : Demande caution BOOKING" at bounding box center [308, 48] width 220 height 20
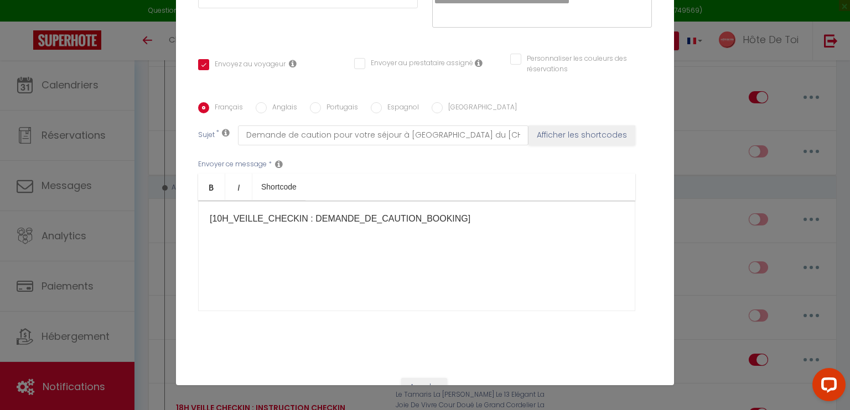
scroll to position [221, 0]
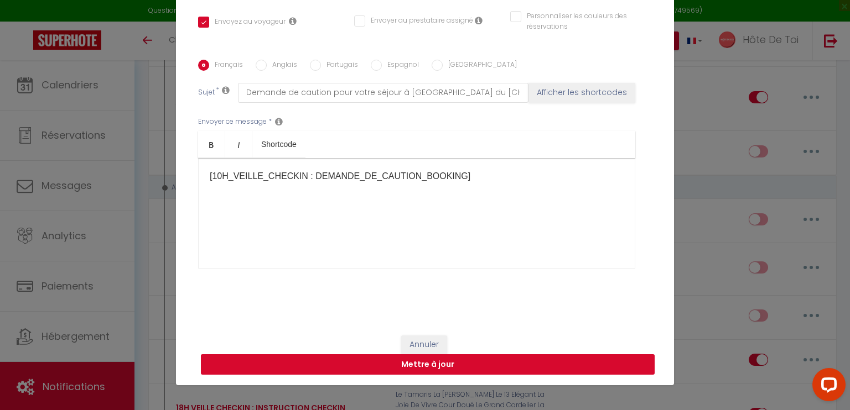
click at [443, 367] on button "Mettre à jour" at bounding box center [428, 365] width 454 height 21
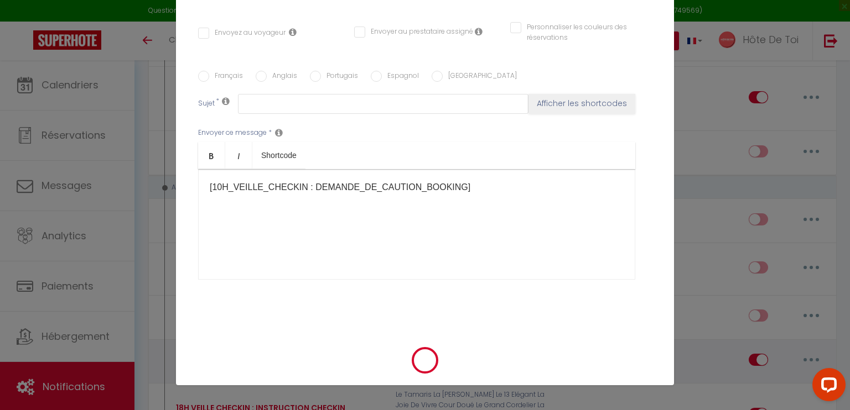
scroll to position [0, 0]
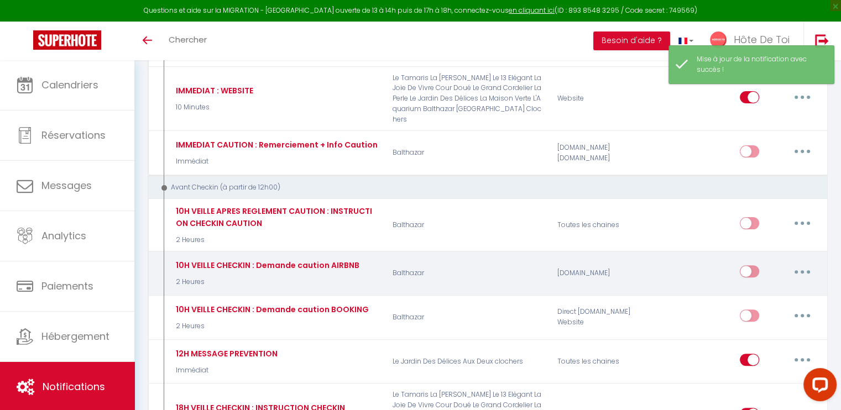
click at [740, 270] on icon "button" at bounding box center [802, 271] width 3 height 3
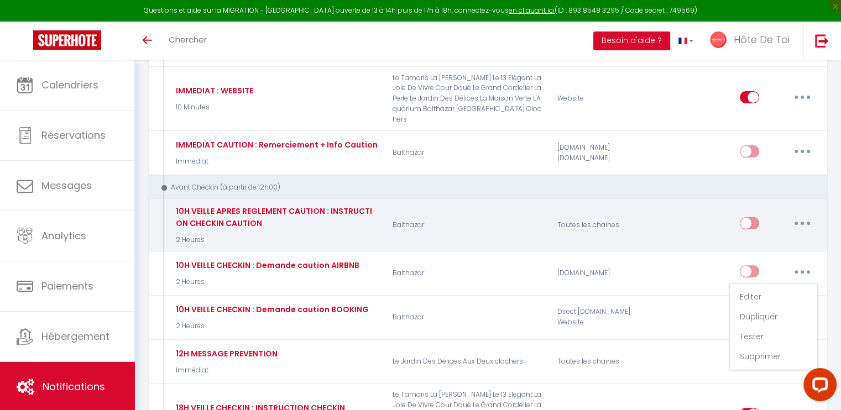
click at [740, 215] on button "button" at bounding box center [802, 224] width 31 height 18
click at [740, 240] on link "Editer" at bounding box center [774, 249] width 82 height 19
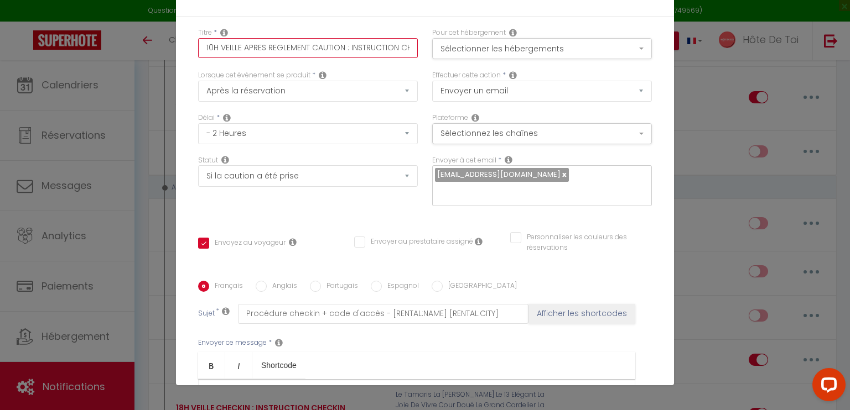
click at [228, 45] on input "10H VEILLE APRES REGLEMENT CAUTION : INSTRUCTION CHECKIN CAUTION" at bounding box center [308, 48] width 220 height 20
click at [284, 46] on input "10H APRES REGLEMENT CAUTION : INSTRUCTION CHECKIN CAUTION" at bounding box center [308, 48] width 220 height 20
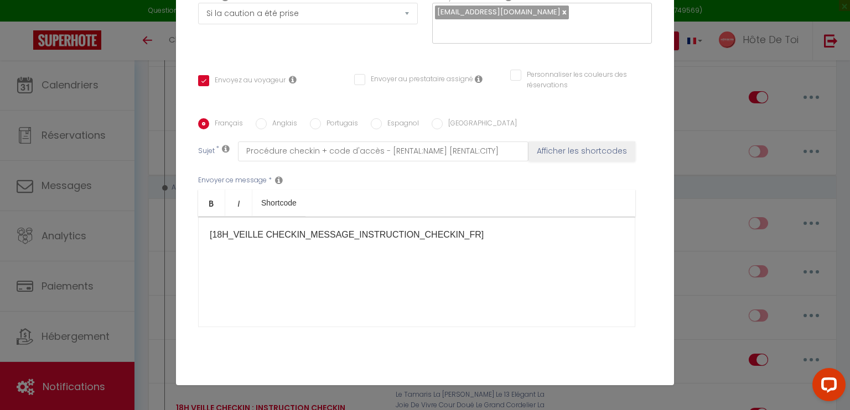
scroll to position [221, 0]
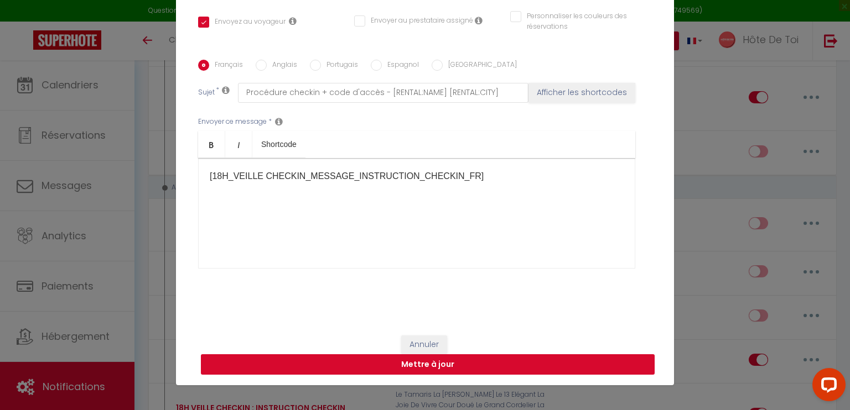
click at [450, 367] on button "Mettre à jour" at bounding box center [428, 365] width 454 height 21
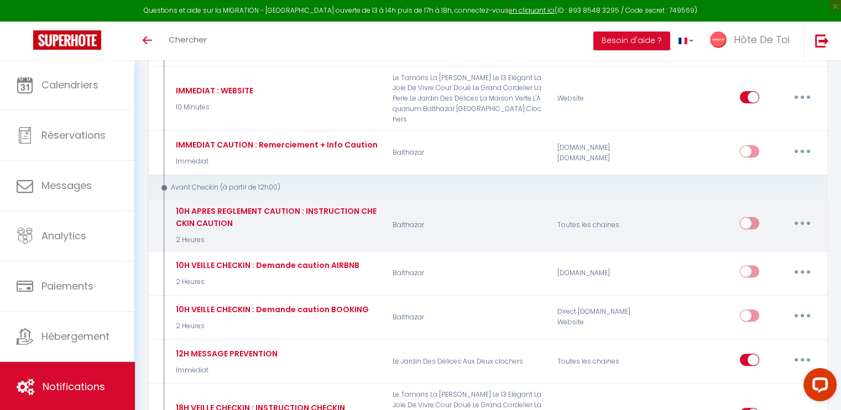
click at [740, 215] on button "button" at bounding box center [802, 224] width 31 height 18
drag, startPoint x: 761, startPoint y: 223, endPoint x: 748, endPoint y: 217, distance: 14.8
click at [740, 240] on link "Editer" at bounding box center [774, 249] width 82 height 19
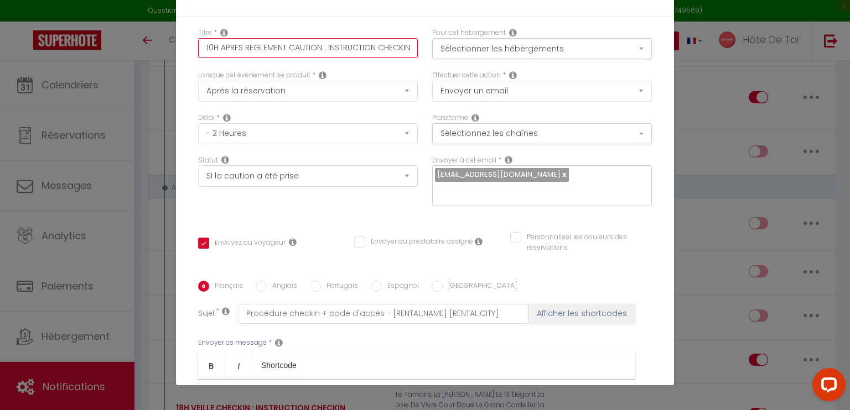
click at [385, 47] on input "10H APRES REGLEMENT CAUTION : INSTRUCTION CHECKIN CAUTION" at bounding box center [308, 48] width 220 height 20
click at [385, 53] on input "10H APRES REGLEMENT CAUTION : INSTRUCTION CHECKIN CAUTION" at bounding box center [308, 48] width 220 height 20
drag, startPoint x: 389, startPoint y: 49, endPoint x: 425, endPoint y: 46, distance: 35.6
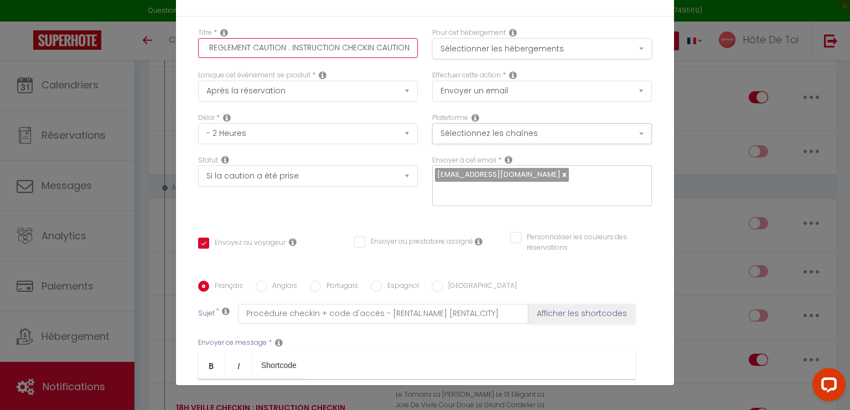
click at [425, 46] on div "Titre * 10H APRES REGLEMENT CAUTION : INSTRUCTION CHECKIN CAUTION Pour cet hébe…" at bounding box center [425, 49] width 468 height 43
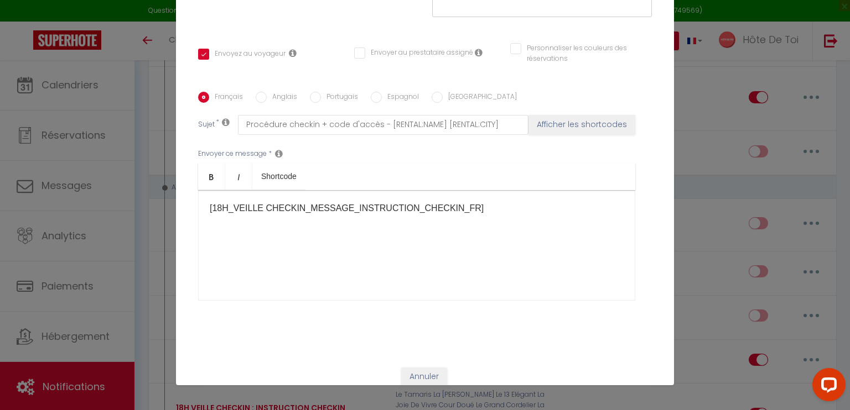
scroll to position [221, 0]
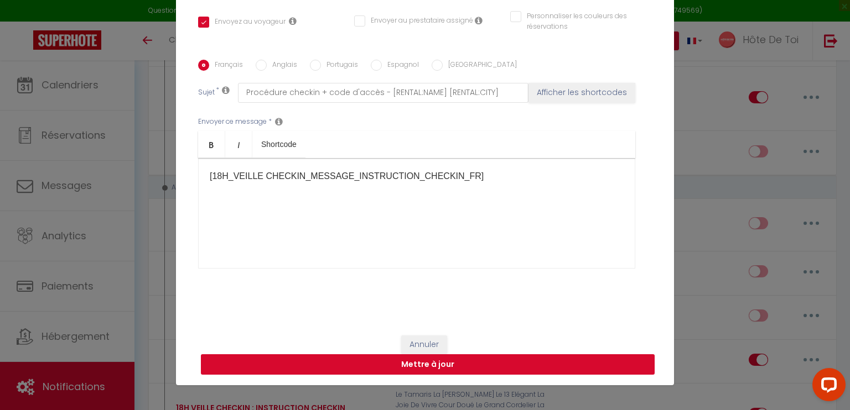
click at [403, 365] on button "Mettre à jour" at bounding box center [428, 365] width 454 height 21
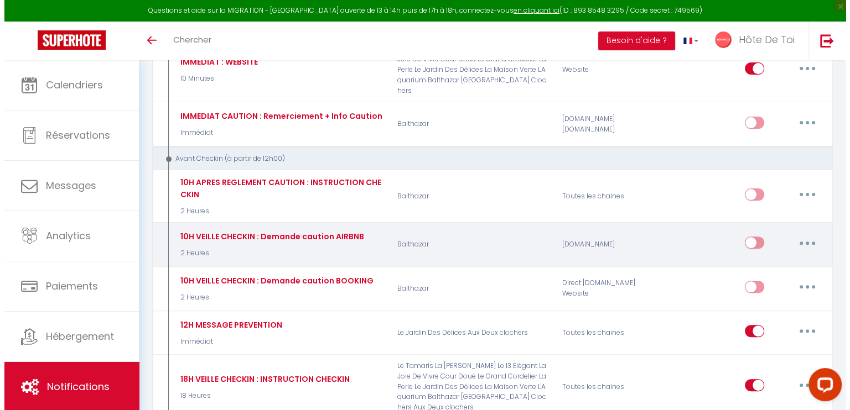
scroll to position [277, 0]
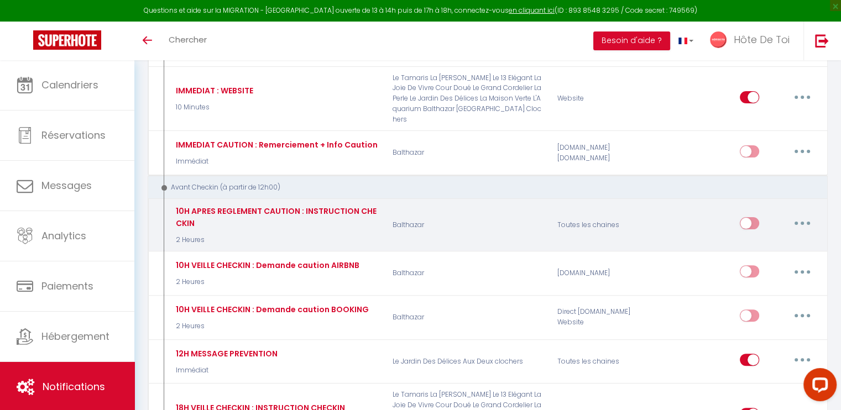
click at [740, 215] on button "button" at bounding box center [802, 224] width 31 height 18
click at [740, 240] on link "Editer" at bounding box center [774, 249] width 82 height 19
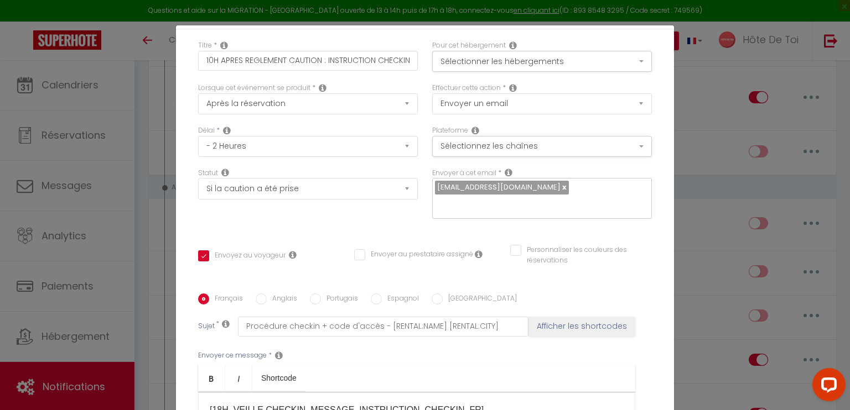
scroll to position [0, 0]
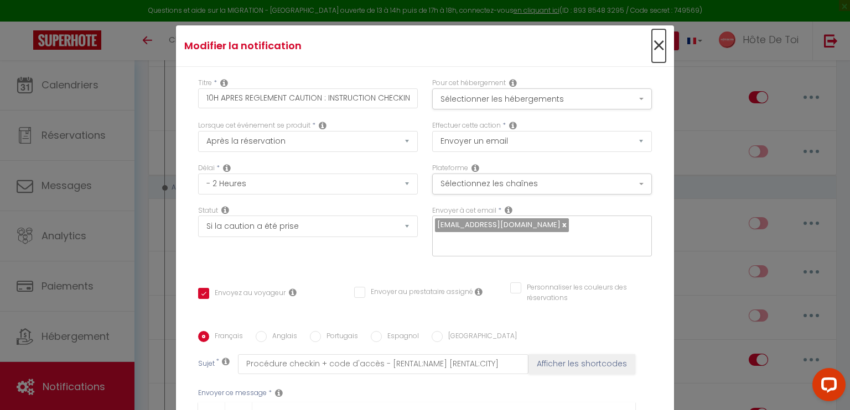
click at [652, 46] on span "×" at bounding box center [659, 45] width 14 height 33
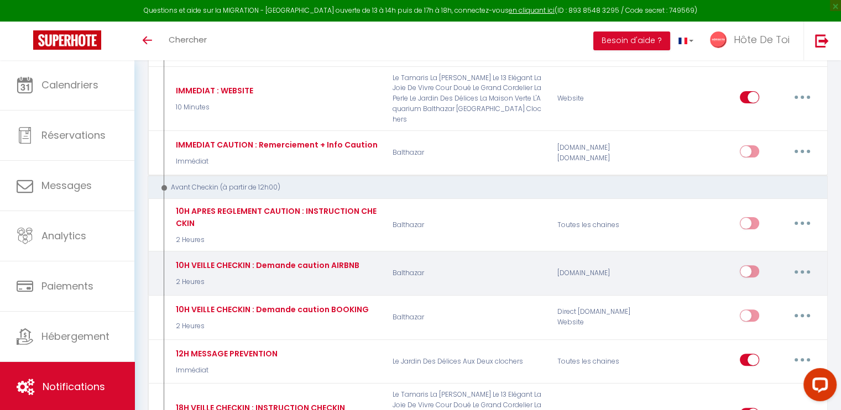
click at [740, 263] on button "button" at bounding box center [802, 272] width 31 height 18
click at [740, 288] on link "Editer" at bounding box center [774, 297] width 82 height 19
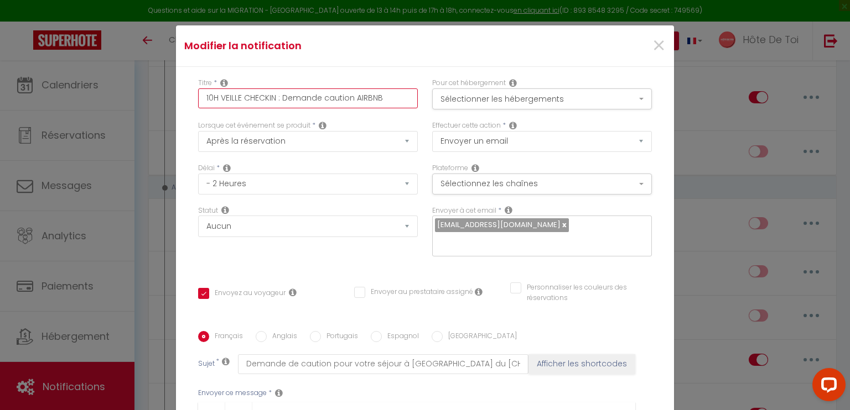
click at [320, 95] on input "10H VEILLE CHECKIN : Demande caution AIRBNB" at bounding box center [308, 99] width 220 height 20
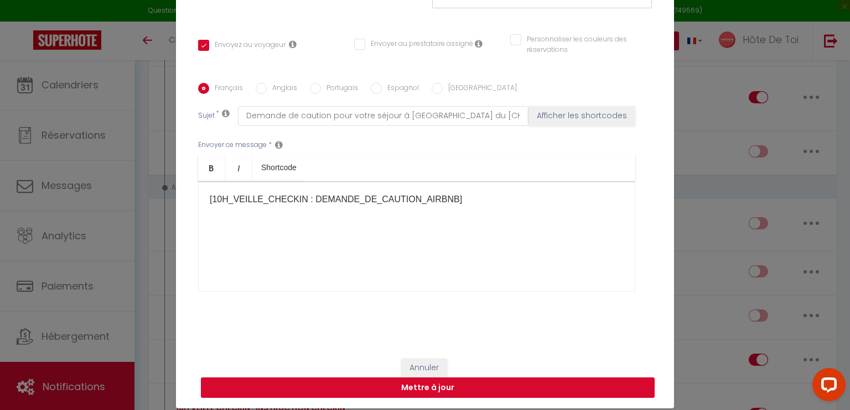
scroll to position [50, 0]
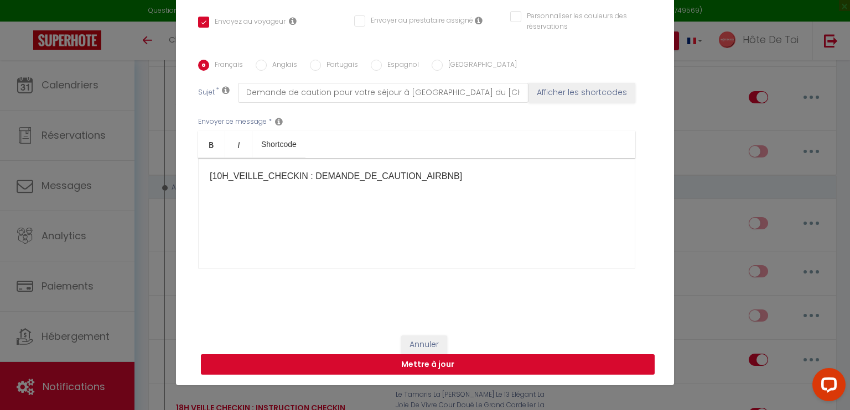
click at [420, 367] on button "Mettre à jour" at bounding box center [428, 365] width 454 height 21
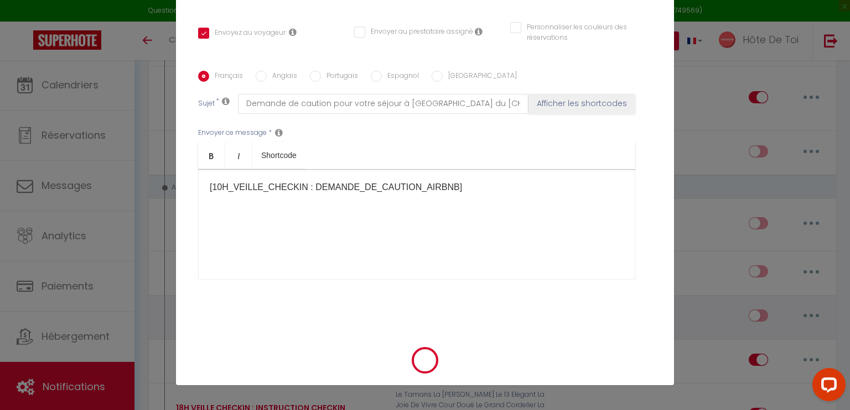
scroll to position [210, 0]
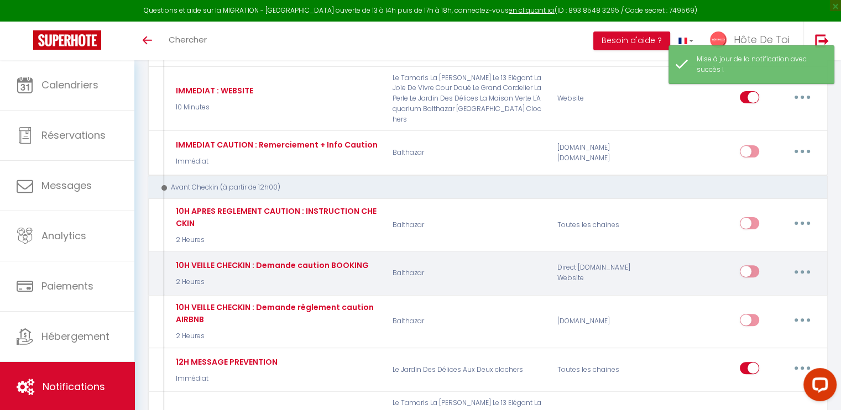
click at [740, 263] on button "button" at bounding box center [802, 272] width 31 height 18
click at [740, 288] on link "Editer" at bounding box center [774, 297] width 82 height 19
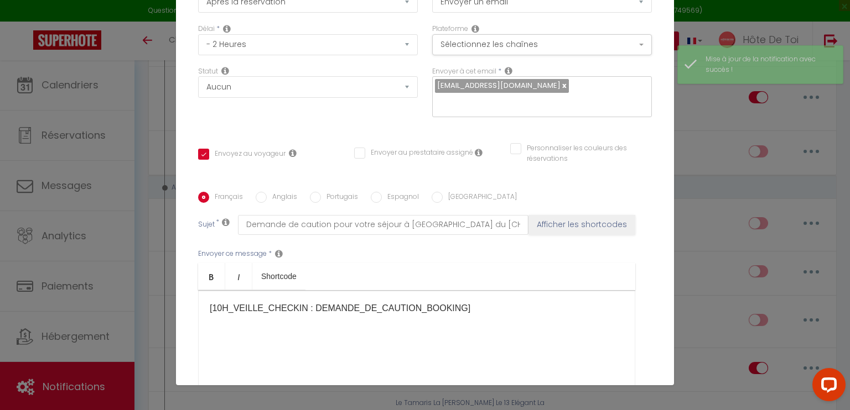
scroll to position [0, 0]
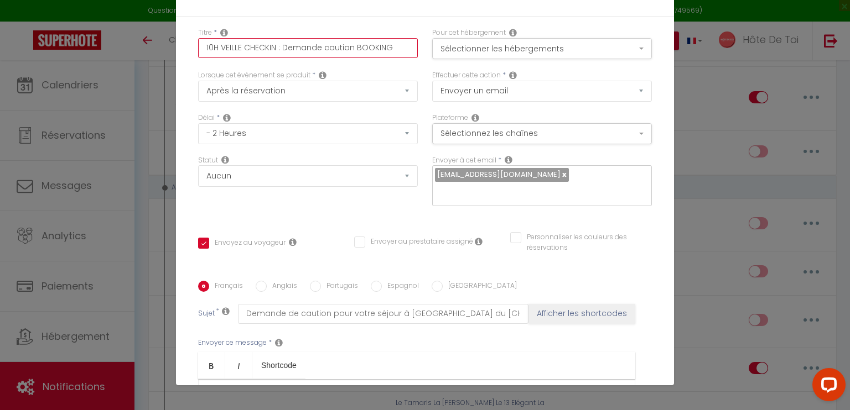
click at [320, 48] on input "10H VEILLE CHECKIN : Demande caution BOOKING" at bounding box center [308, 48] width 220 height 20
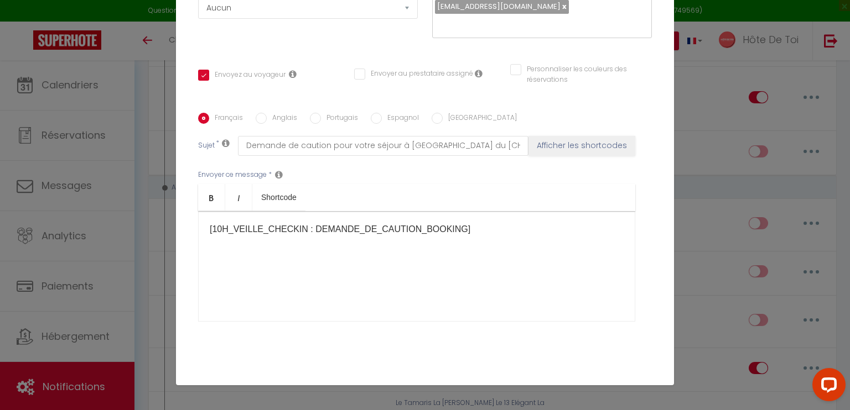
scroll to position [221, 0]
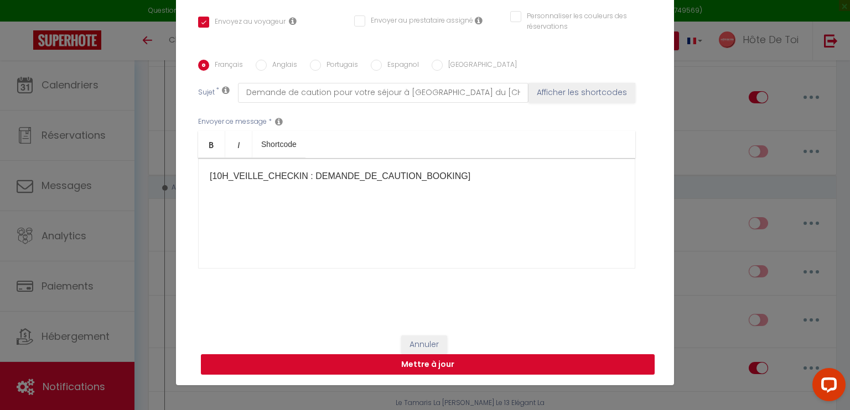
click at [405, 361] on button "Mettre à jour" at bounding box center [428, 365] width 454 height 21
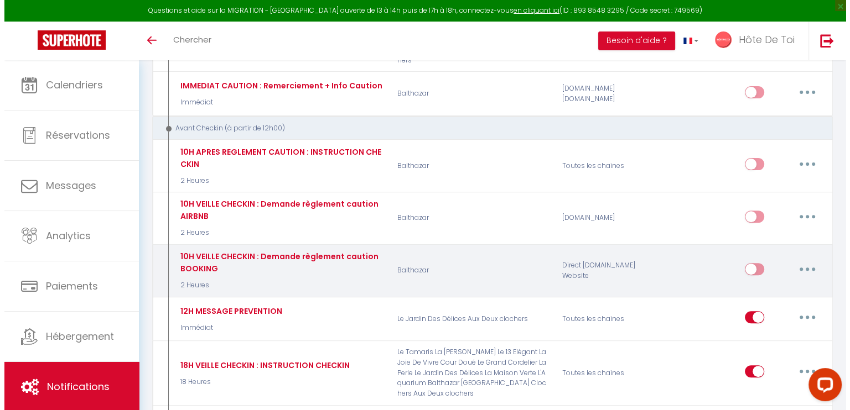
scroll to position [369, 0]
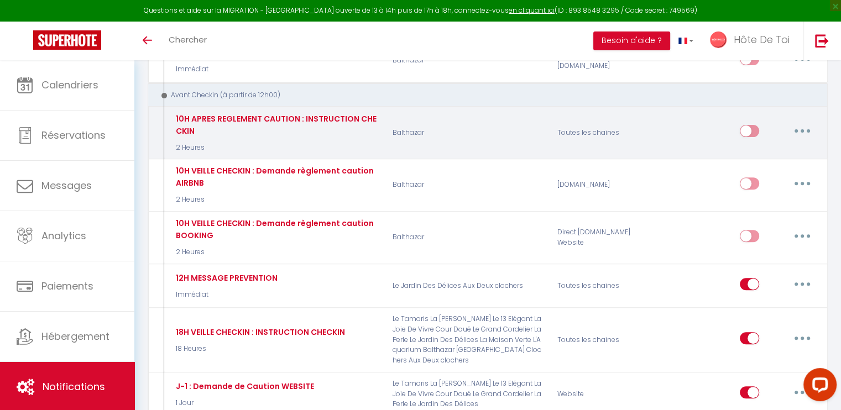
click at [740, 122] on button "button" at bounding box center [802, 131] width 31 height 18
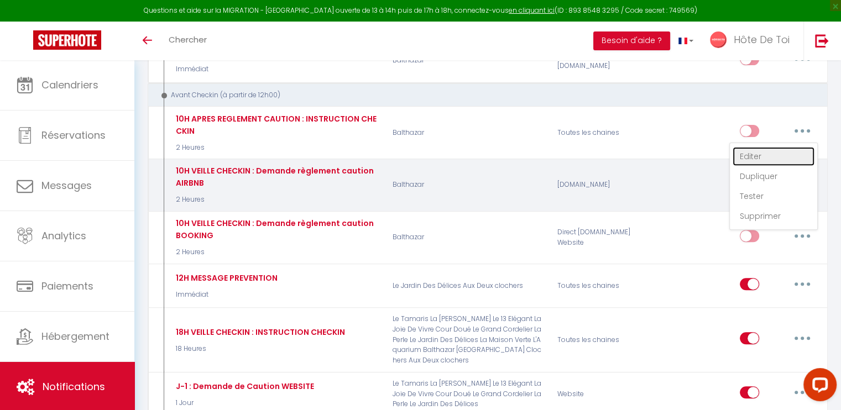
click at [740, 147] on link "Editer" at bounding box center [774, 156] width 82 height 19
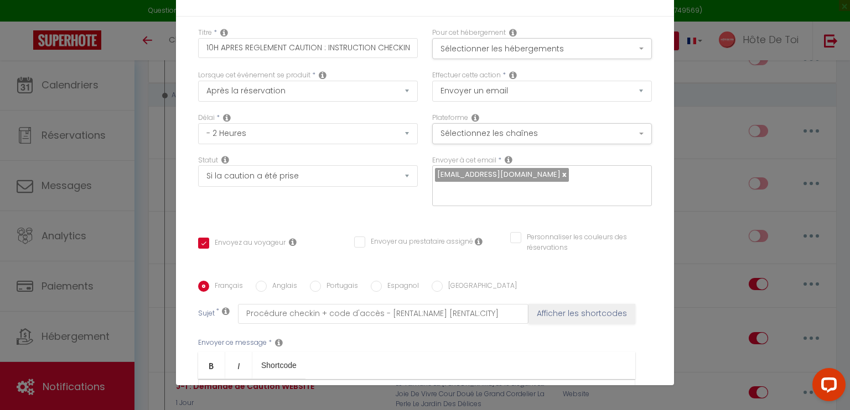
scroll to position [0, 0]
drag, startPoint x: 323, startPoint y: 46, endPoint x: 360, endPoint y: 64, distance: 40.6
click at [323, 45] on input "10H APRES REGLEMENT CAUTION : INSTRUCTION CHECKIN" at bounding box center [308, 48] width 220 height 20
click at [397, 48] on input "10H APRES REGLEMENT CAUTION : ENVOI INSTRUCTION CHECKIN" at bounding box center [308, 48] width 220 height 20
click at [398, 177] on select "Aucun Si la réservation est payée Si réservation non payée Si la caution a été …" at bounding box center [308, 175] width 220 height 21
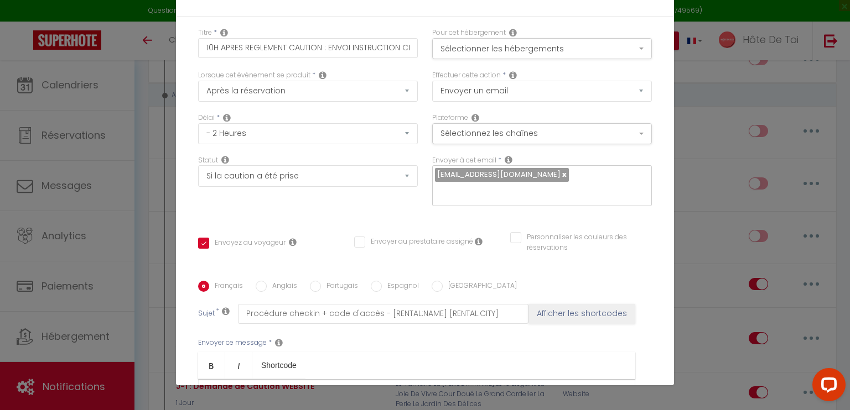
click at [435, 211] on div "Envoyer à cet email * conciergerie@hotedetoi.com" at bounding box center [542, 186] width 234 height 63
click at [394, 181] on select "Aucun Si la réservation est payée Si réservation non payée Si la caution a été …" at bounding box center [308, 175] width 220 height 21
click at [287, 132] on select "Immédiat - 10 Minutes - 1 Heure - 2 Heures - 3 Heures - 4 Heures - 5 Heures - 6…" at bounding box center [308, 133] width 220 height 21
click at [198, 123] on select "Immédiat - 10 Minutes - 1 Heure - 2 Heures - 3 Heures - 4 Heures - 5 Heures - 6…" at bounding box center [308, 133] width 220 height 21
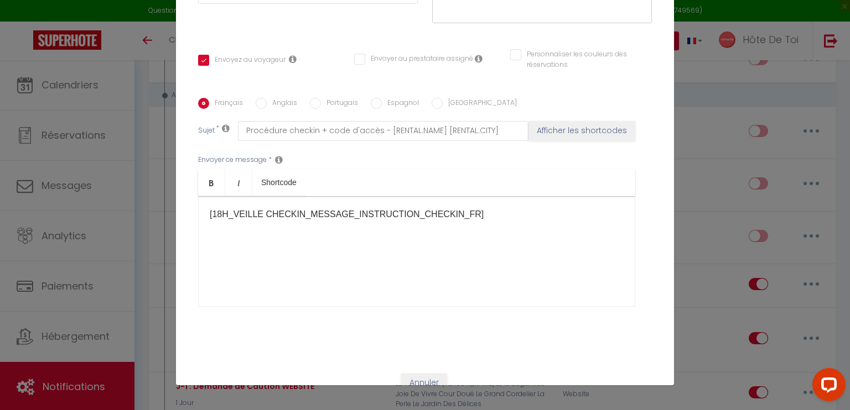
scroll to position [221, 0]
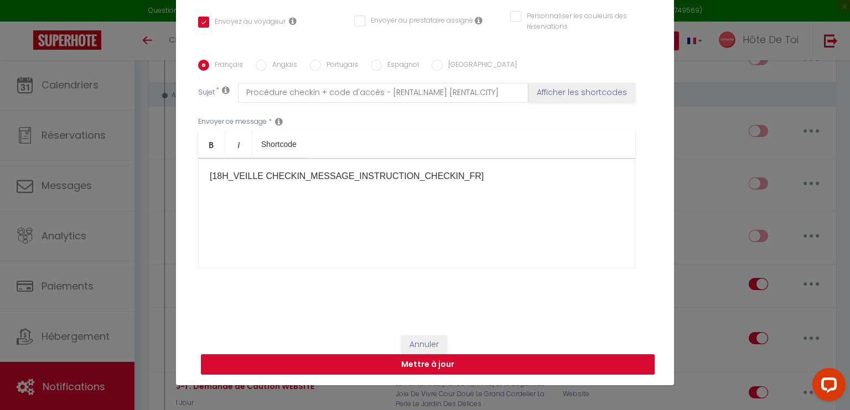
click at [419, 369] on button "Mettre à jour" at bounding box center [428, 365] width 454 height 21
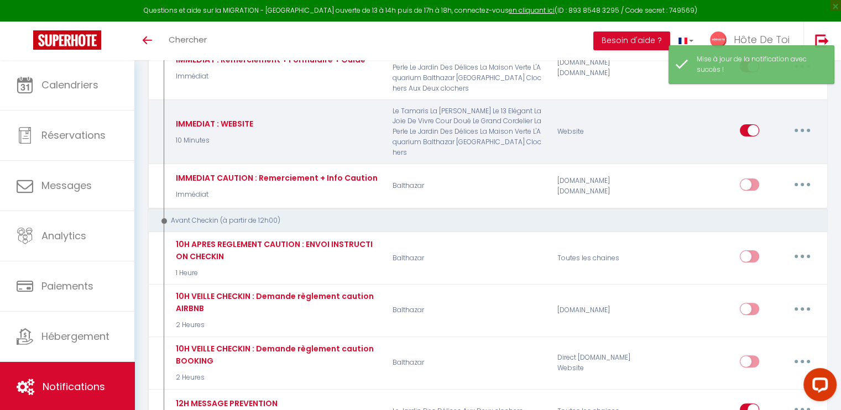
scroll to position [0, 0]
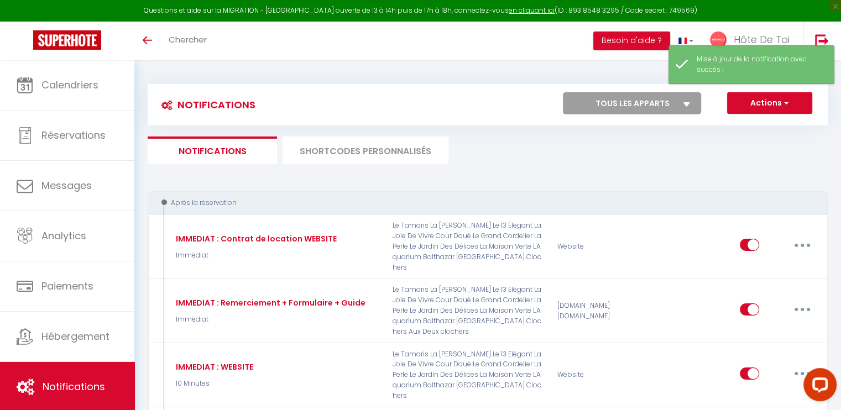
click at [330, 149] on li "SHORTCODES PERSONNALISÉS" at bounding box center [366, 150] width 166 height 27
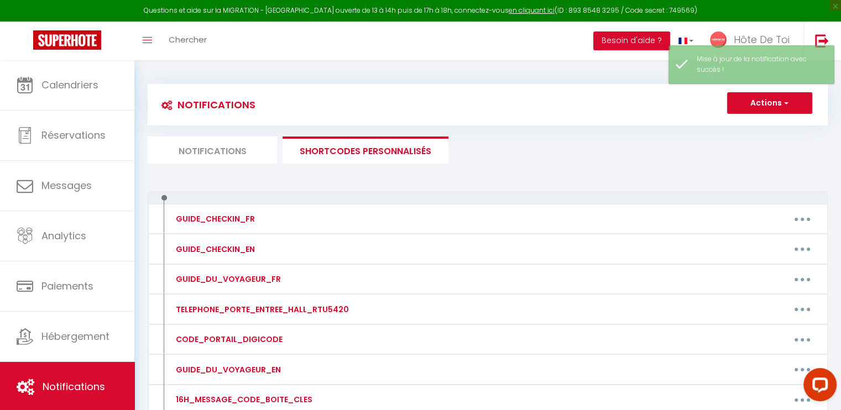
click at [221, 148] on li "Notifications" at bounding box center [212, 150] width 129 height 27
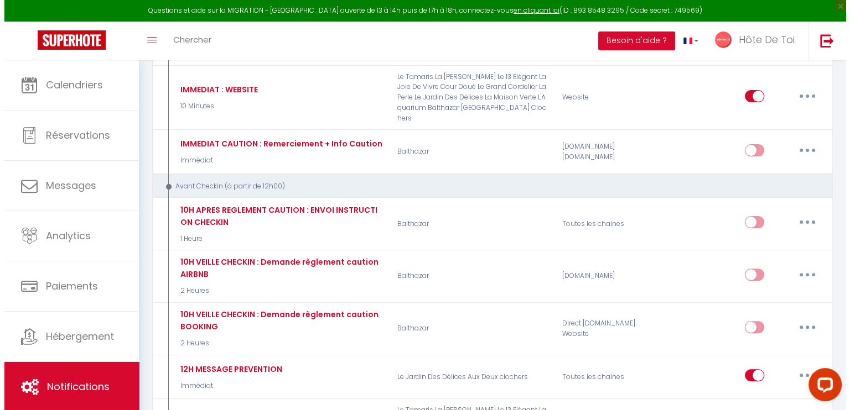
scroll to position [277, 0]
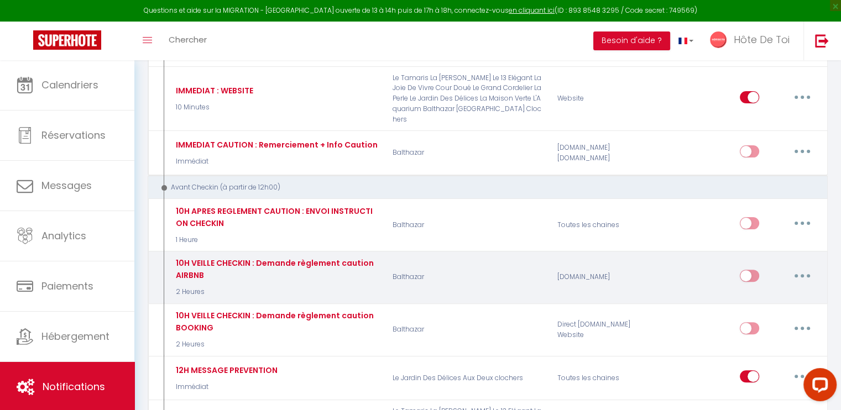
click at [740, 267] on button "button" at bounding box center [802, 276] width 31 height 18
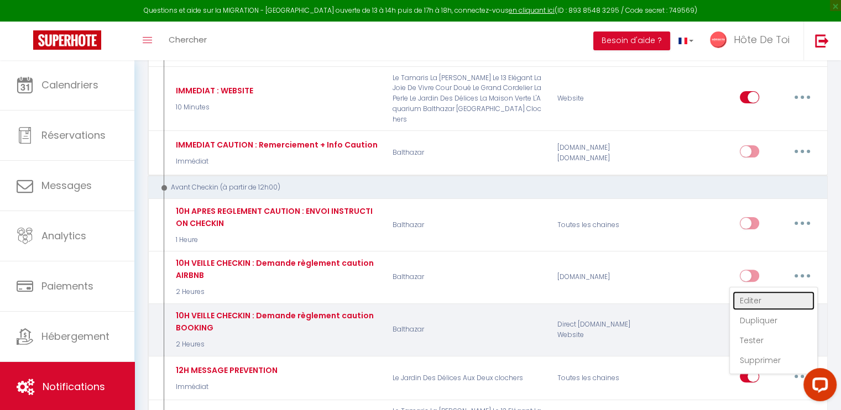
click at [740, 291] on link "Editer" at bounding box center [774, 300] width 82 height 19
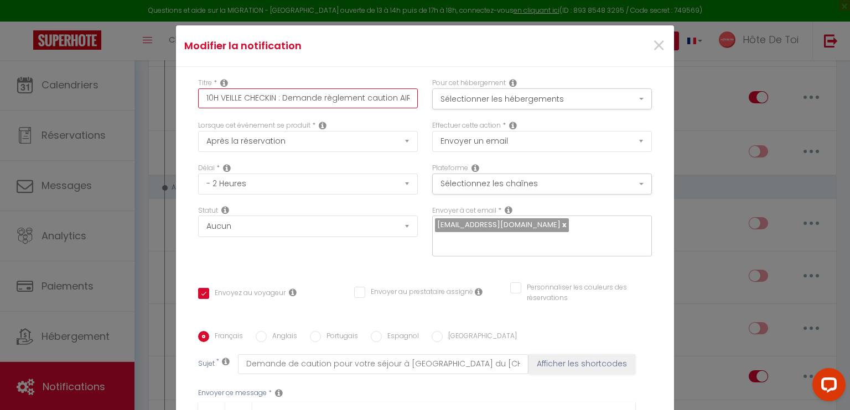
click at [288, 100] on input "10H VEILLE CHECKIN : Demande règlement caution AIRBNB" at bounding box center [308, 99] width 220 height 20
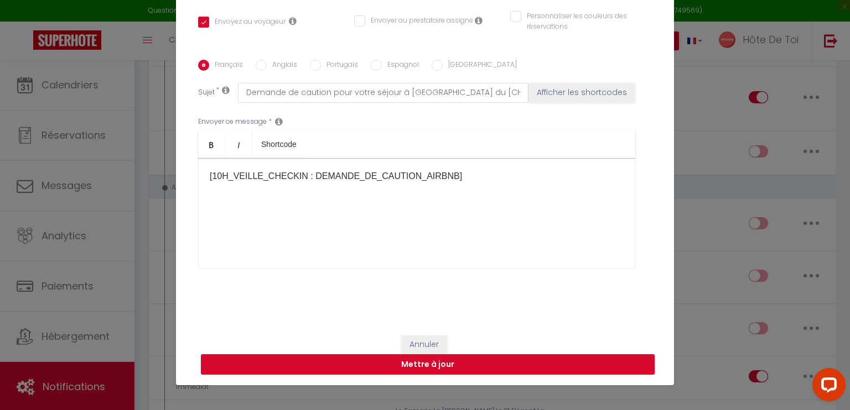
scroll to position [0, 0]
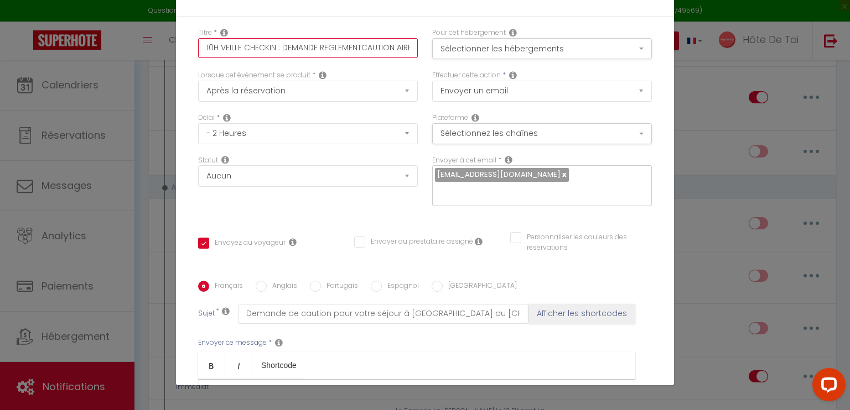
click at [379, 41] on input "10H VEILLE CHECKIN : DEMANDE REGLEMENTCAUTION AIRBNB" at bounding box center [308, 48] width 220 height 20
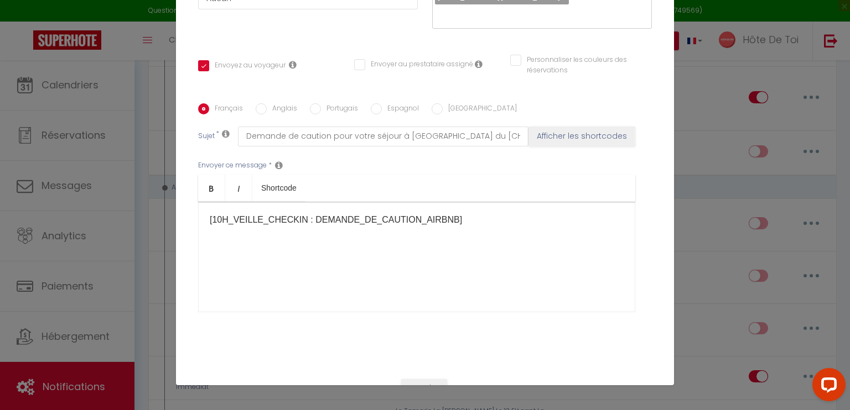
scroll to position [221, 0]
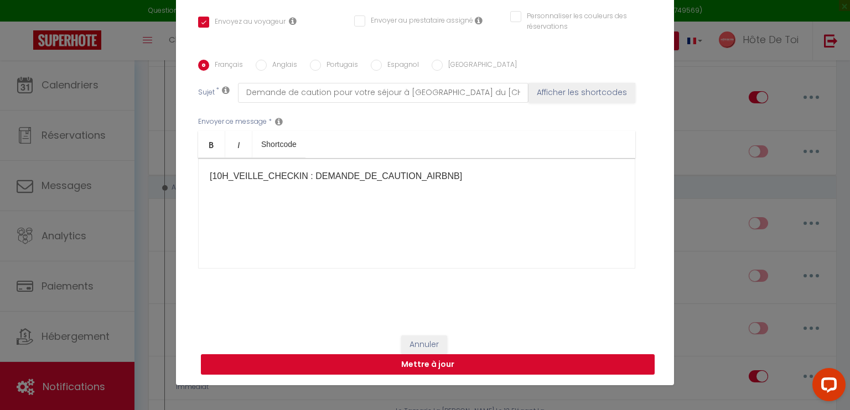
click at [444, 363] on button "Mettre à jour" at bounding box center [428, 365] width 454 height 21
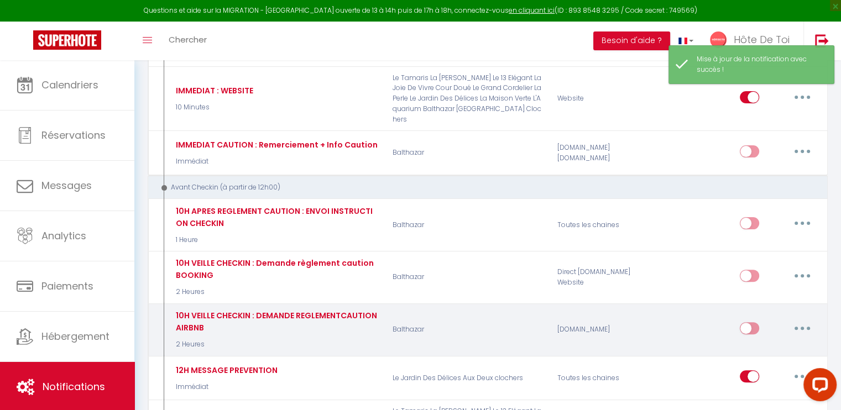
click at [740, 320] on button "button" at bounding box center [802, 329] width 31 height 18
click at [740, 344] on link "Editer" at bounding box center [774, 353] width 82 height 19
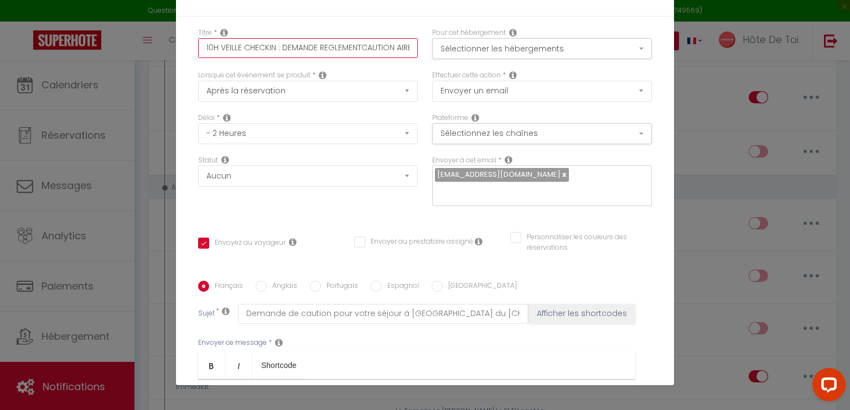
click at [357, 48] on input "10H VEILLE CHECKIN : DEMANDE REGLEMENTCAUTION AIRBNB" at bounding box center [308, 48] width 220 height 20
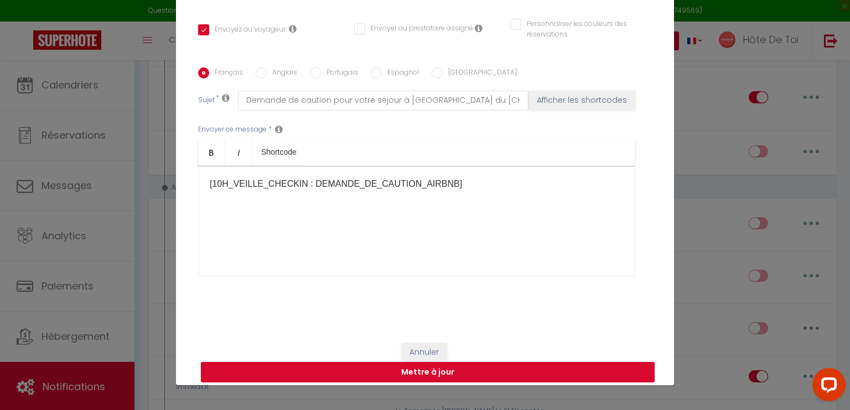
scroll to position [221, 0]
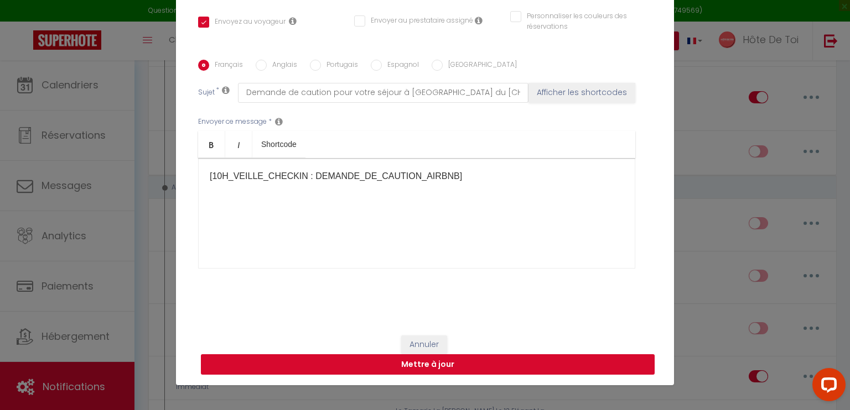
click at [443, 360] on button "Mettre à jour" at bounding box center [428, 365] width 454 height 21
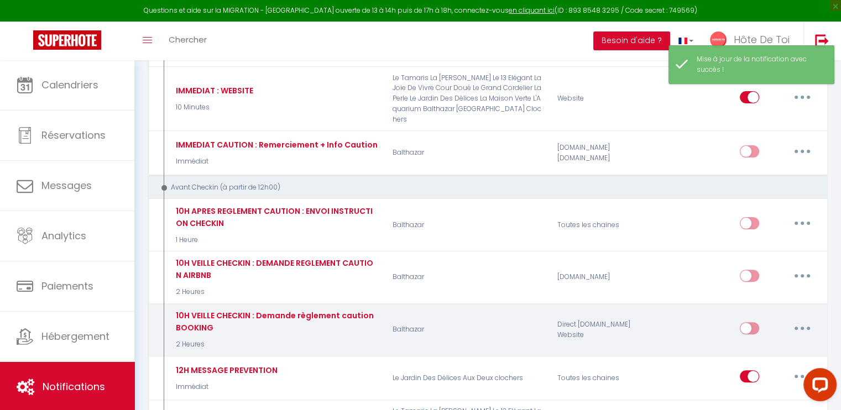
click at [740, 320] on button "button" at bounding box center [802, 329] width 31 height 18
click at [740, 344] on link "Editer" at bounding box center [774, 353] width 82 height 19
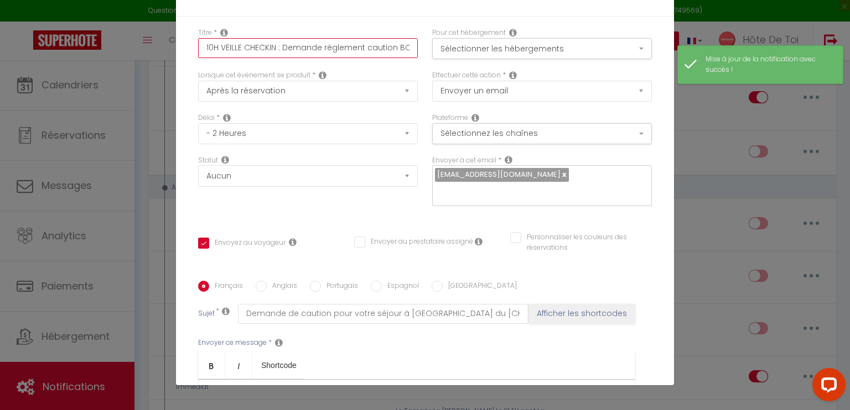
click at [316, 51] on input "10H VEILLE CHECKIN : Demande règlement caution BOOKING" at bounding box center [308, 48] width 220 height 20
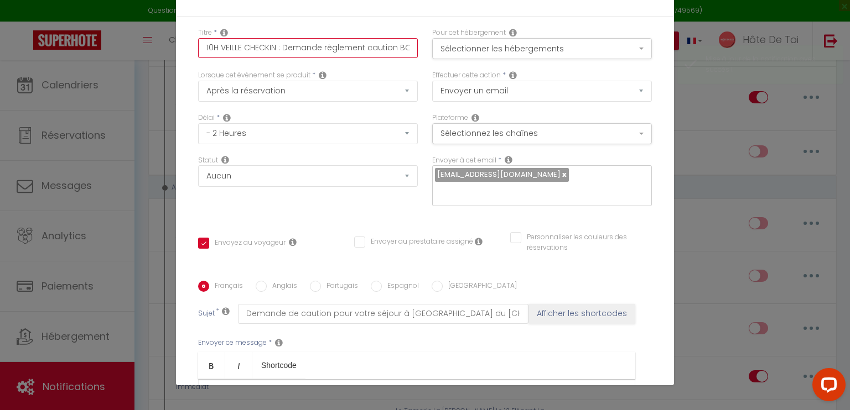
paste input "EMANDE REGLEMENTCAUTION AIRBNB"
click at [383, 47] on input "10H VEILLE CHECKIN : DEMANDE REGLEMENTCAUTION AIRBNB" at bounding box center [308, 48] width 220 height 20
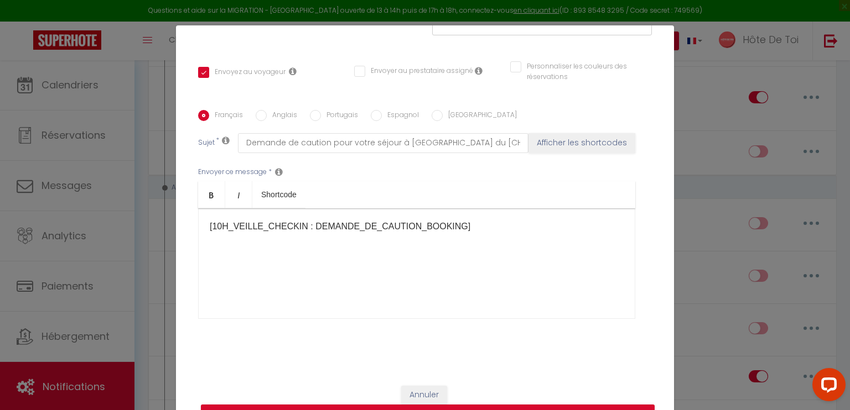
scroll to position [50, 0]
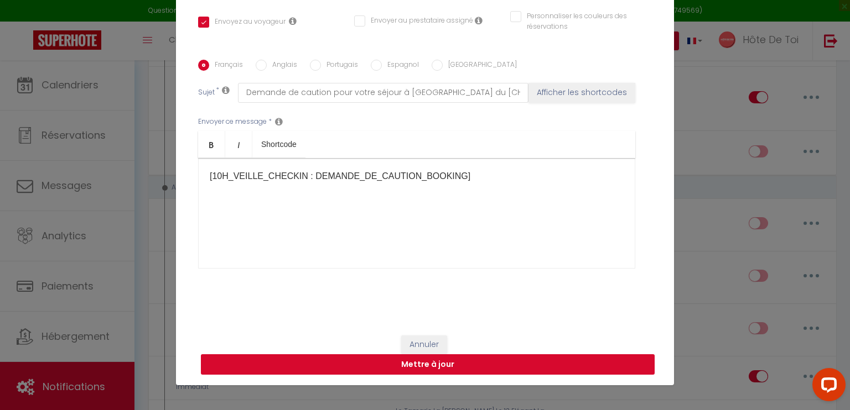
click at [432, 371] on button "Mettre à jour" at bounding box center [428, 365] width 454 height 21
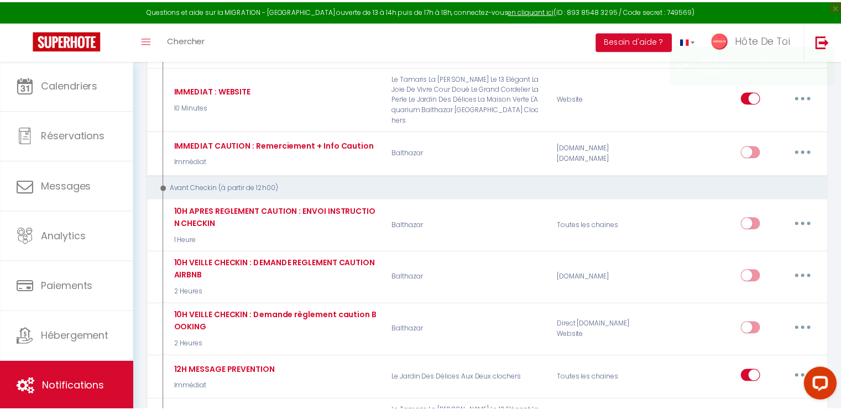
scroll to position [0, 0]
